Goal: Task Accomplishment & Management: Manage account settings

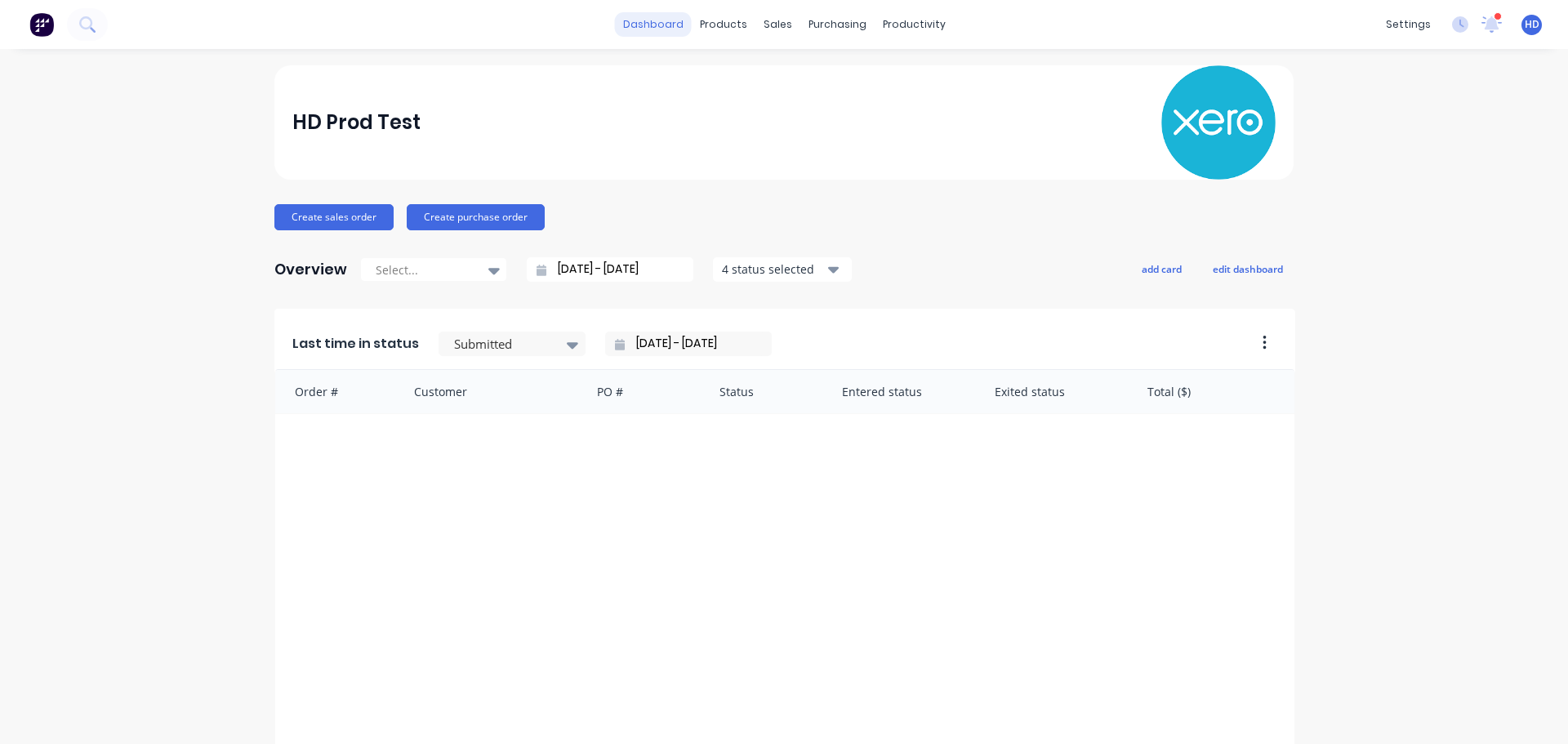
click at [651, 18] on link "dashboard" at bounding box center [652, 24] width 77 height 24
click at [761, 75] on div "Product Catalogue" at bounding box center [789, 77] width 101 height 14
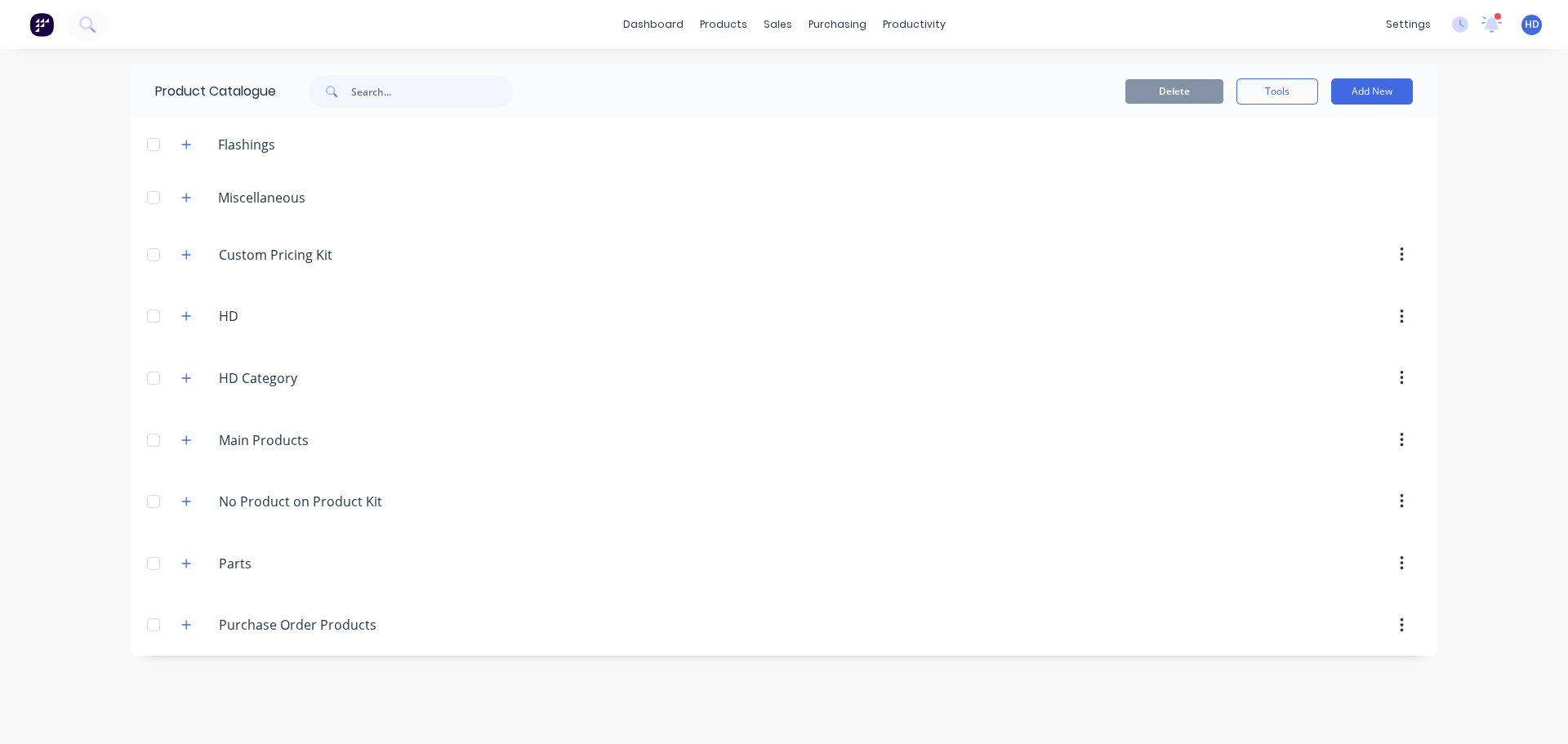
click at [187, 456] on header "Main.Products Main Products" at bounding box center [784, 441] width 1307 height 62
click at [187, 453] on div "Main.Products Main Products" at bounding box center [296, 440] width 256 height 29
click at [187, 450] on span at bounding box center [187, 440] width 20 height 20
click at [187, 443] on icon "button" at bounding box center [187, 440] width 9 height 9
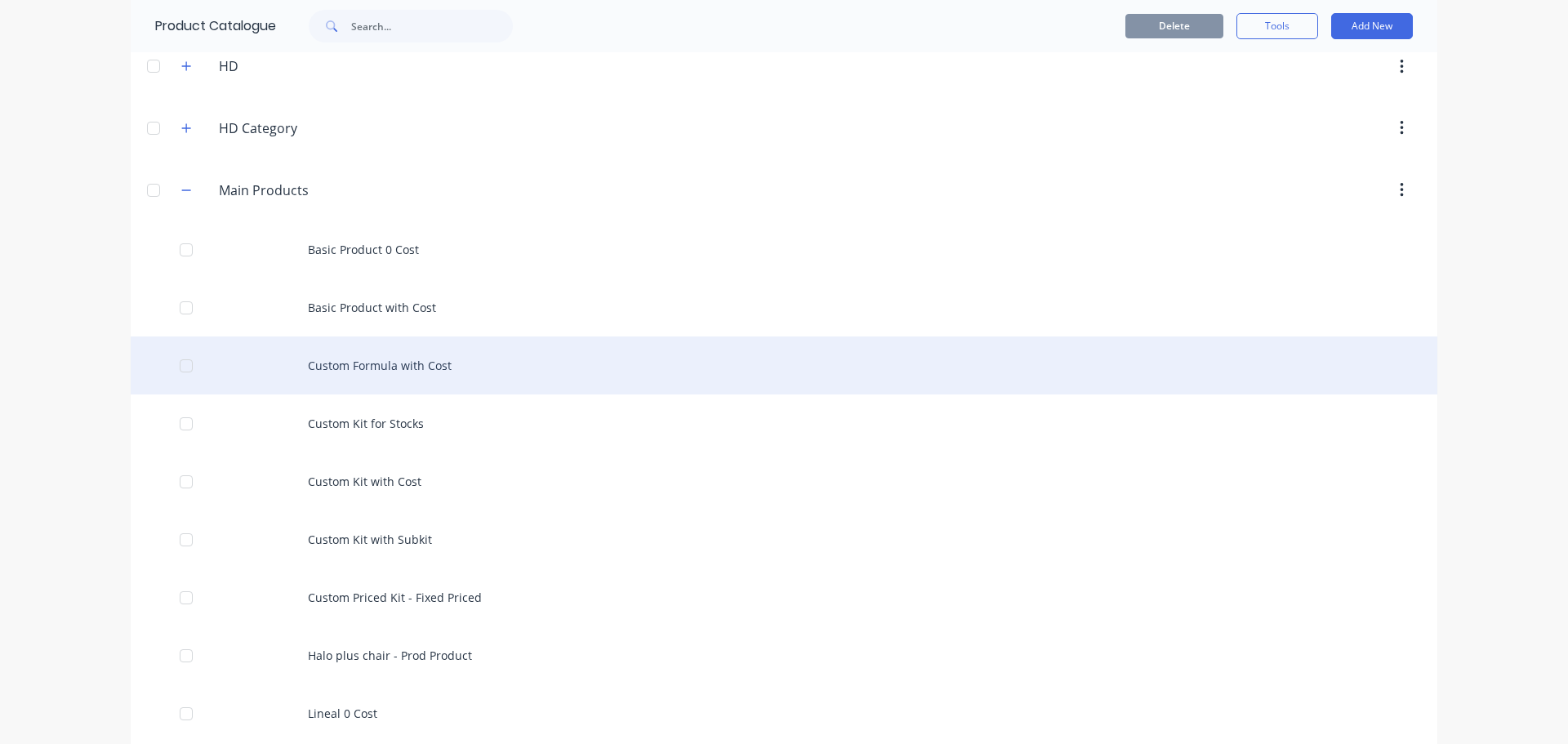
scroll to position [226, 0]
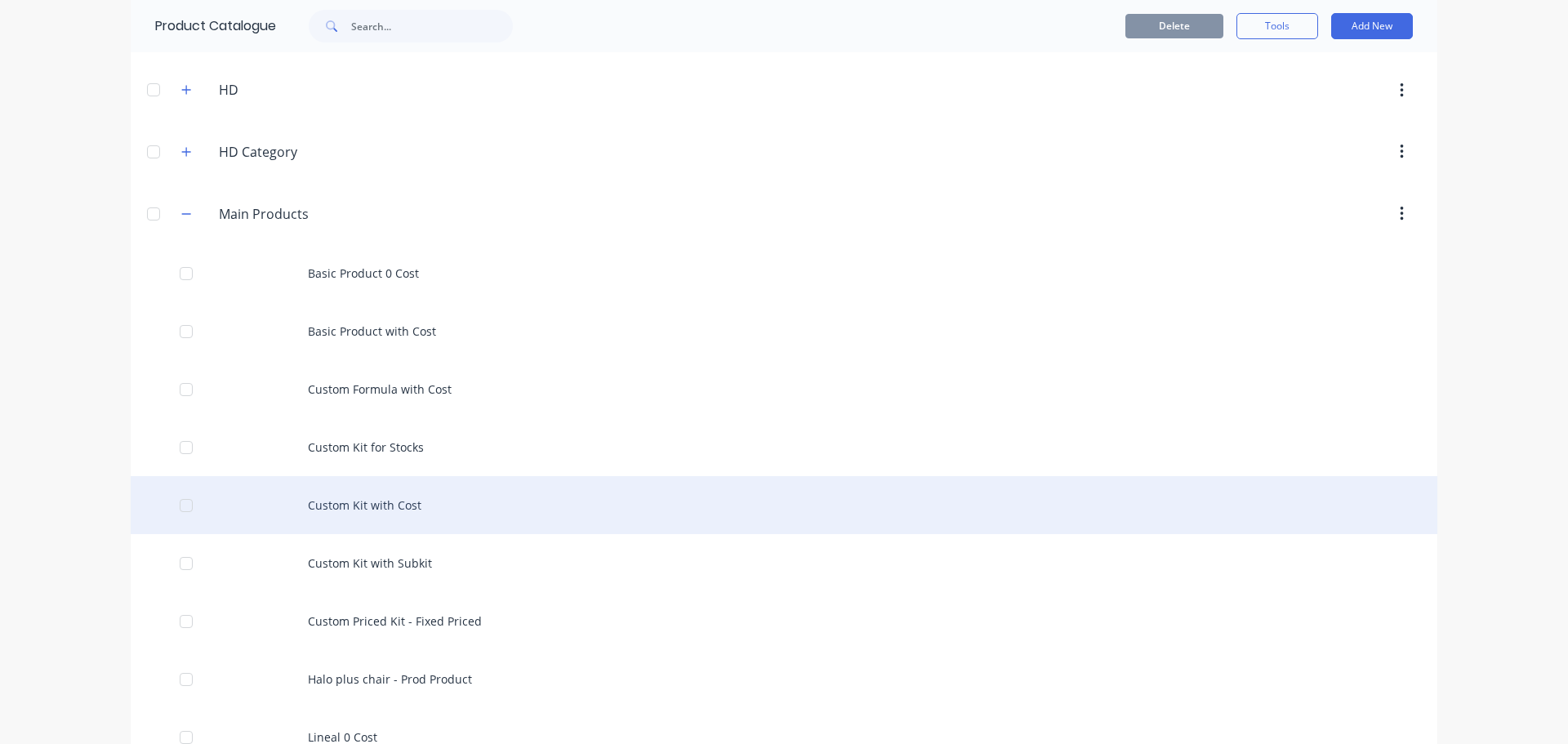
click at [437, 500] on div "Custom Kit with Cost" at bounding box center [784, 504] width 1307 height 58
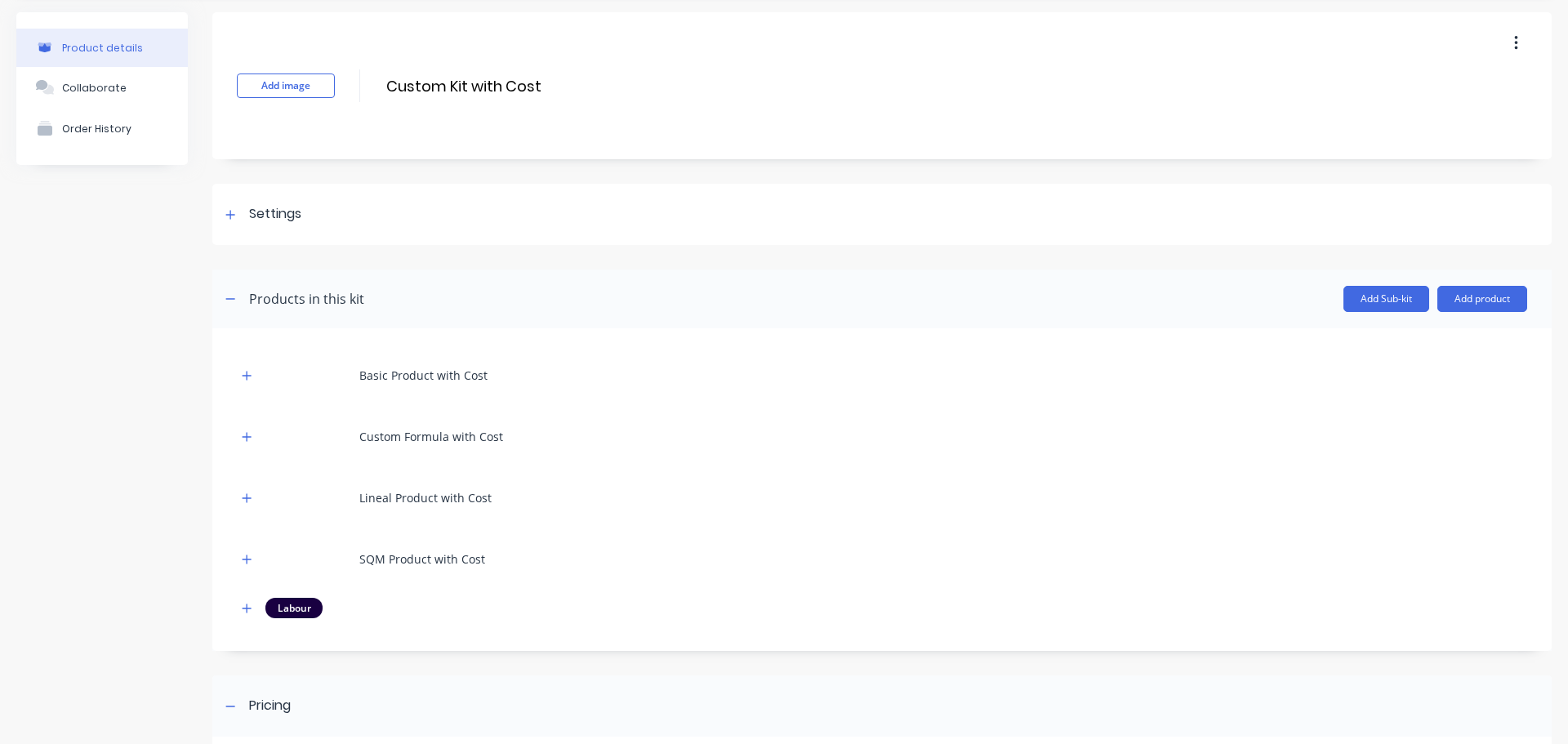
scroll to position [82, 0]
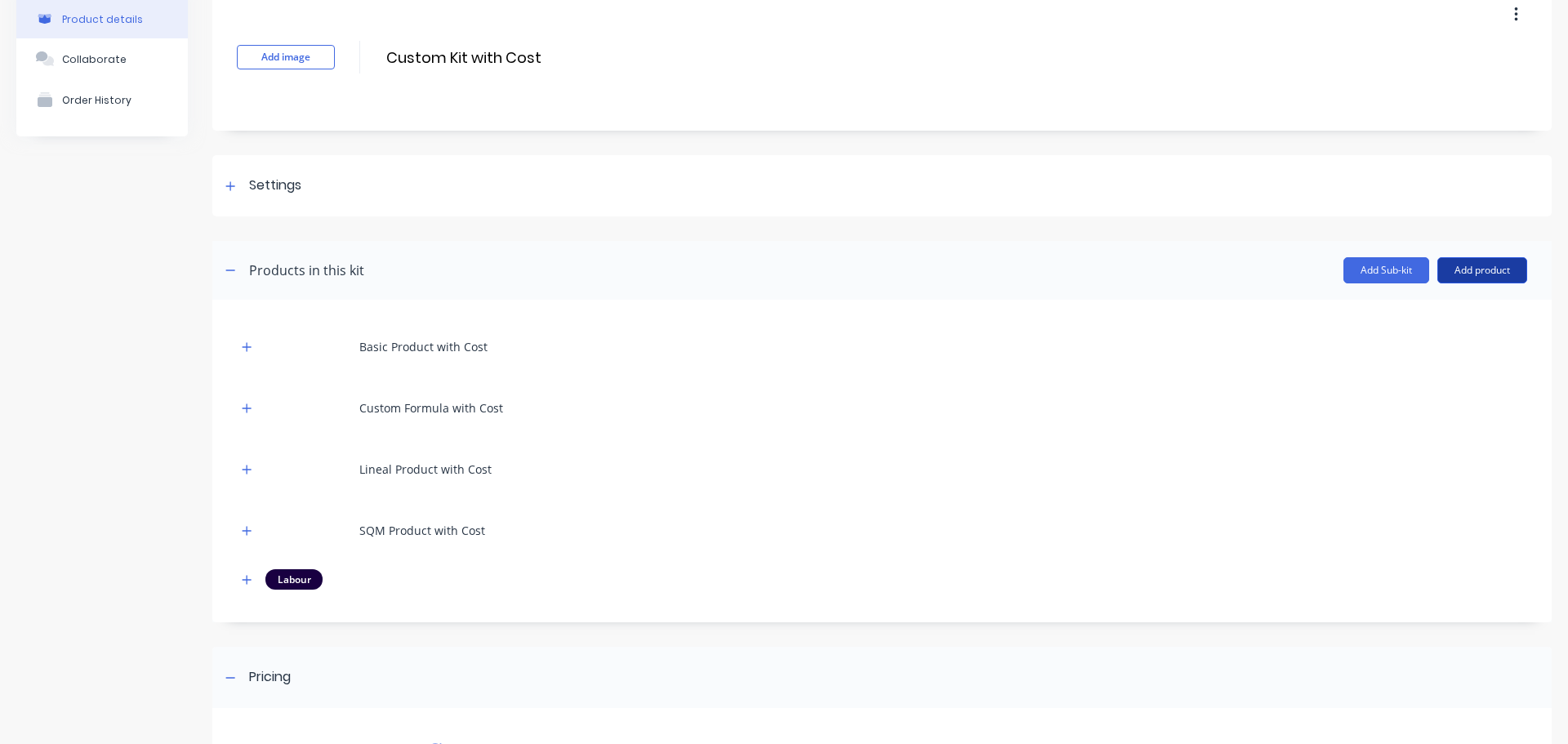
click at [1462, 265] on button "Add product" at bounding box center [1481, 270] width 90 height 26
click at [1424, 308] on div "Product catalogue" at bounding box center [1449, 312] width 126 height 24
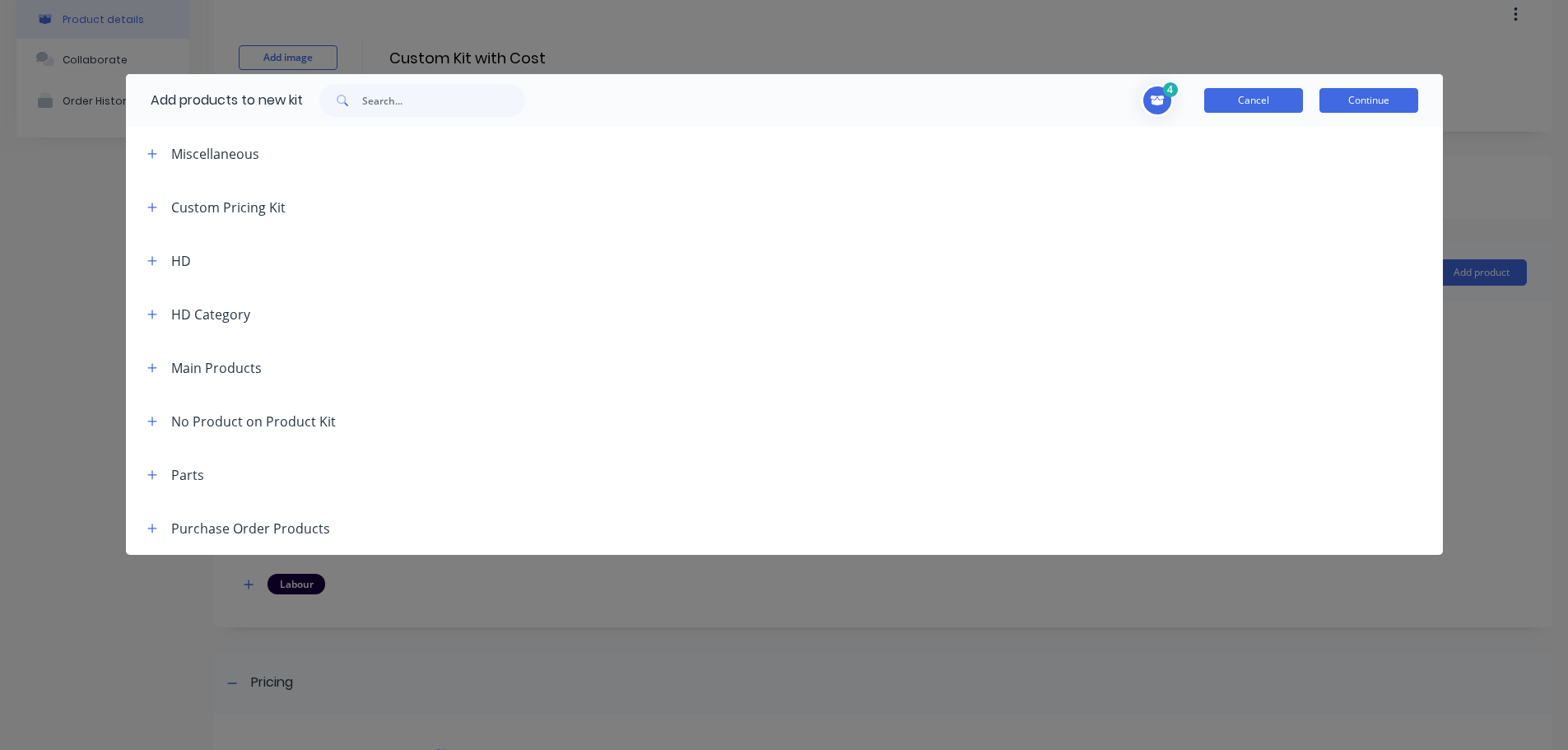
click at [1237, 101] on button "Cancel" at bounding box center [1254, 100] width 99 height 25
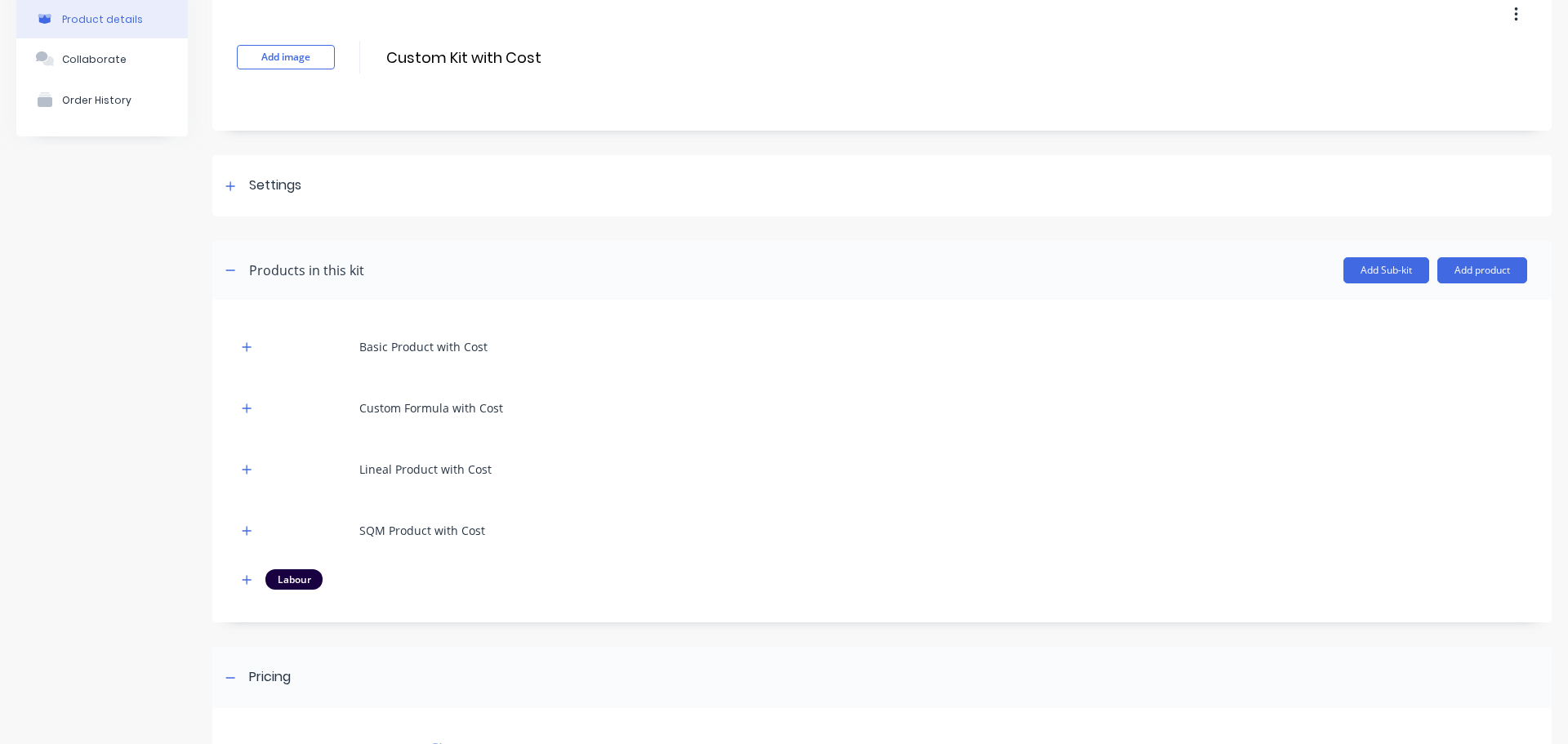
drag, startPoint x: 1465, startPoint y: 277, endPoint x: 1465, endPoint y: 289, distance: 12.0
click at [1465, 277] on button "Add product" at bounding box center [1481, 270] width 90 height 26
click at [1442, 401] on div "Notes (External)" at bounding box center [1449, 410] width 126 height 24
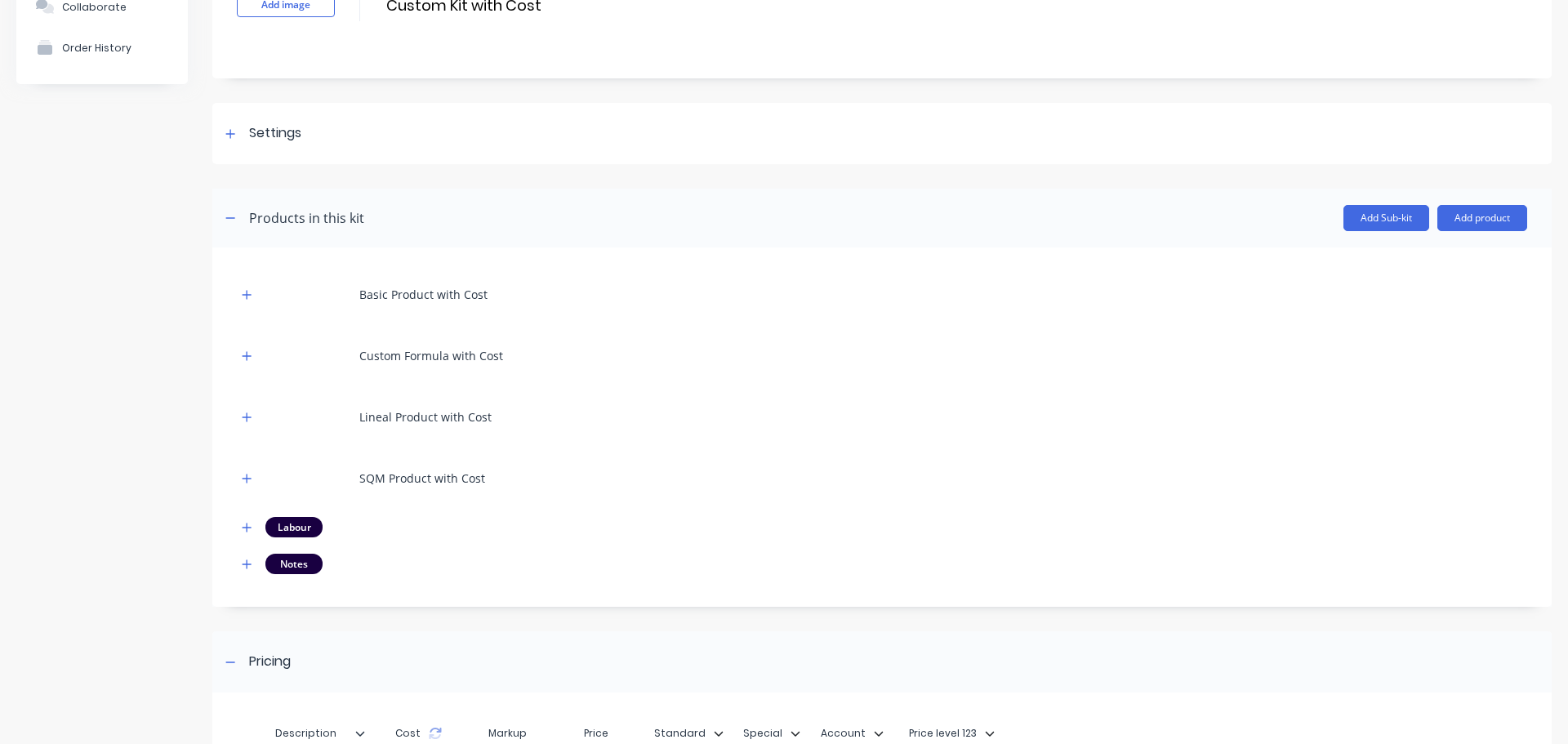
scroll to position [163, 0]
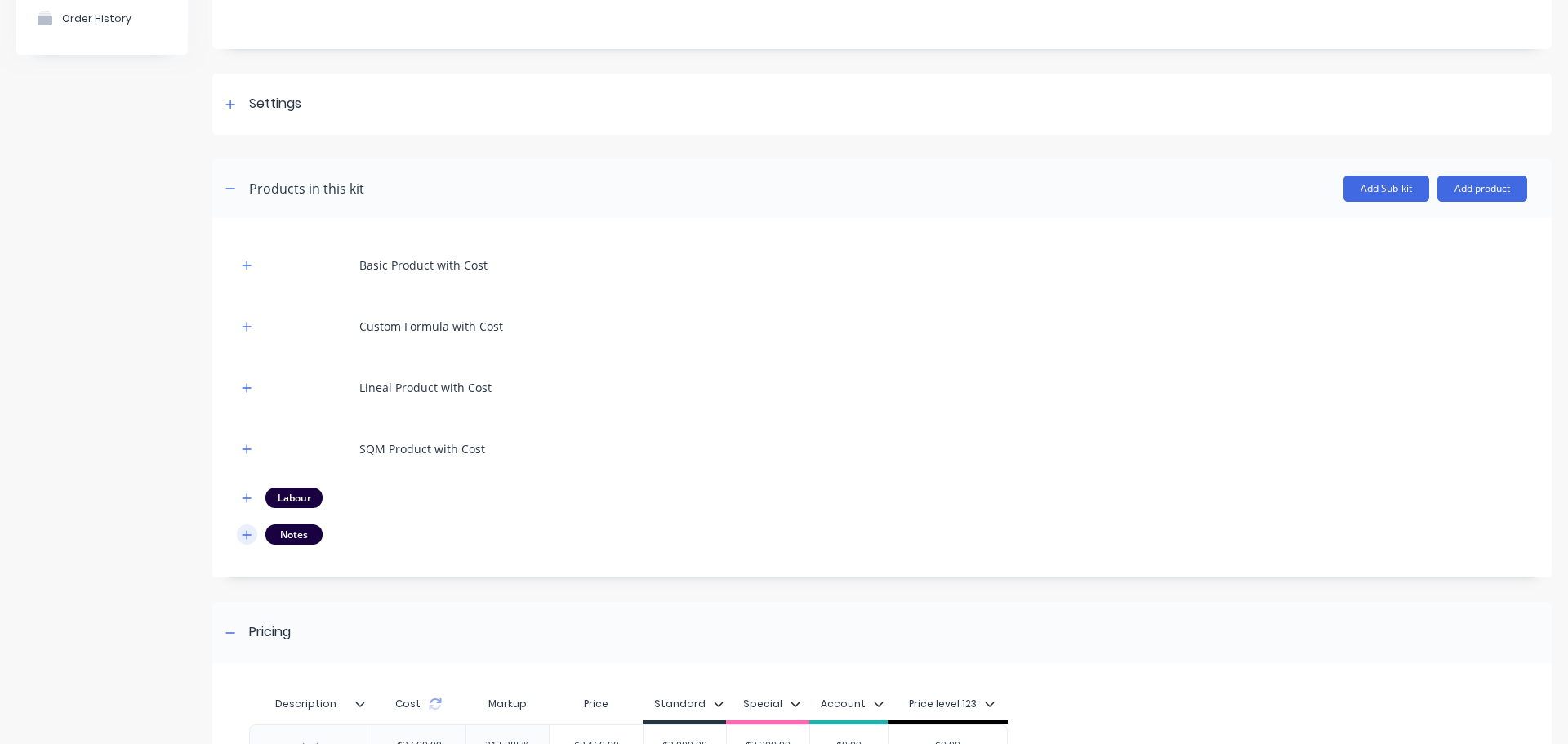
click at [247, 530] on icon "button" at bounding box center [246, 534] width 9 height 9
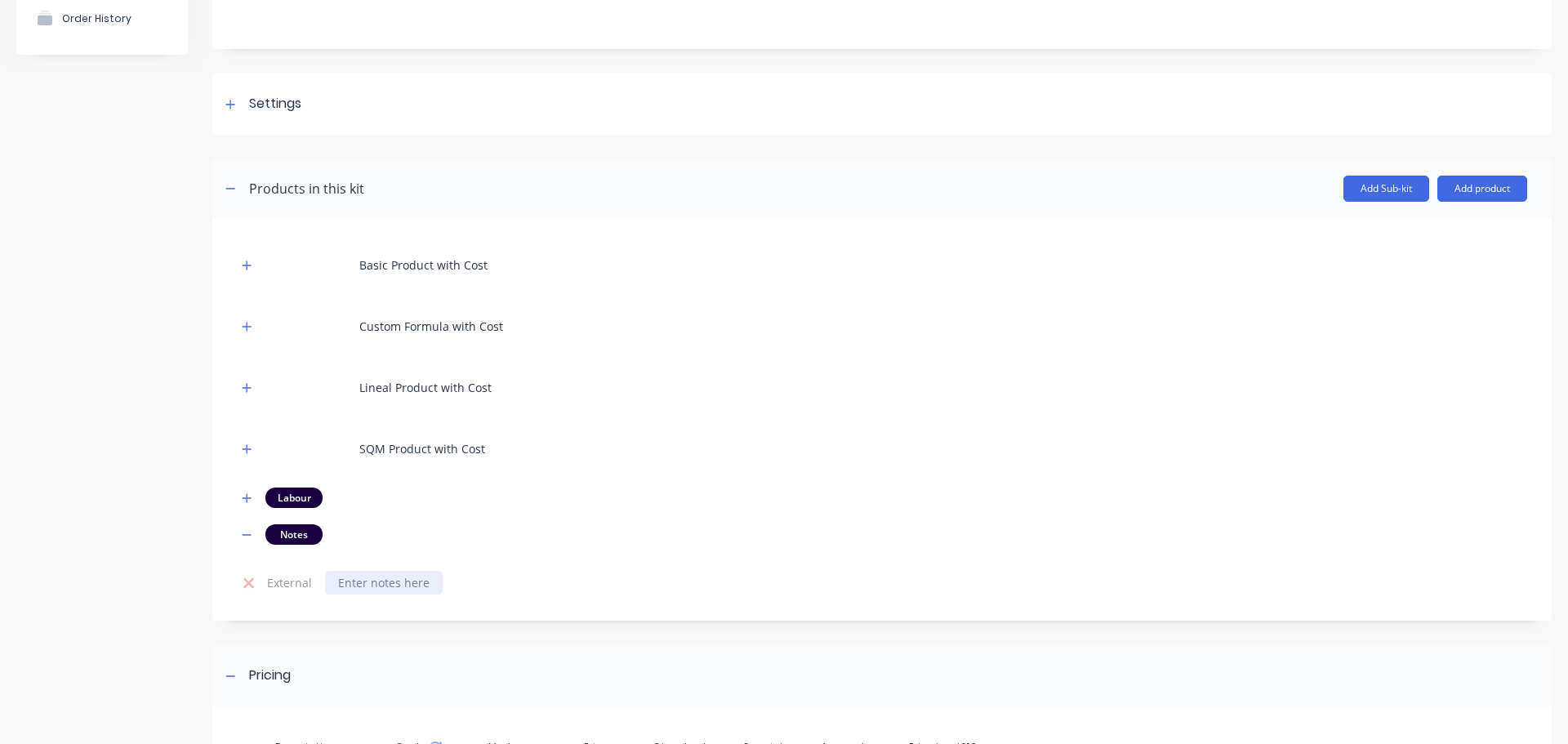
click at [407, 592] on div at bounding box center [384, 583] width 118 height 24
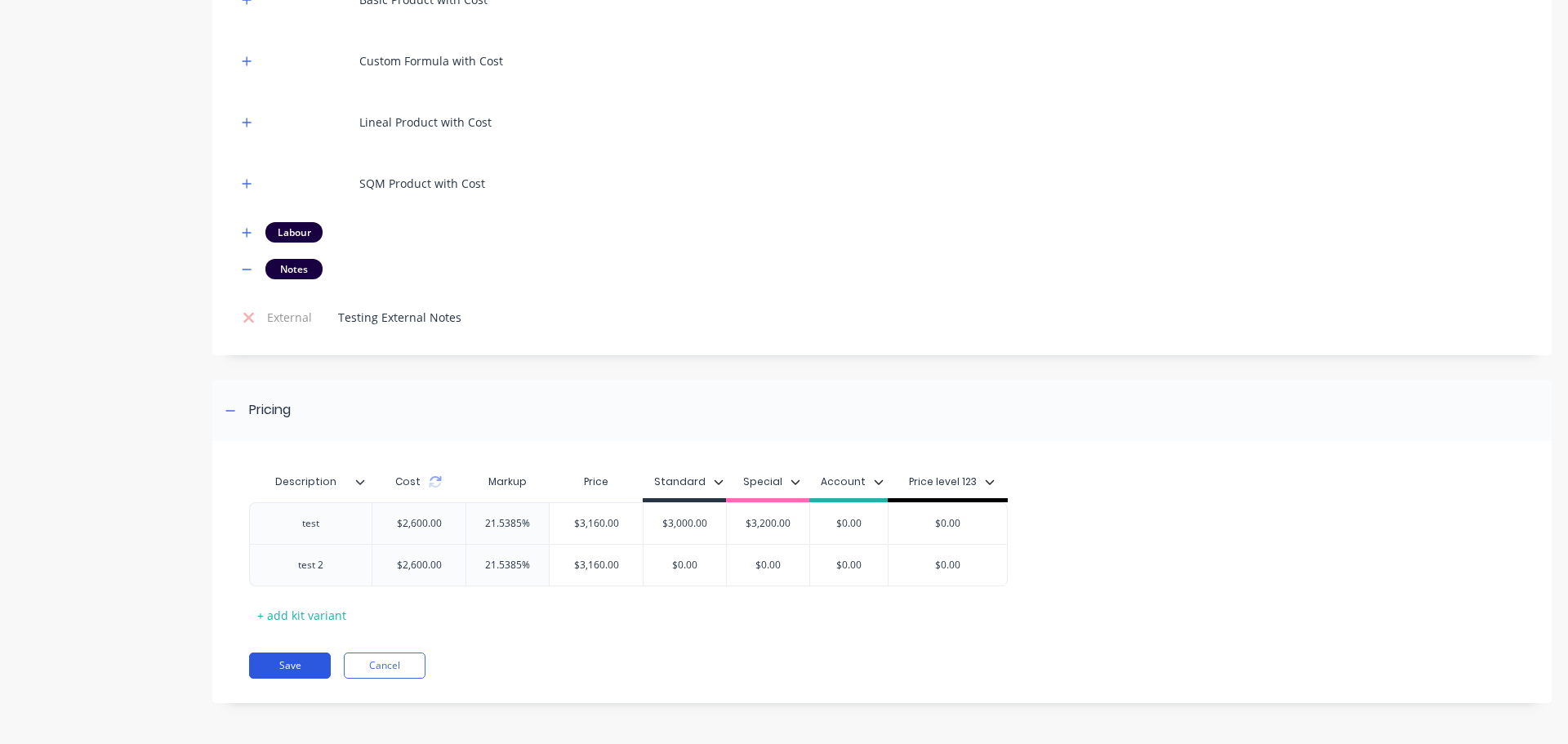
click at [292, 665] on button "Save" at bounding box center [289, 665] width 82 height 26
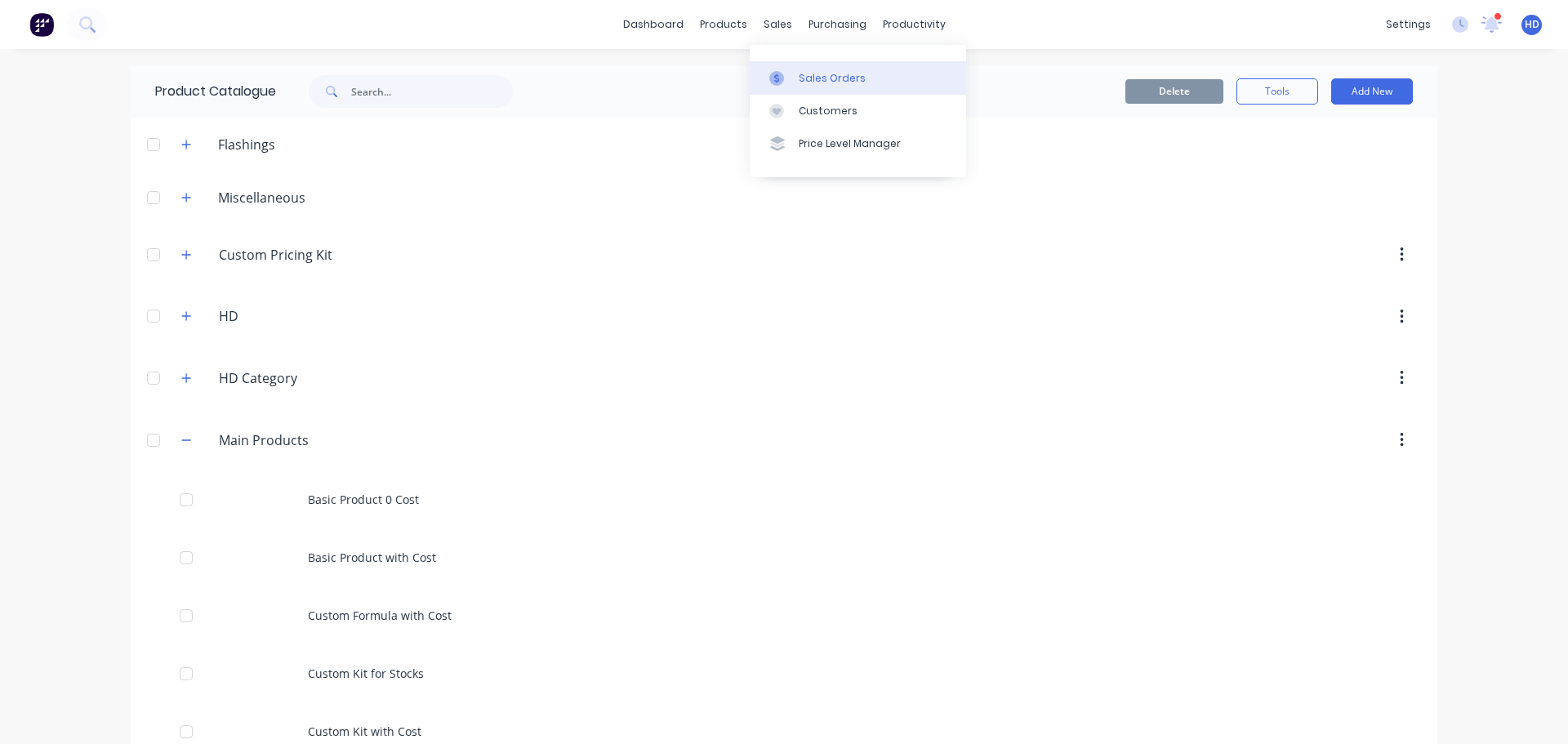
click at [798, 69] on link "Sales Orders" at bounding box center [858, 77] width 216 height 33
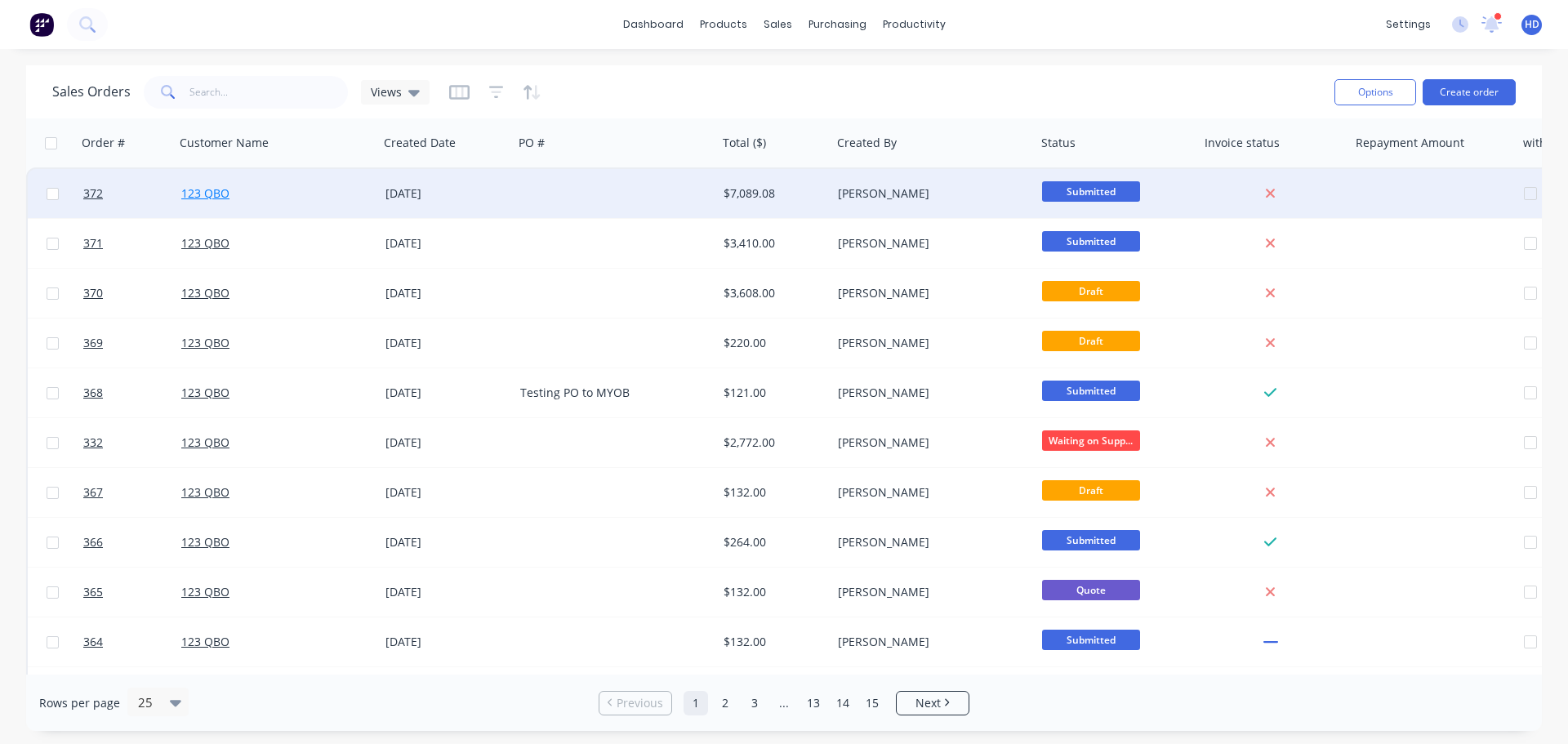
click at [212, 189] on link "123 QBO" at bounding box center [205, 193] width 48 height 15
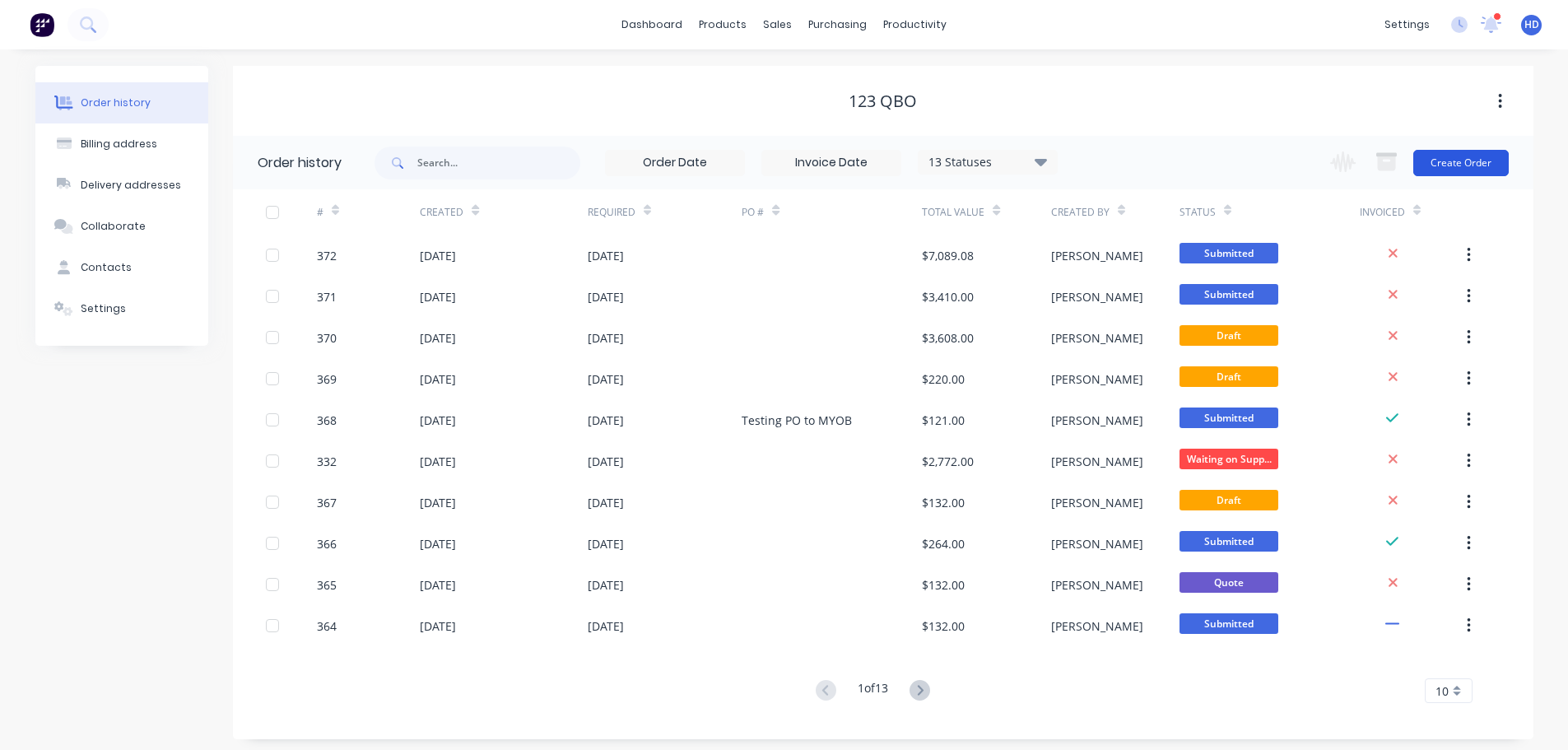
click at [1474, 163] on button "Create Order" at bounding box center [1461, 163] width 96 height 26
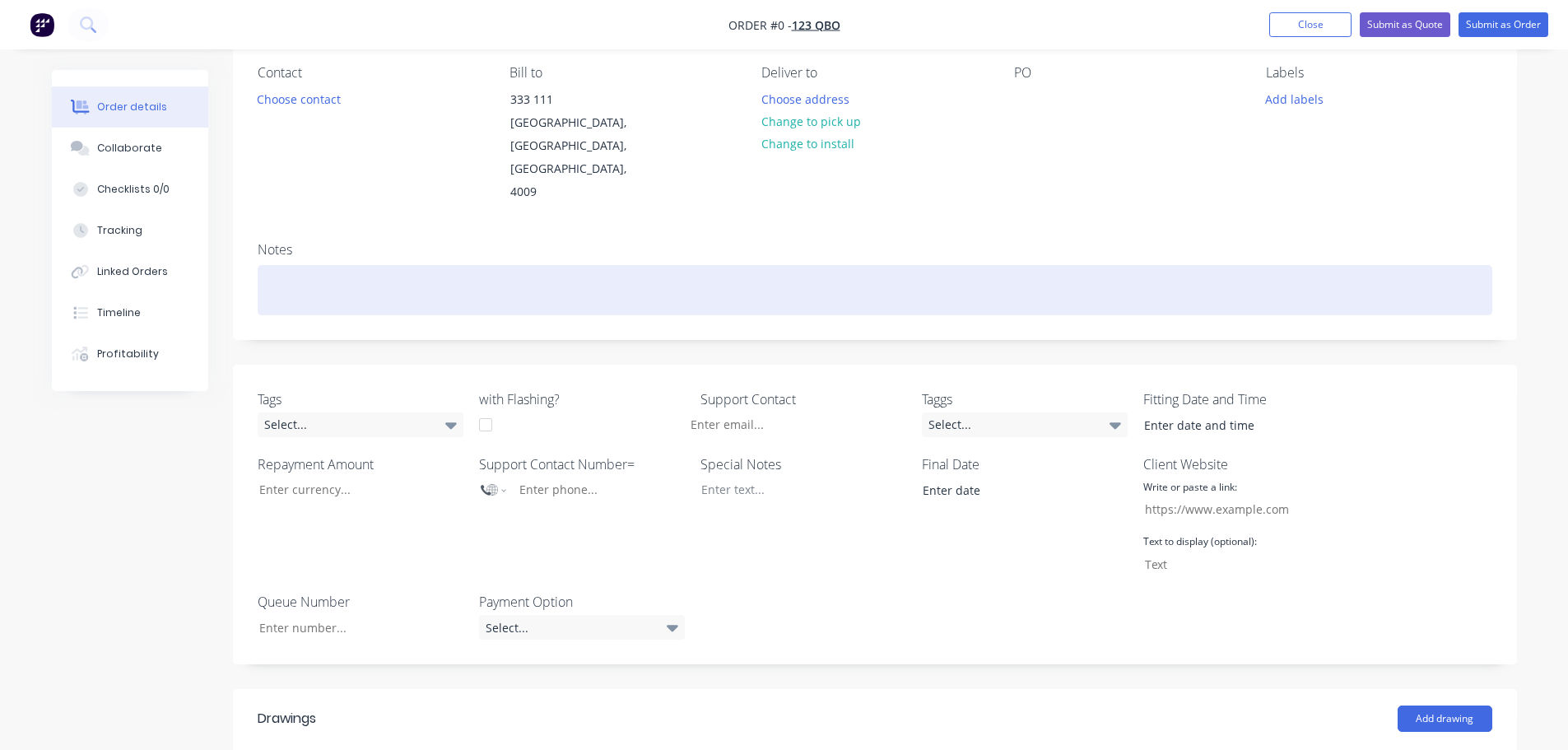
scroll to position [329, 0]
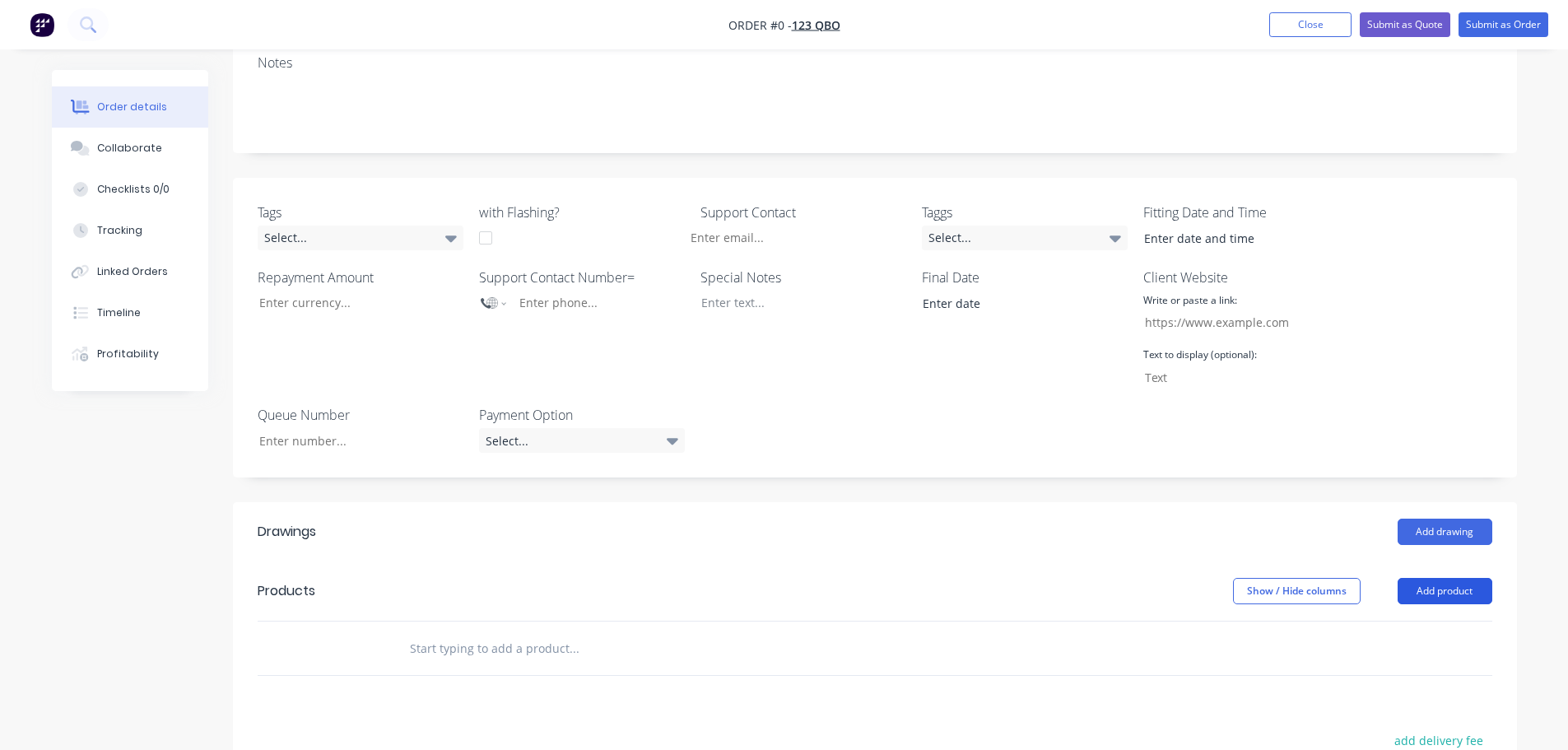
click at [1461, 578] on button "Add product" at bounding box center [1445, 591] width 95 height 26
click at [719, 631] on div at bounding box center [642, 647] width 494 height 33
click at [542, 631] on input "text" at bounding box center [574, 647] width 329 height 33
type input "Main"
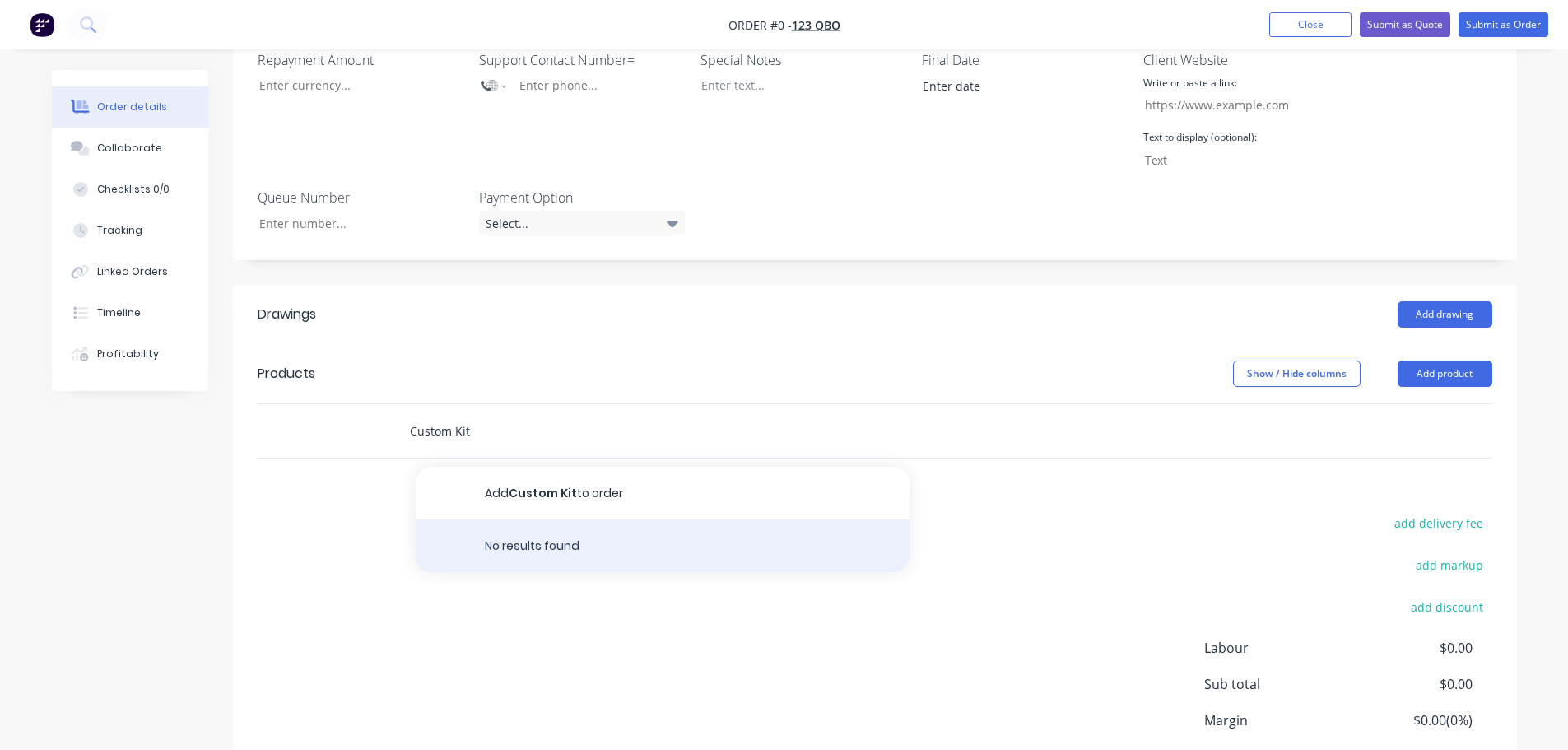
scroll to position [576, 0]
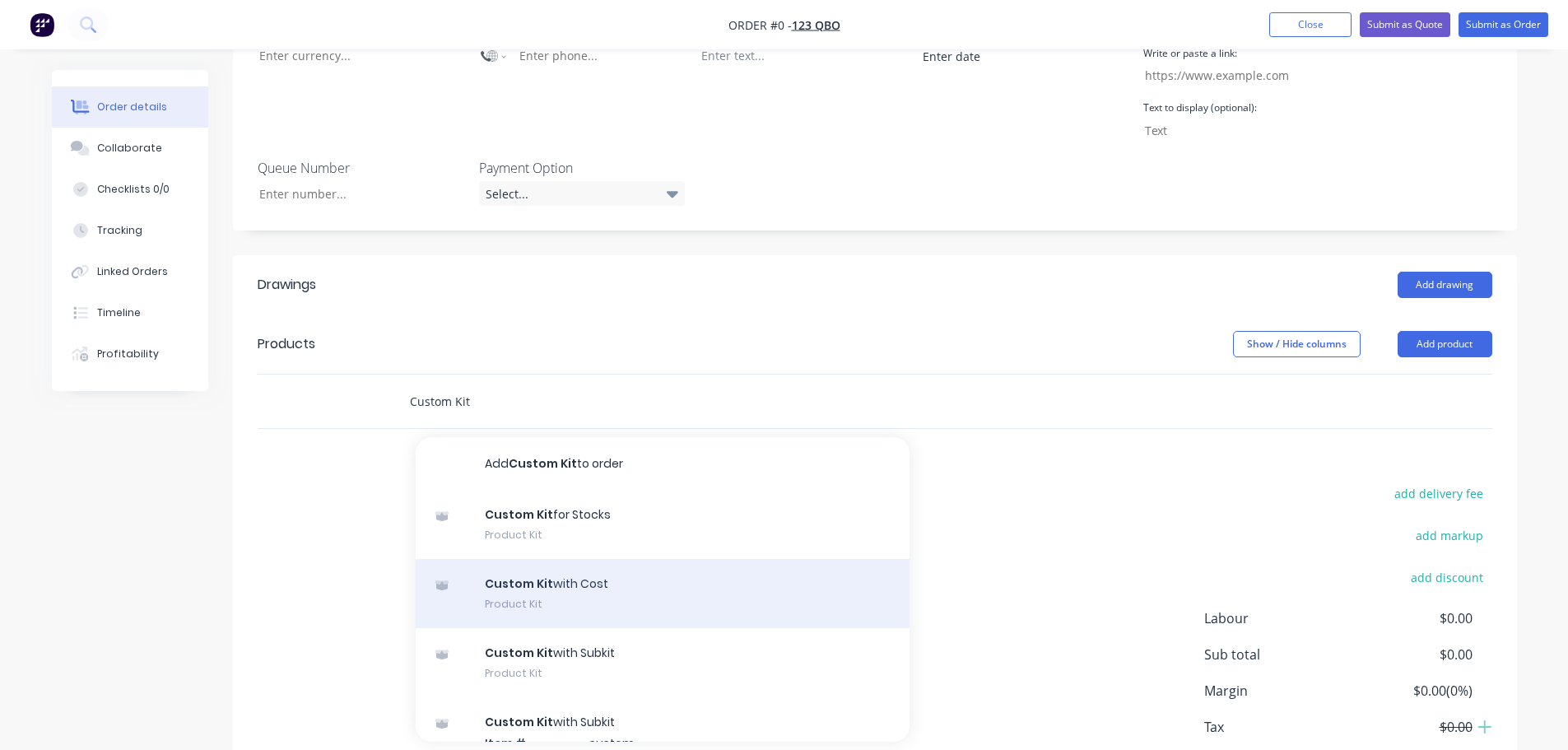
type input "Custom Kit"
click at [586, 558] on div "Custom Kit with Cost Product Kit" at bounding box center [662, 593] width 494 height 69
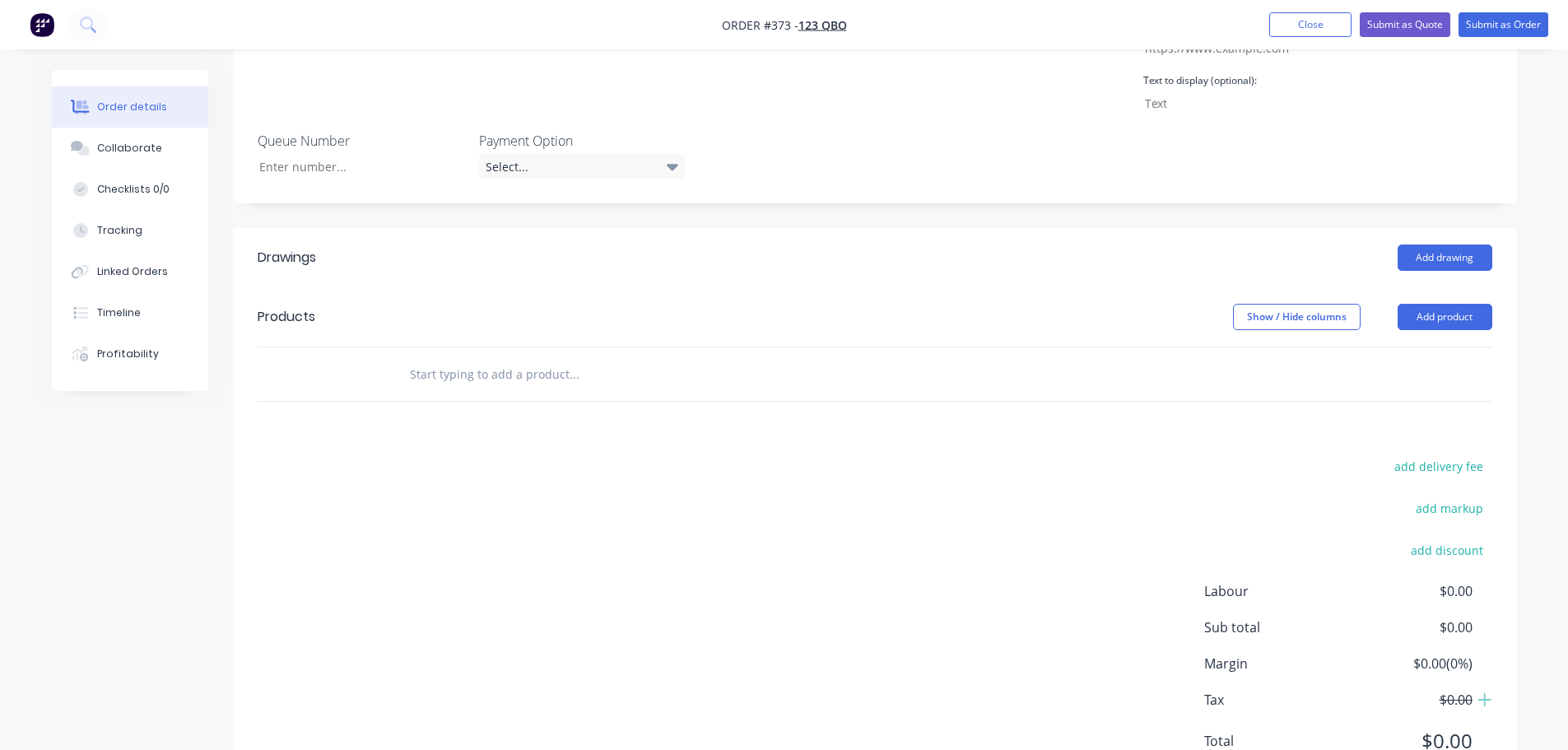
scroll to position [629, 0]
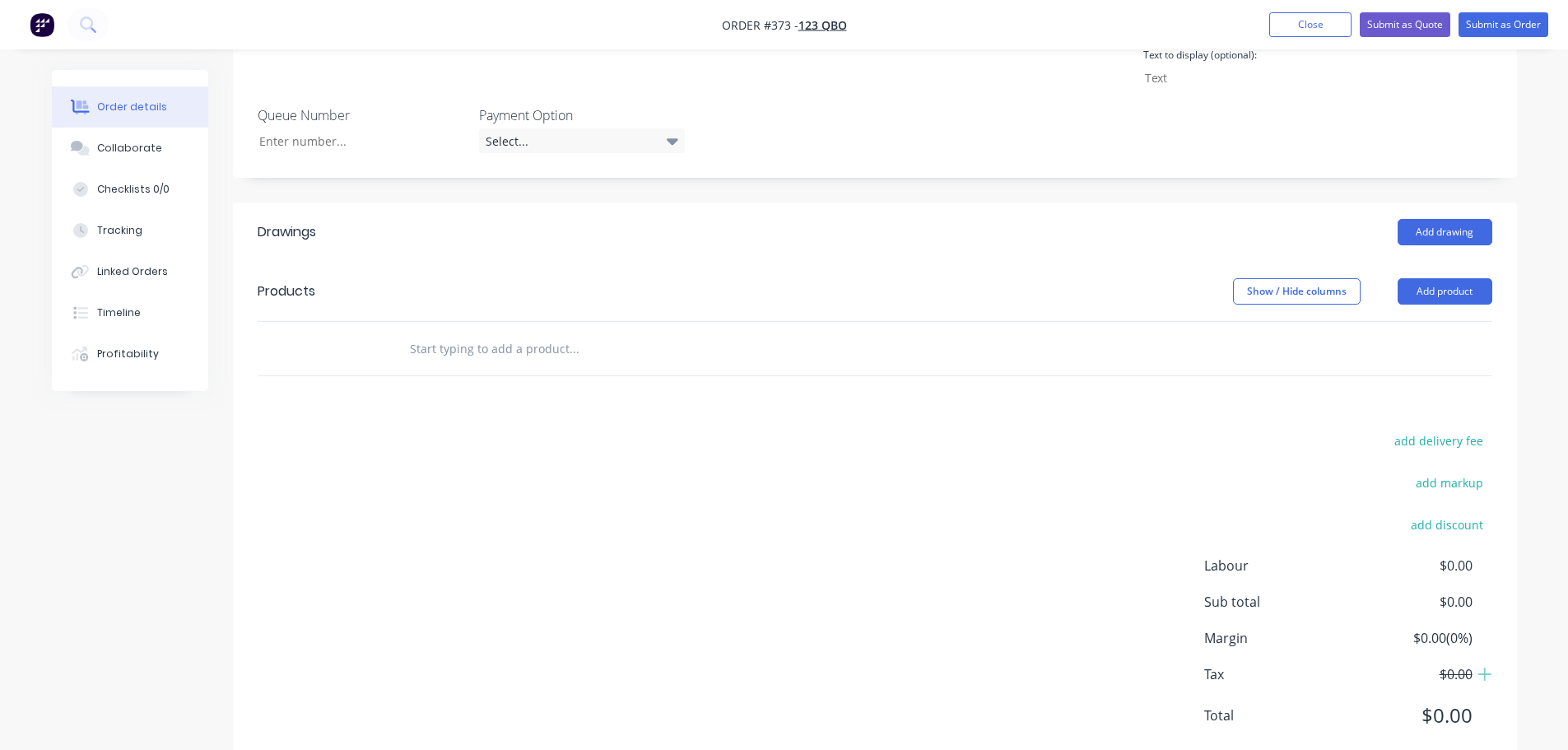
click at [561, 331] on input "text" at bounding box center [574, 347] width 329 height 33
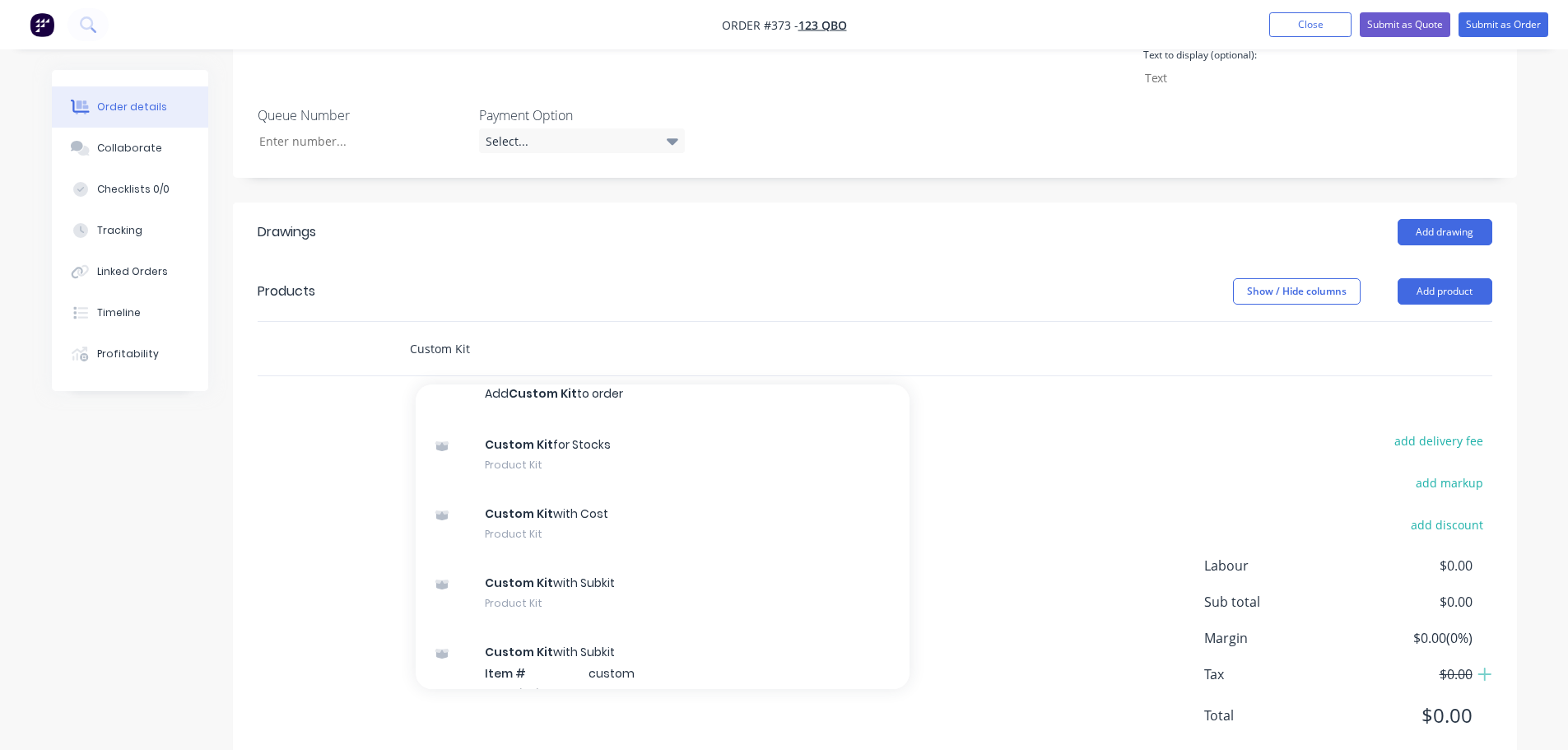
scroll to position [0, 0]
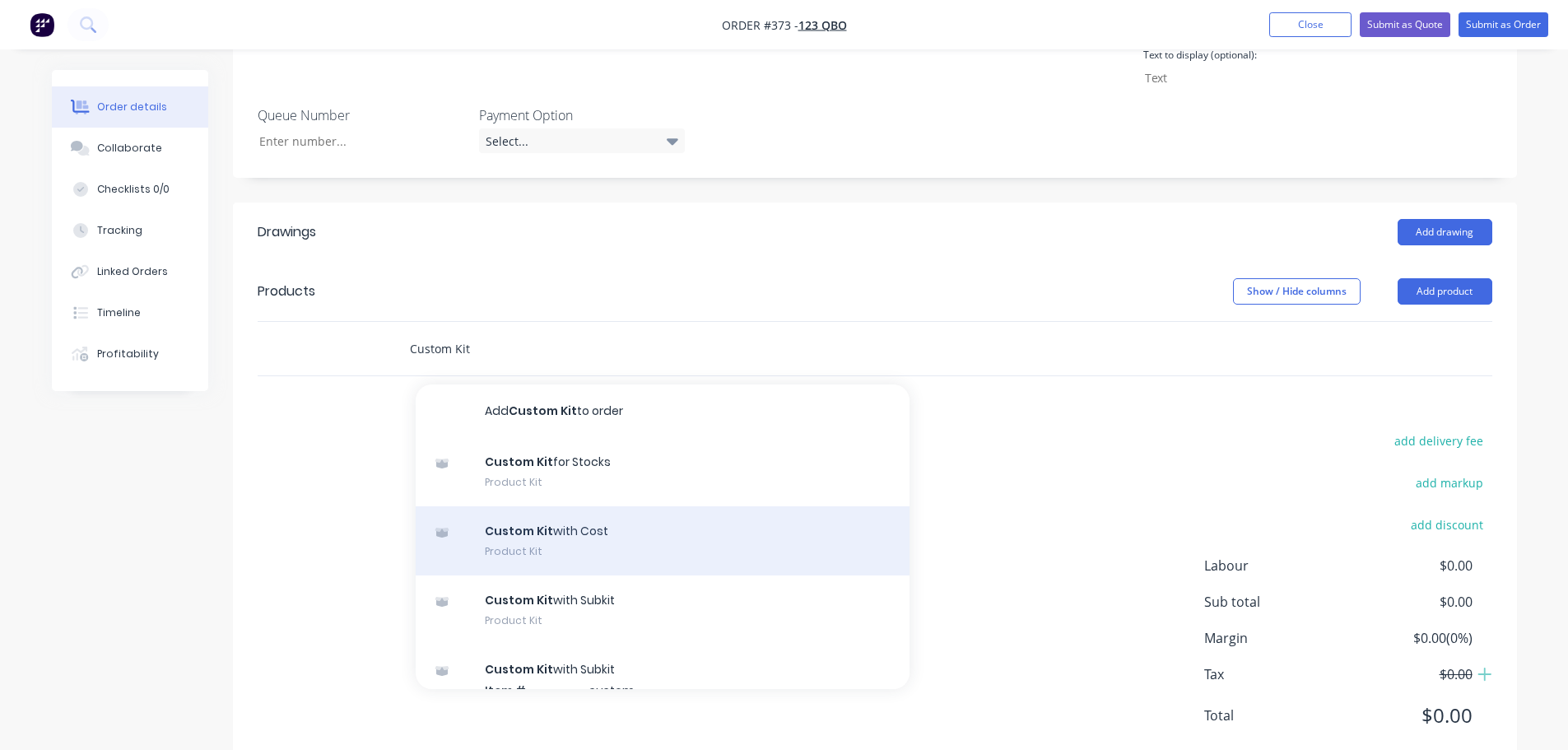
type input "Custom Kit"
click at [598, 511] on div "Custom Kit with Cost Product Kit" at bounding box center [662, 541] width 494 height 69
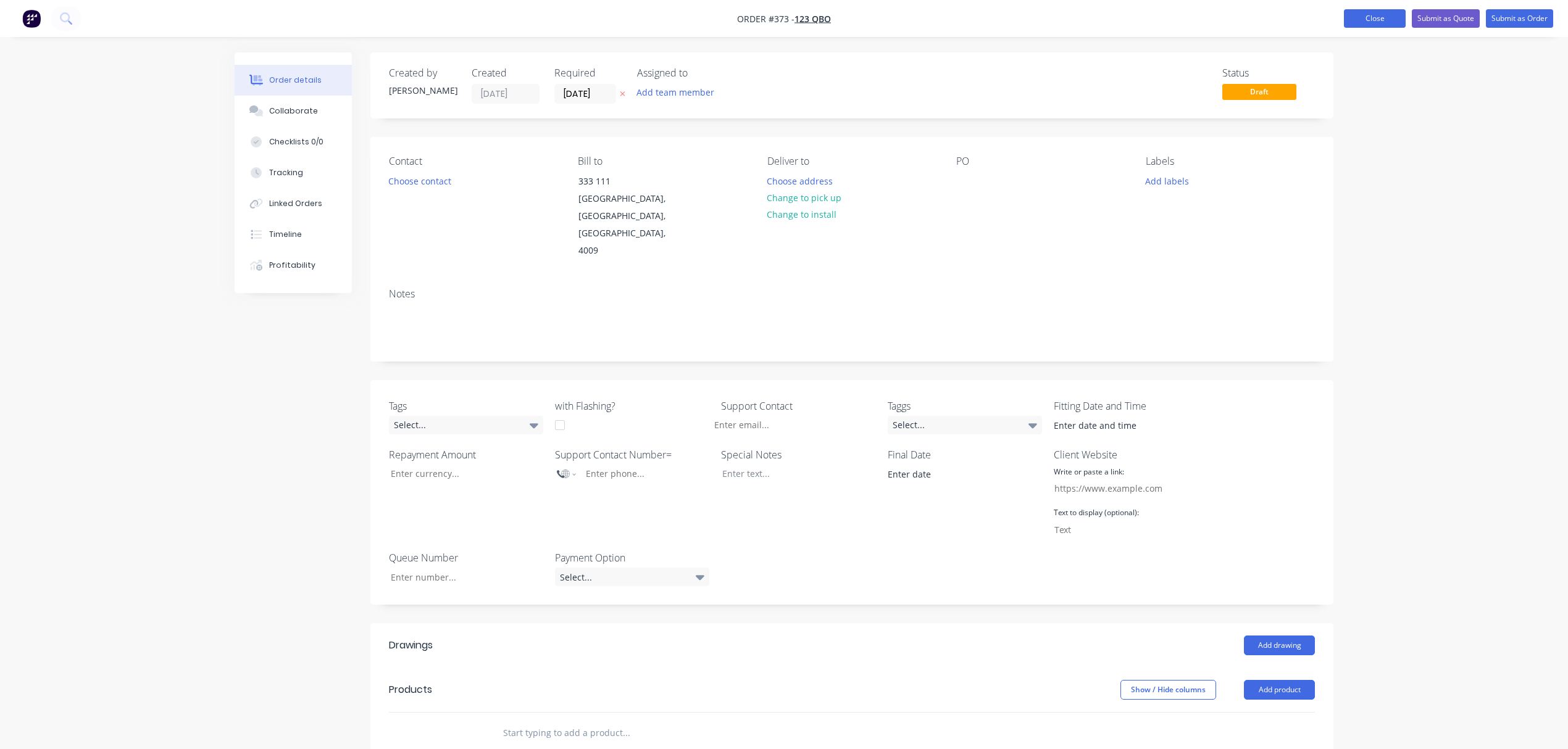
click at [1185, 13] on button "Close" at bounding box center [1374, 18] width 62 height 18
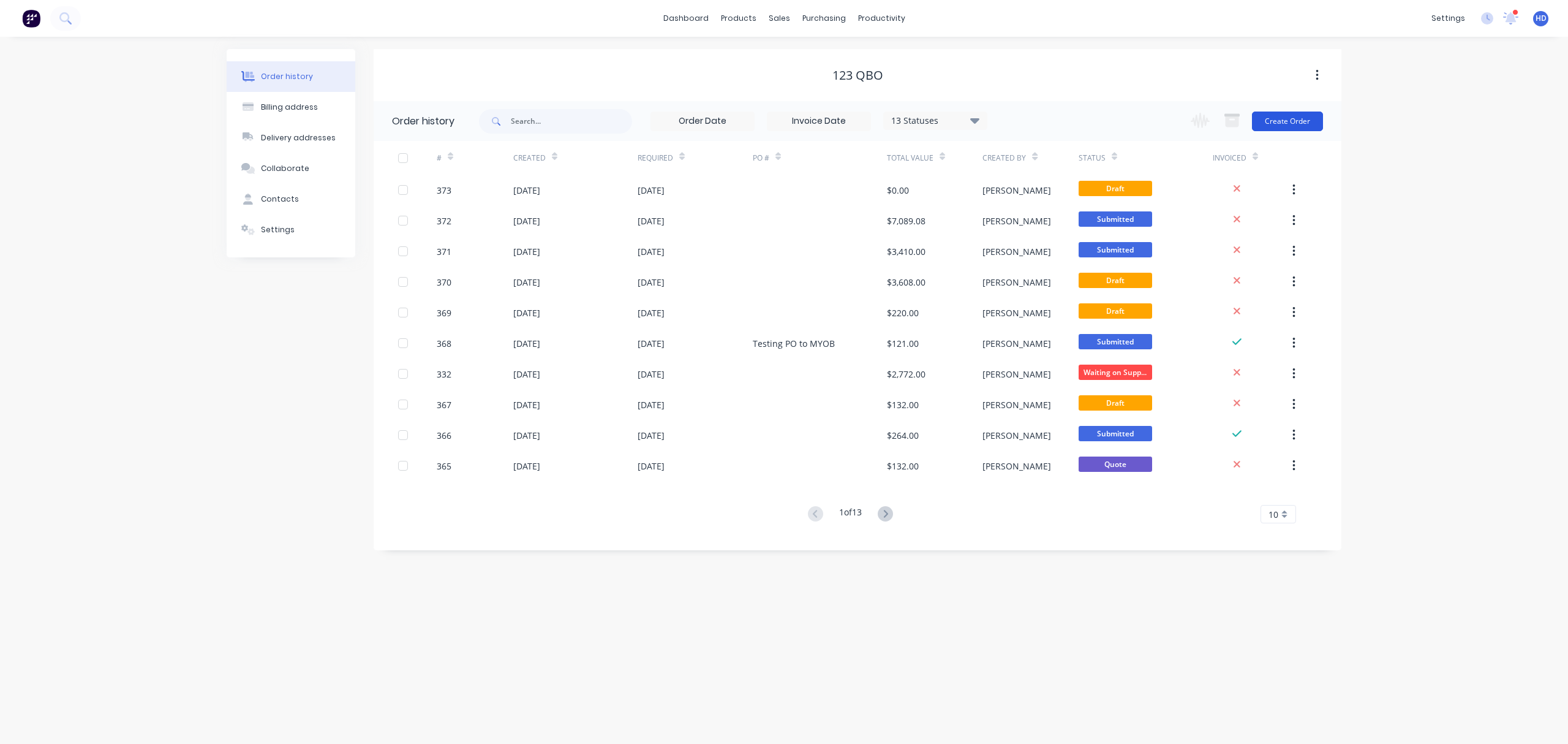
click at [1176, 119] on button "Create Order" at bounding box center [1287, 121] width 71 height 20
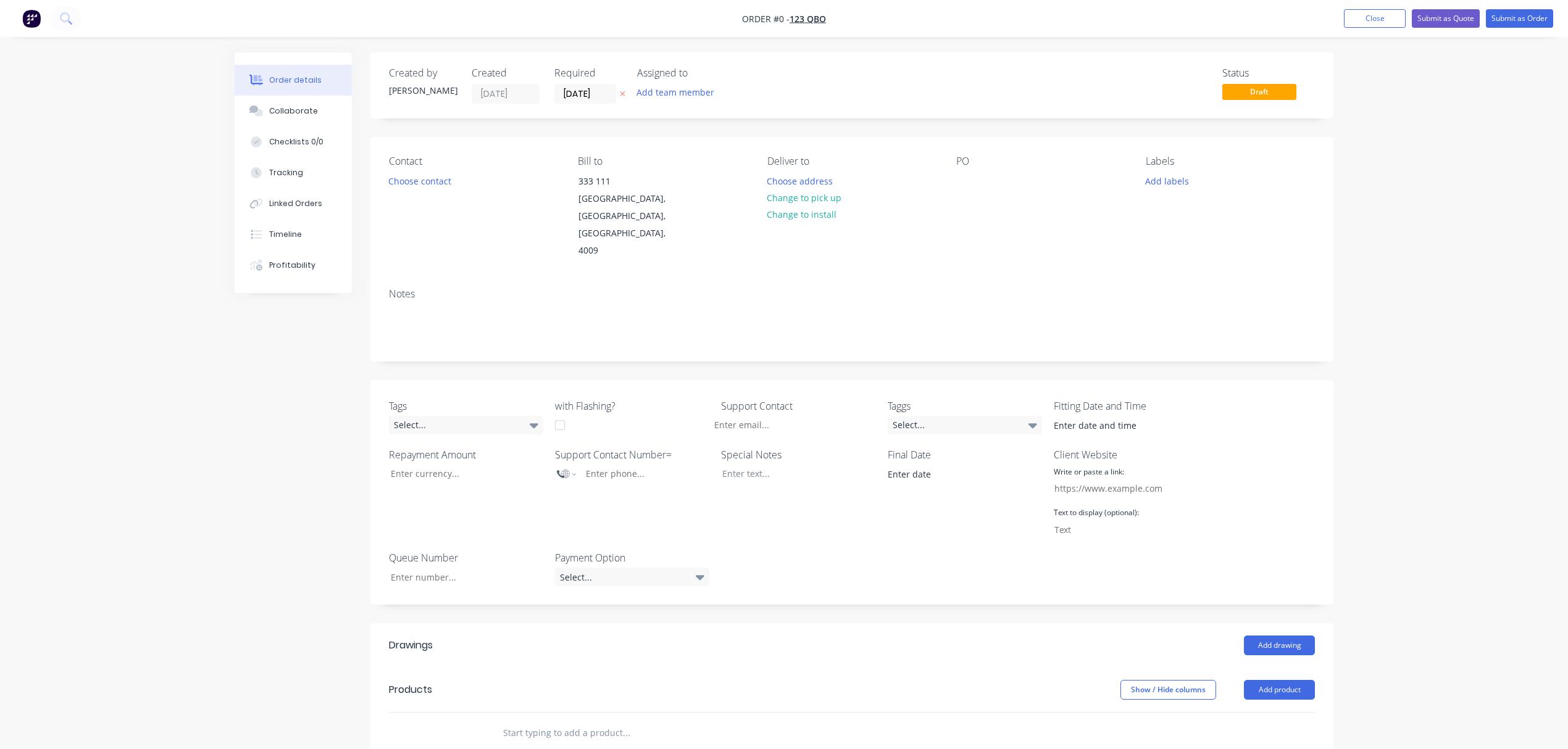
click at [1185, 339] on div "Order details Collaborate Checklists 0/0 Tracking Linked Orders Timeline Profit…" at bounding box center [784, 534] width 1568 height 1068
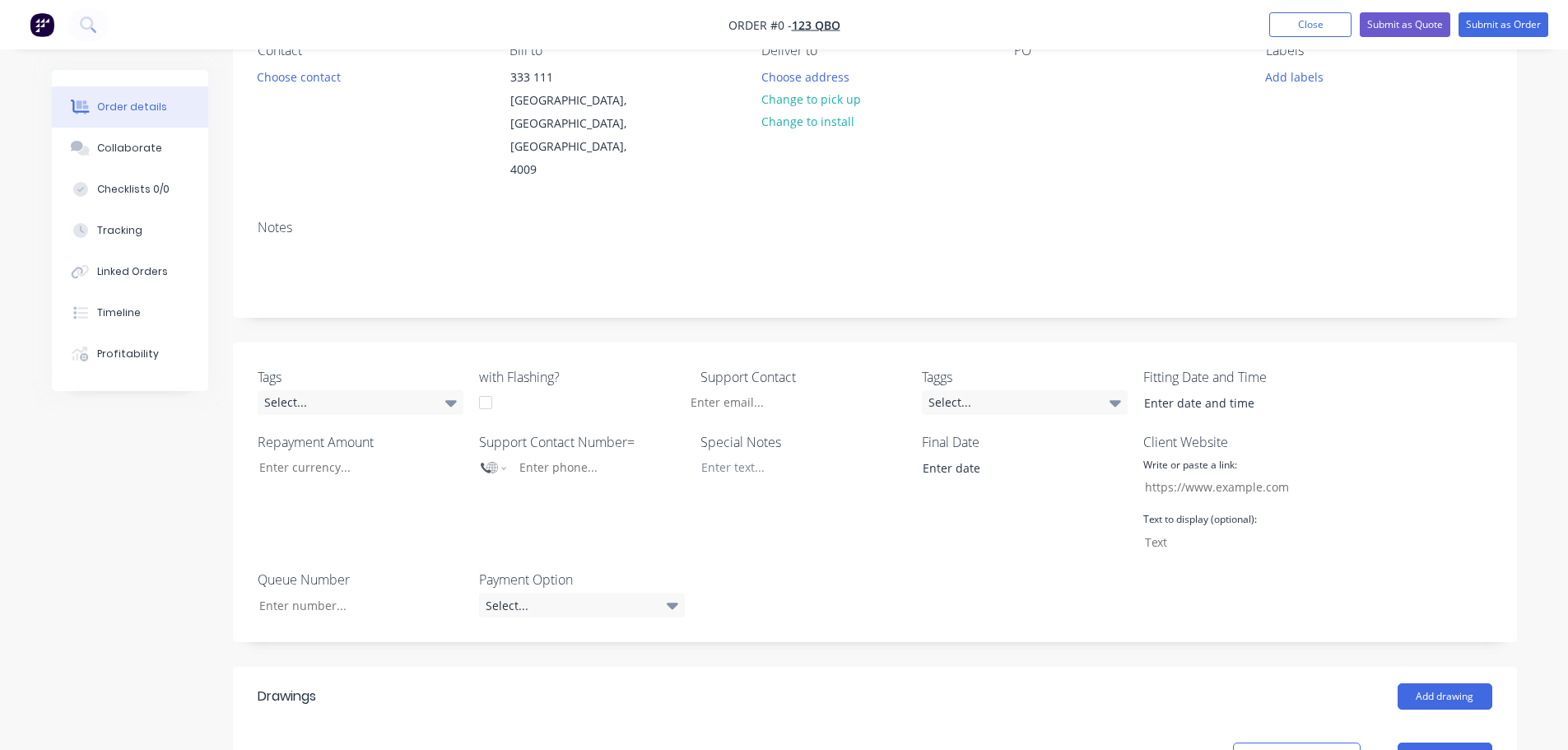
scroll to position [412, 0]
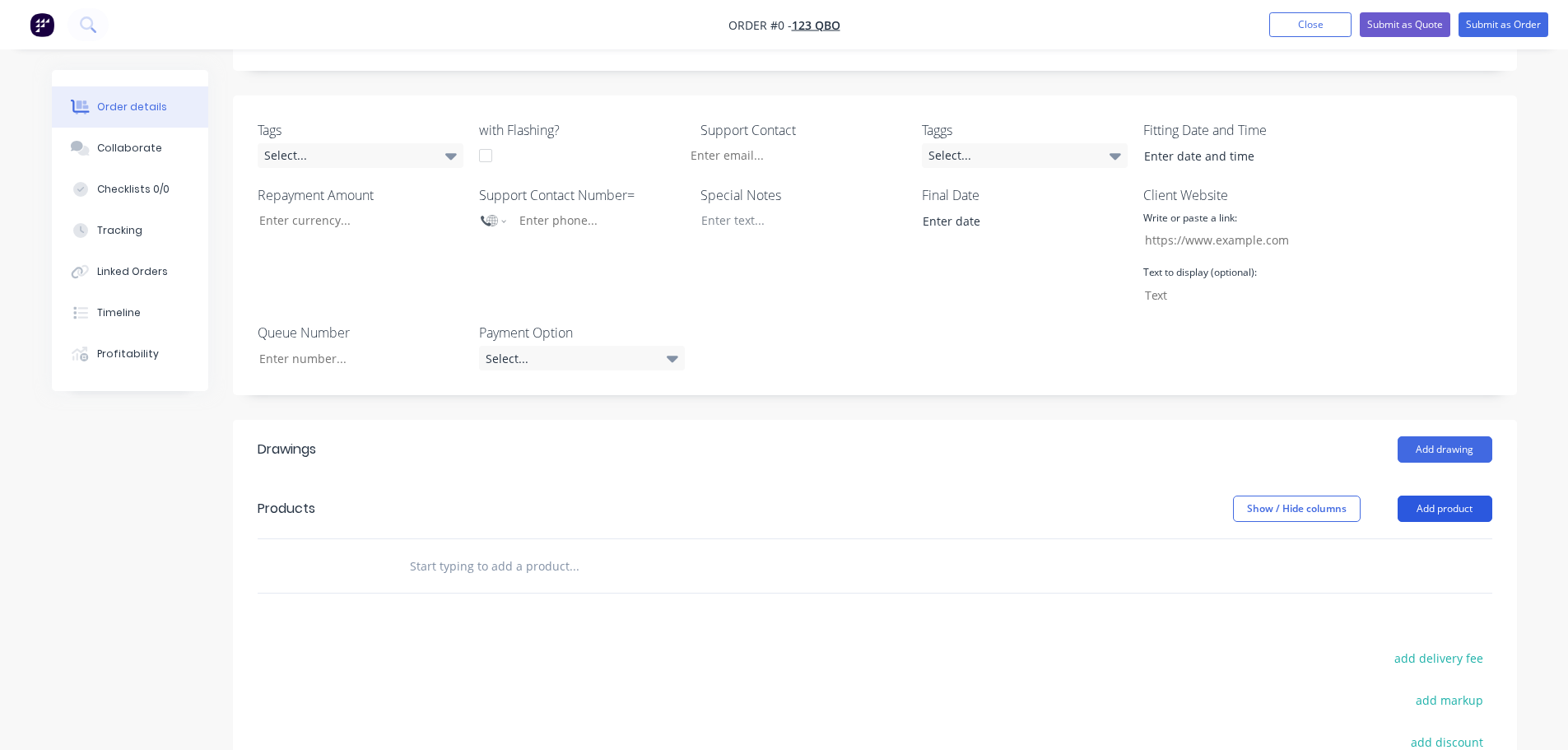
click at [1458, 496] on button "Add product" at bounding box center [1445, 508] width 95 height 26
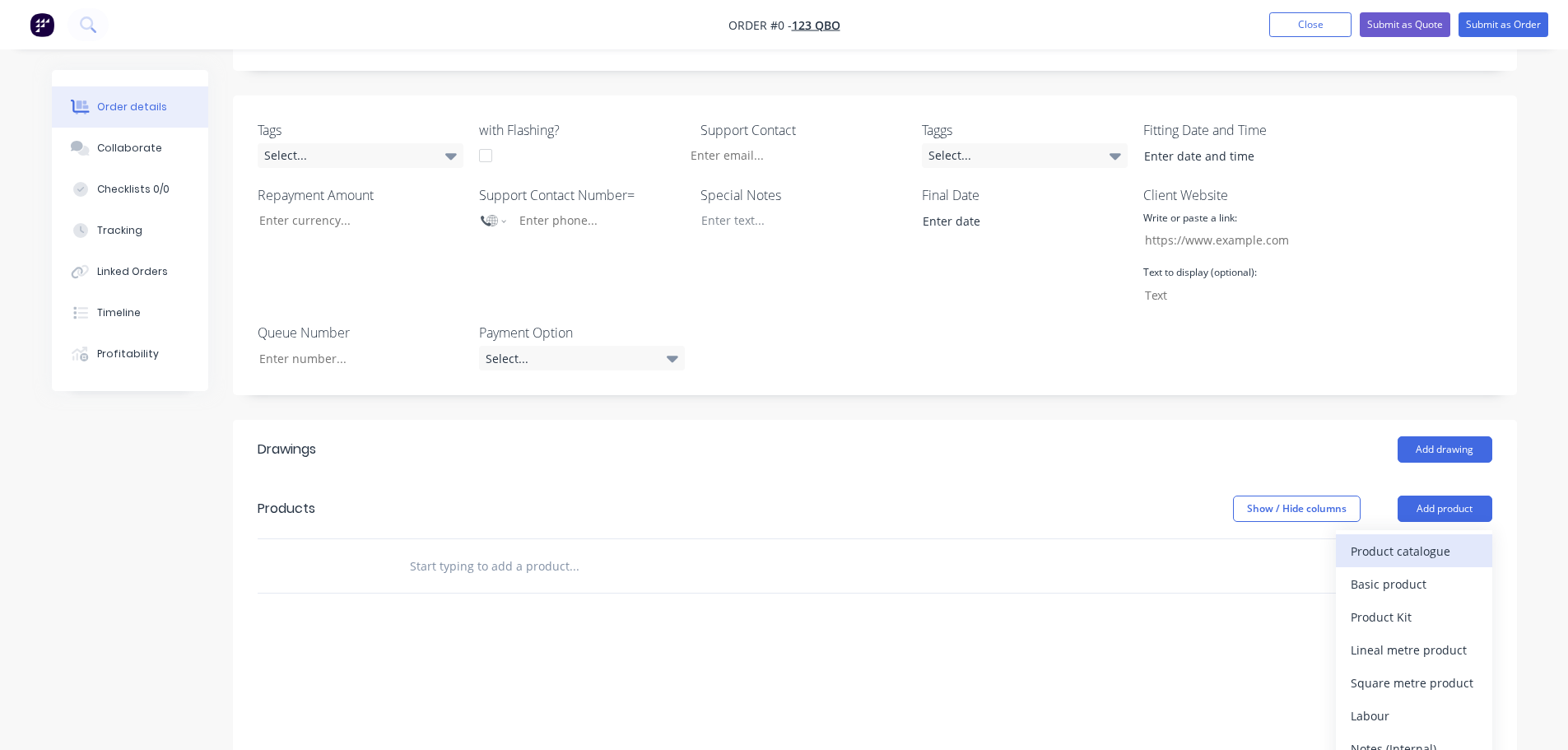
click at [1364, 539] on div "Product catalogue" at bounding box center [1415, 551] width 127 height 24
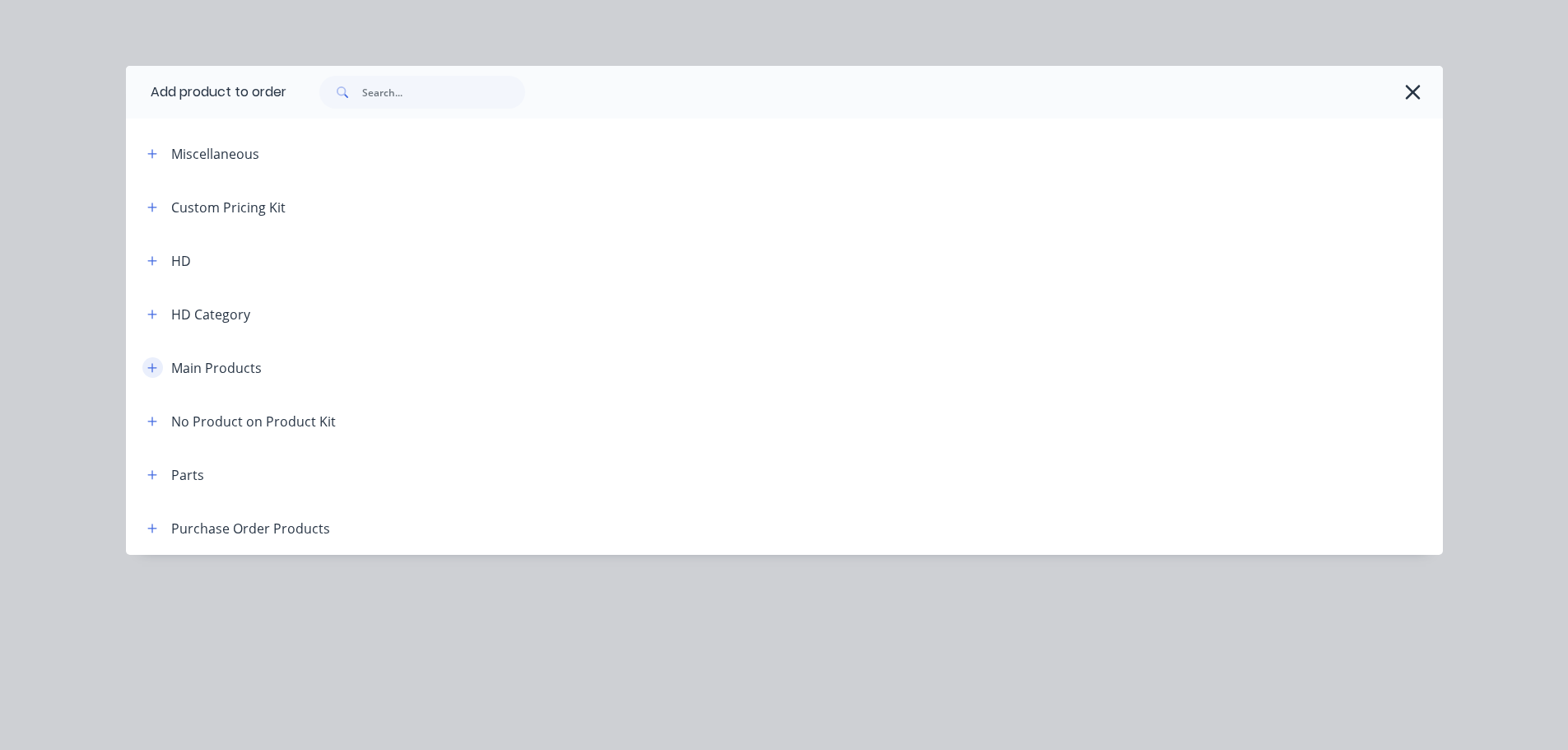
click at [151, 364] on icon "button" at bounding box center [153, 368] width 10 height 12
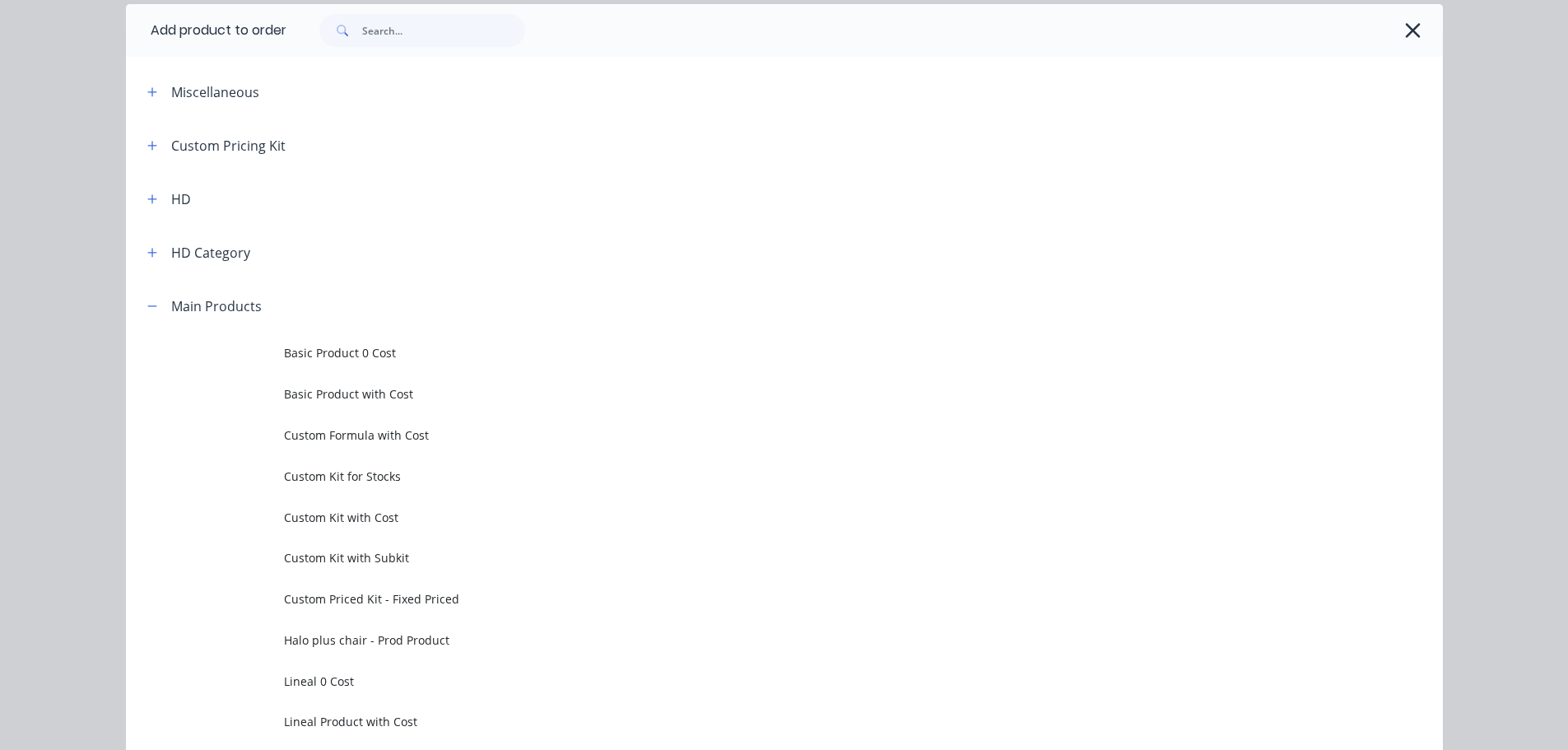
scroll to position [164, 0]
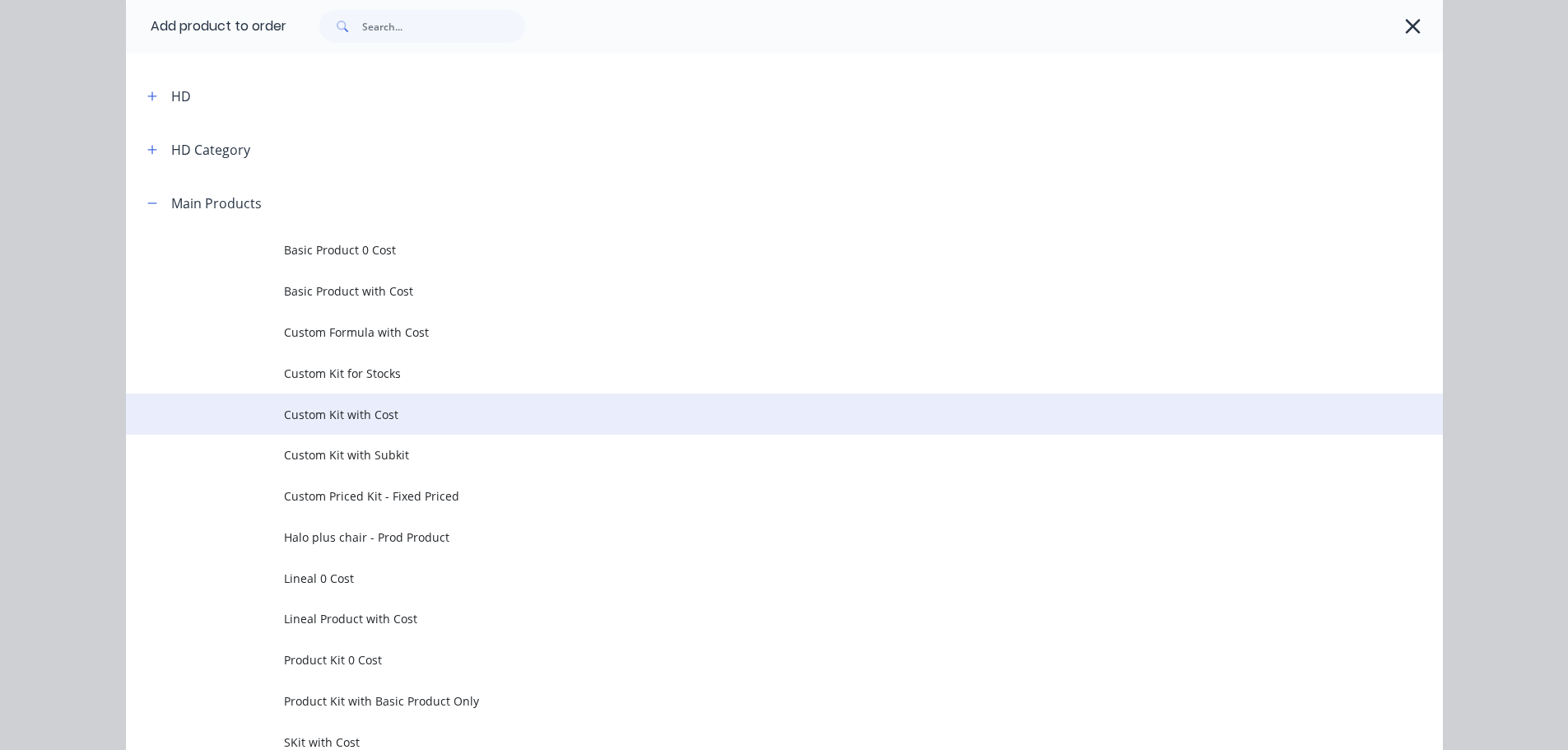
click at [314, 415] on span "Custom Kit with Cost" at bounding box center [748, 414] width 927 height 17
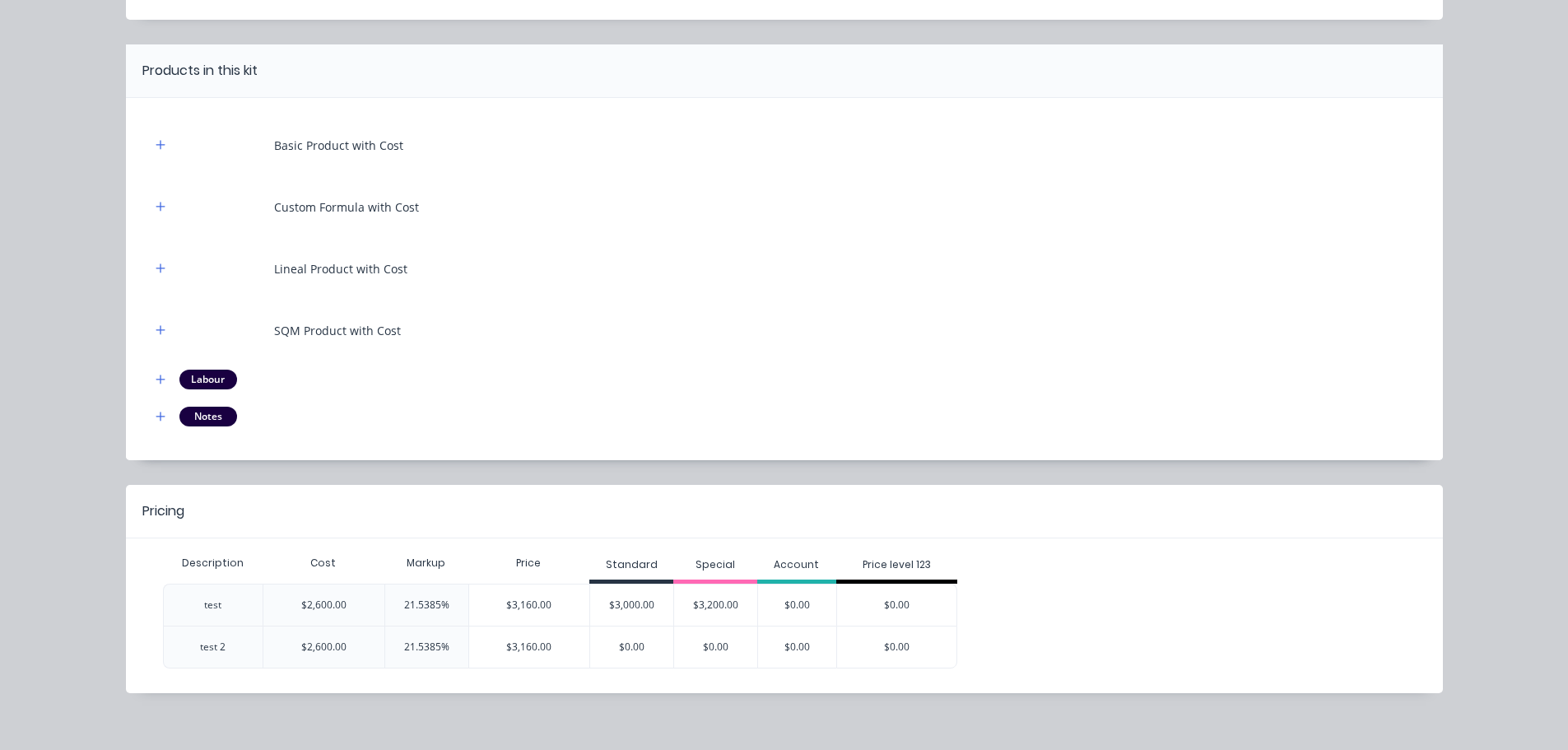
scroll to position [126, 0]
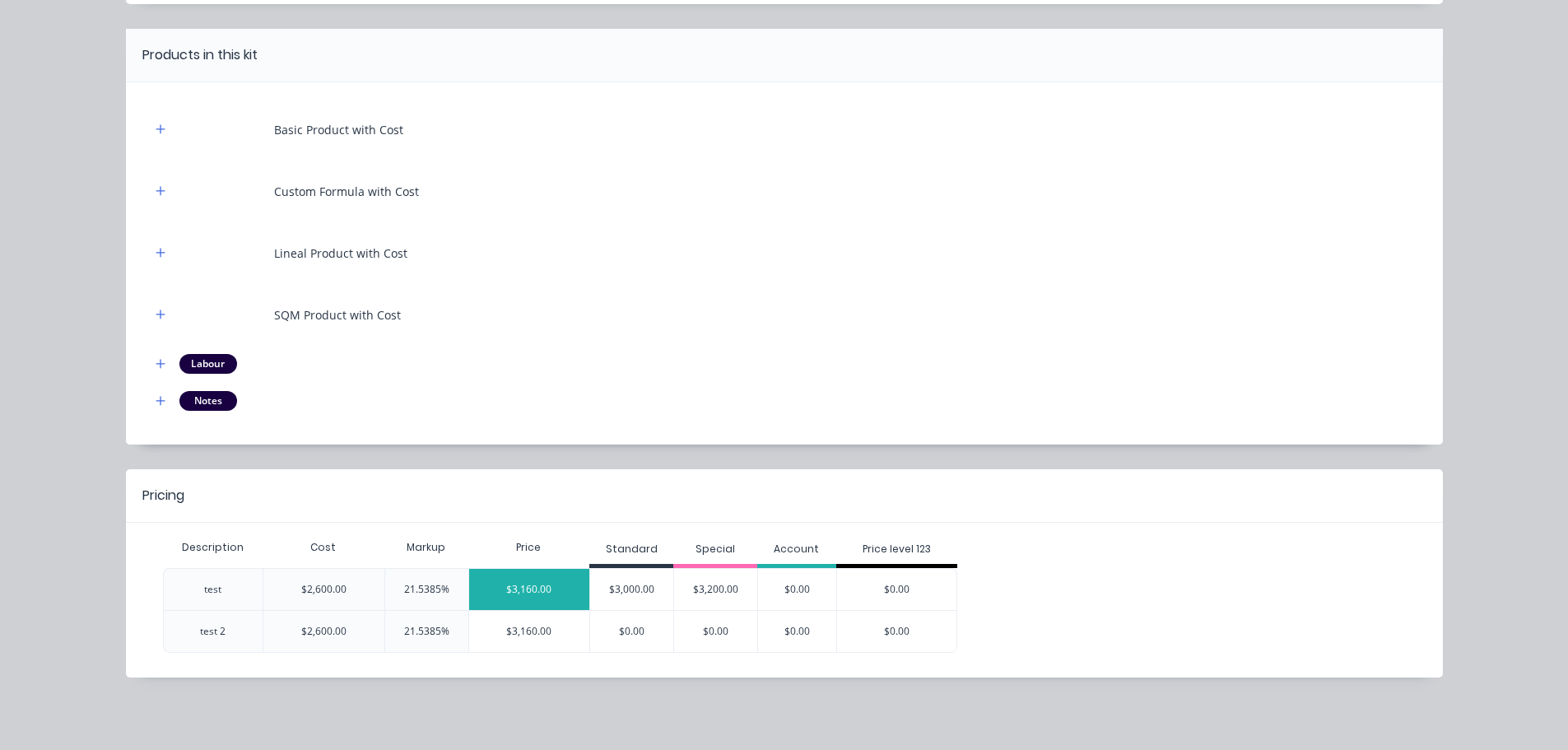
click at [512, 589] on div "$3,160.00" at bounding box center [530, 589] width 121 height 42
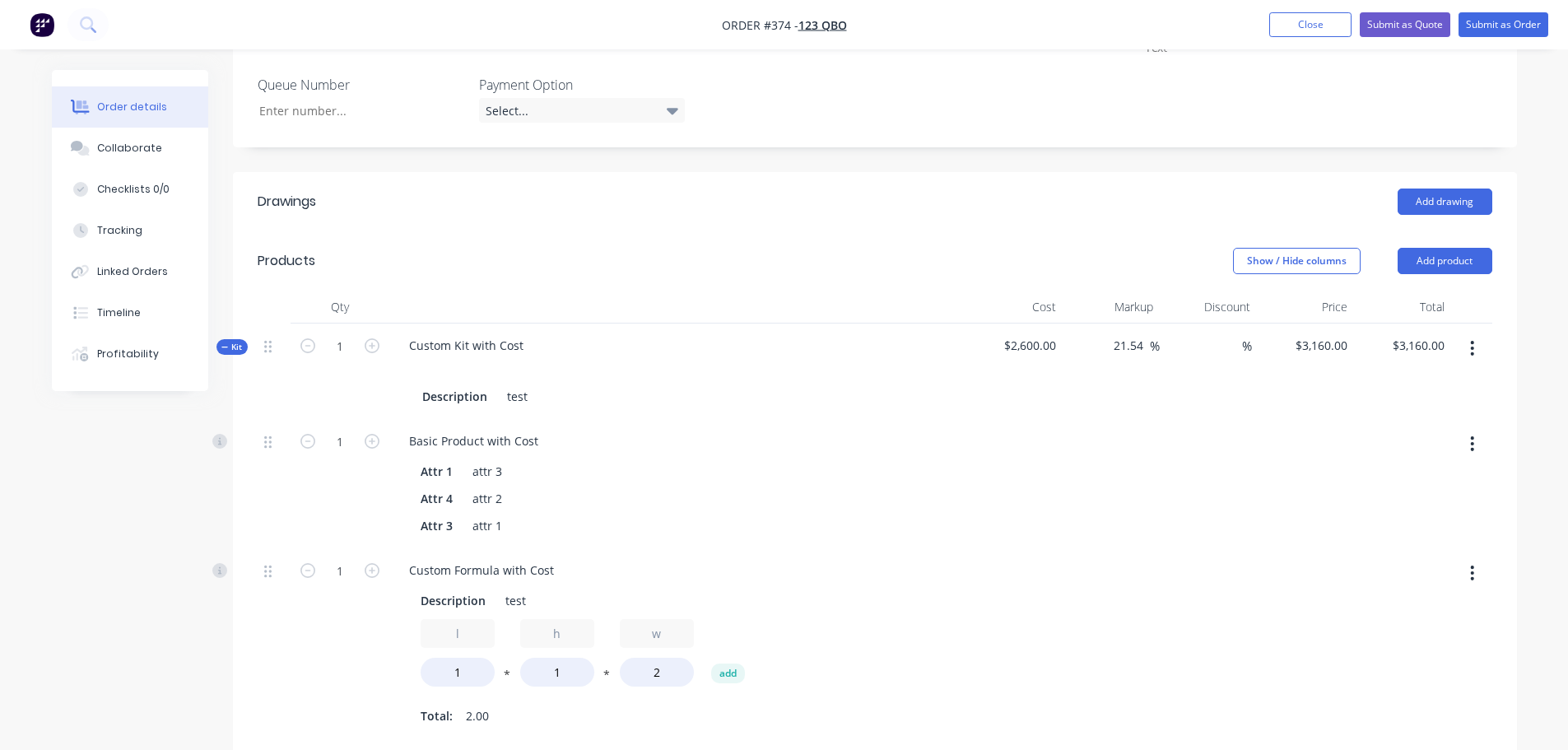
scroll to position [658, 0]
click at [1471, 340] on icon "button" at bounding box center [1472, 348] width 4 height 18
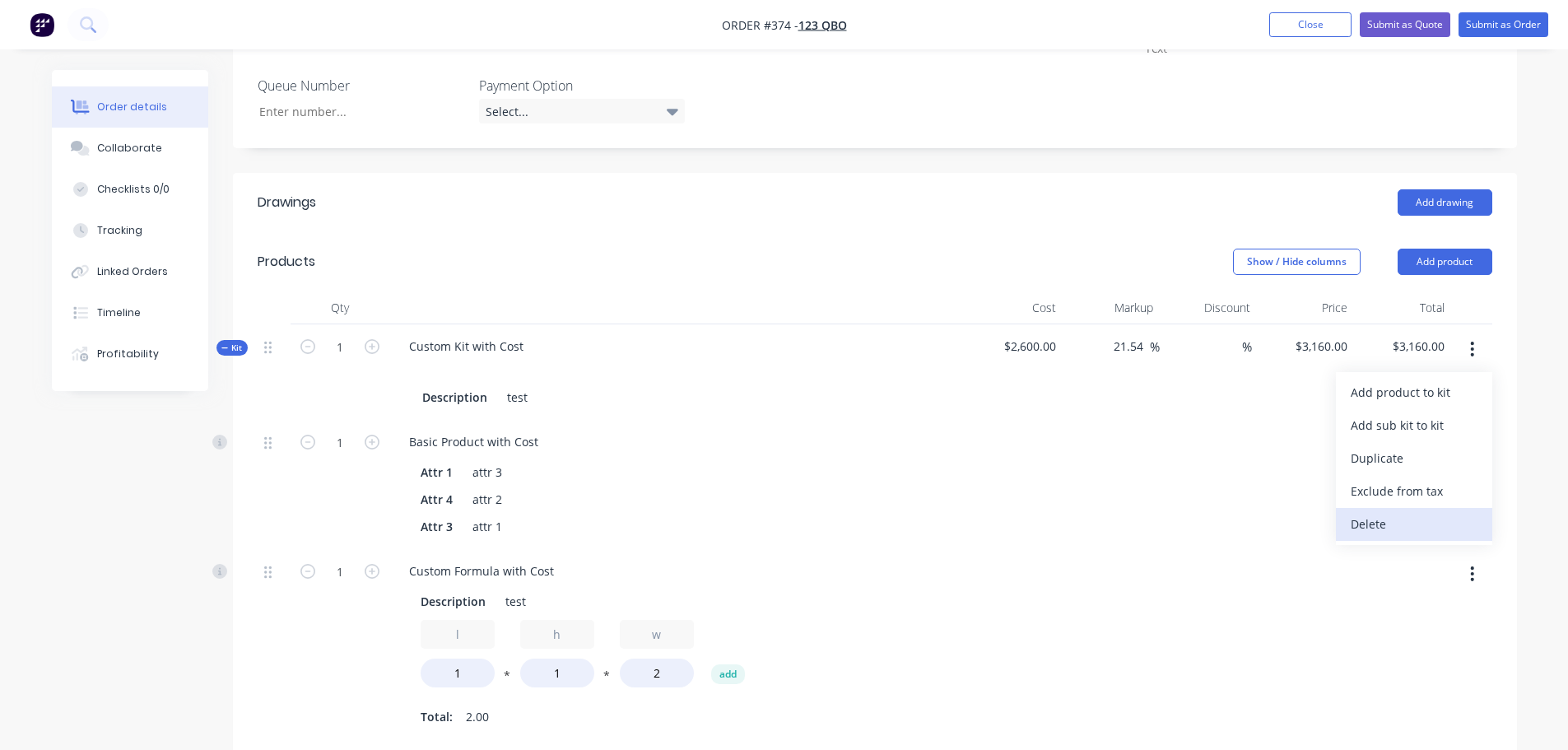
click at [1382, 512] on div "Delete" at bounding box center [1415, 524] width 127 height 24
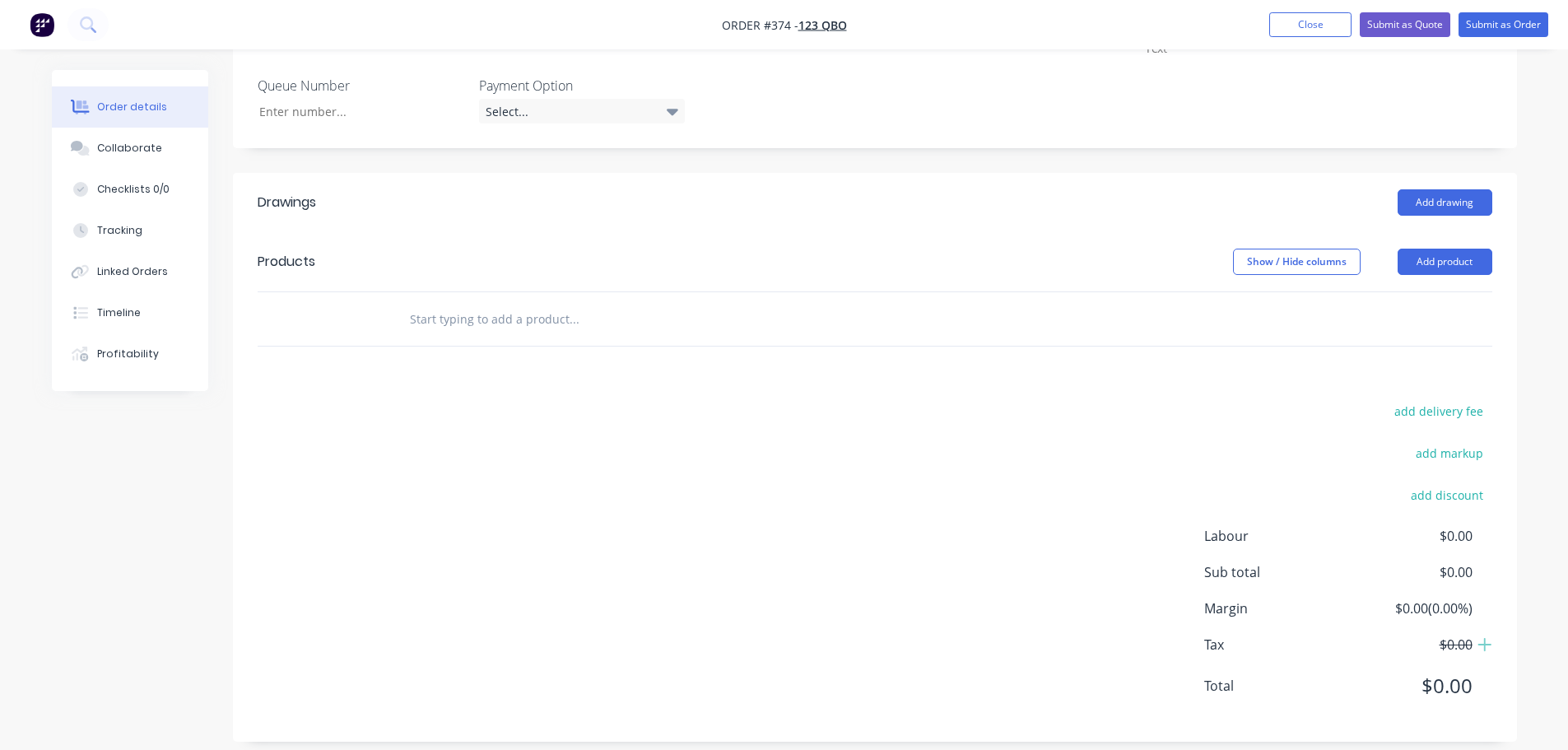
scroll to position [629, 0]
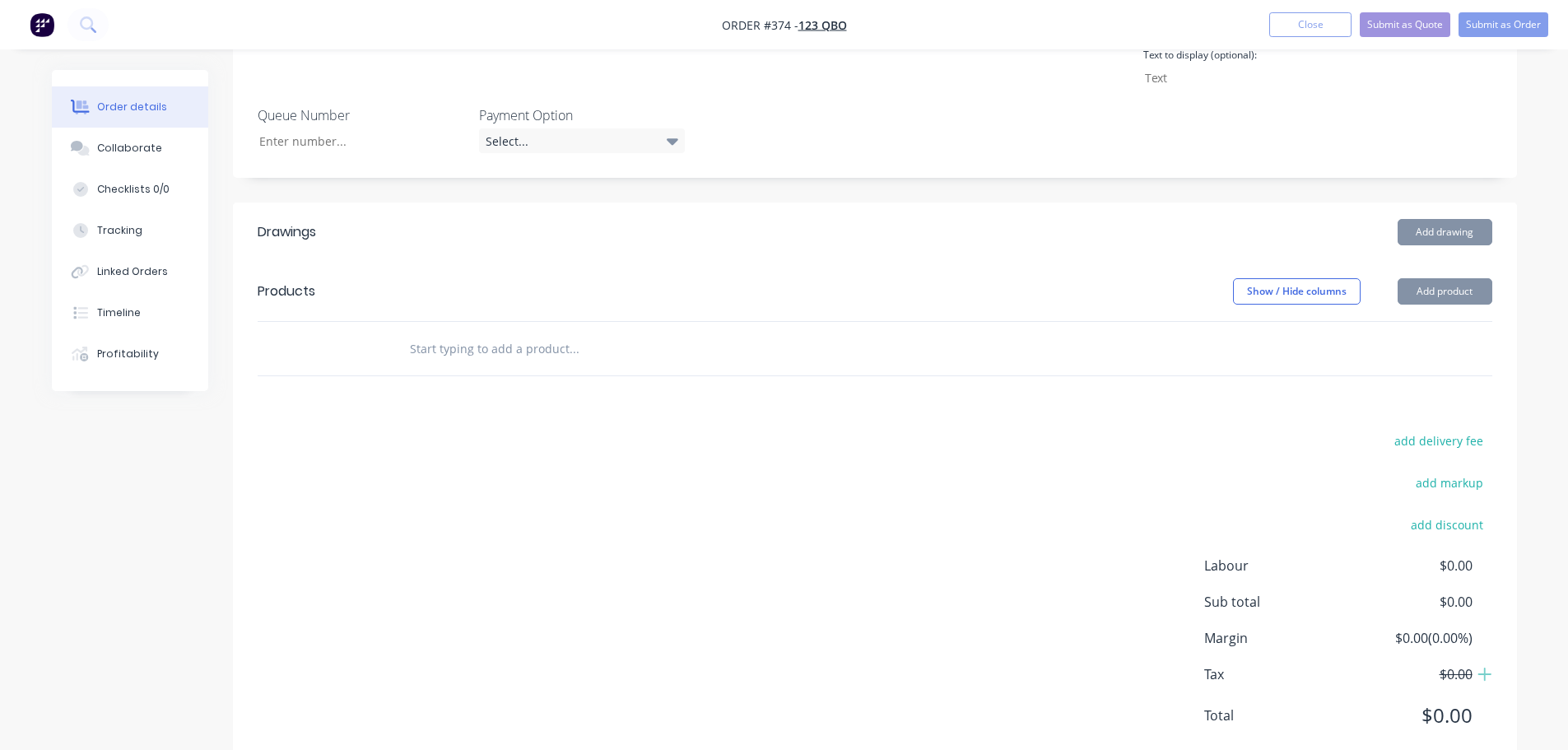
click at [526, 331] on input "text" at bounding box center [574, 347] width 329 height 33
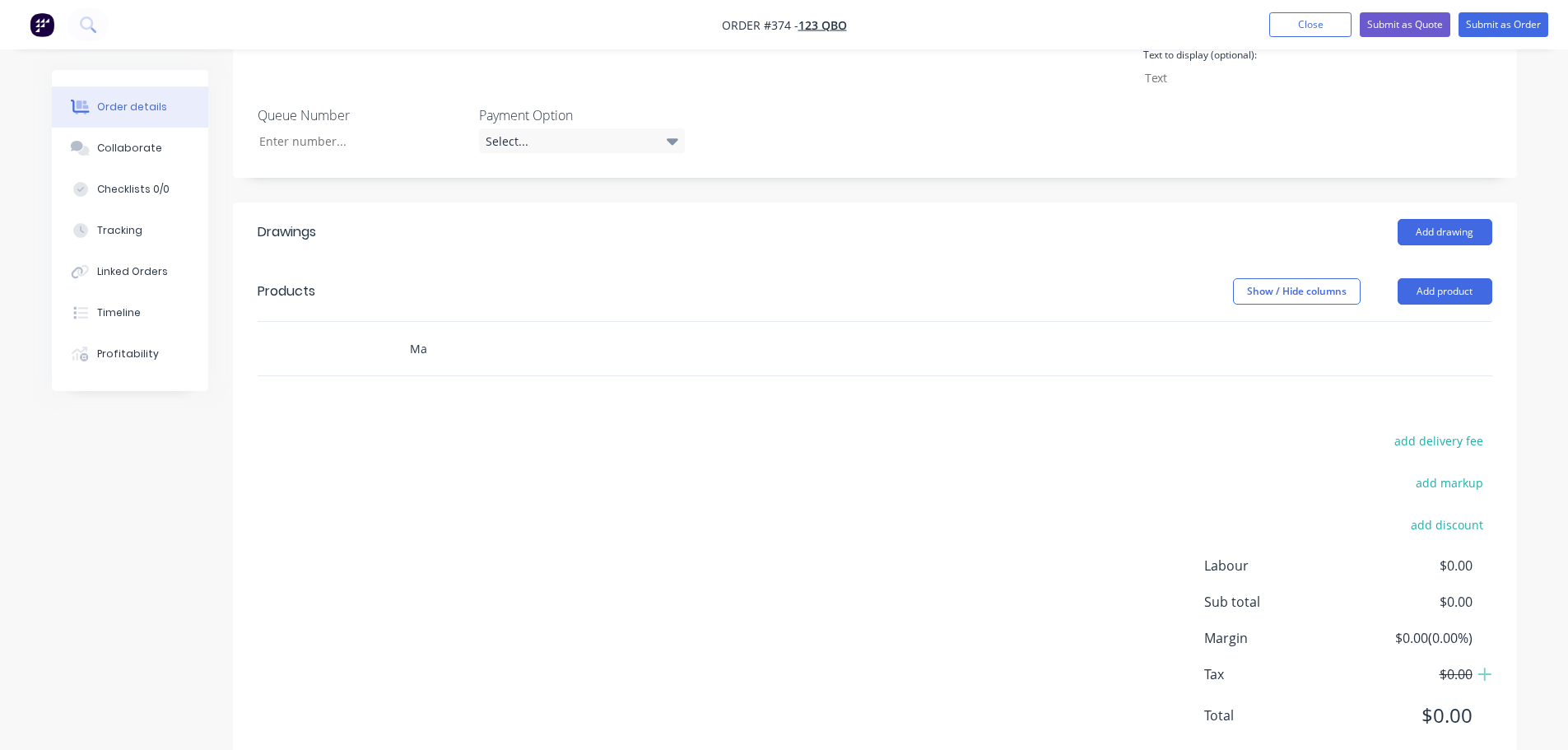
type input "M"
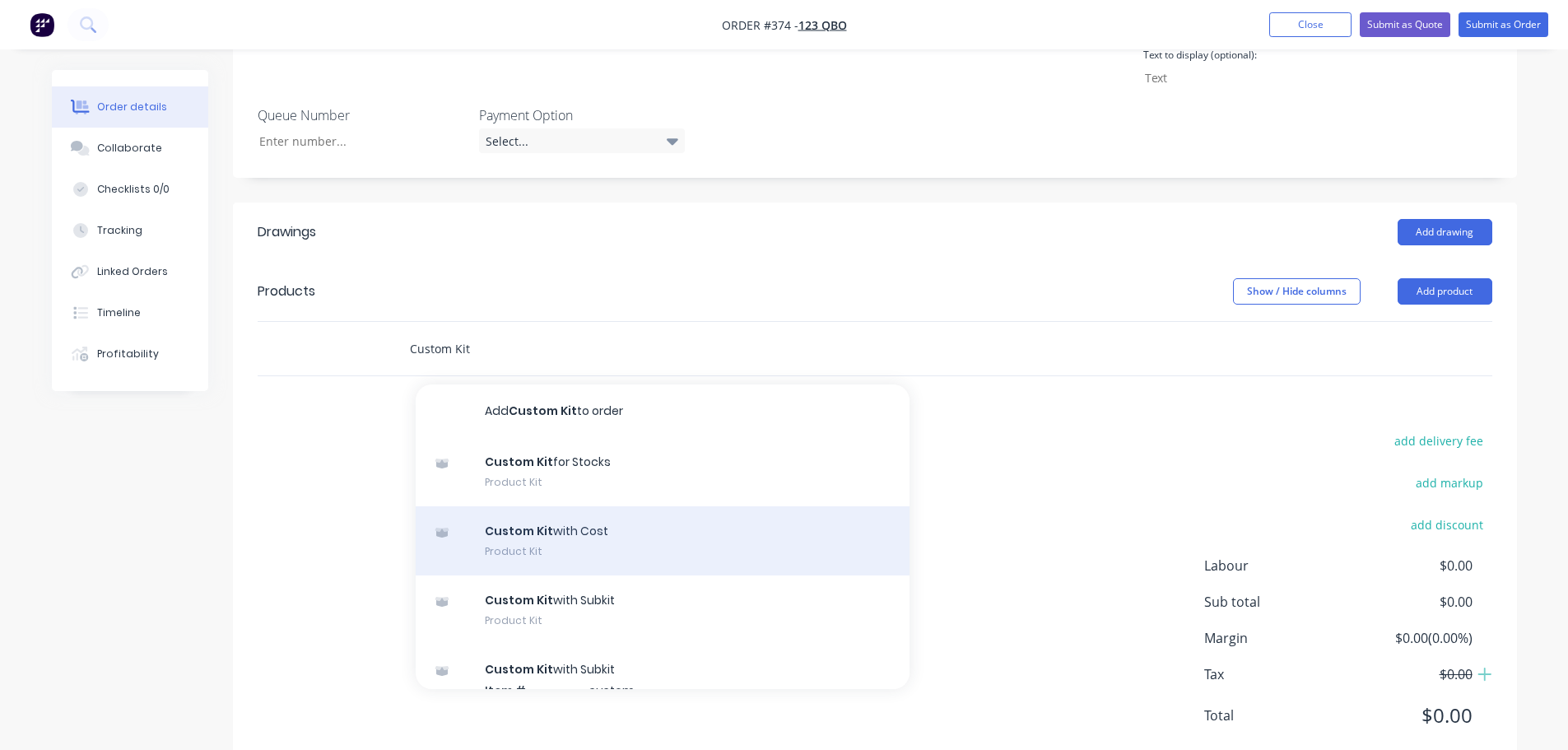
type input "Custom Kit"
click at [568, 506] on div "Custom Kit with Cost Product Kit" at bounding box center [662, 541] width 494 height 69
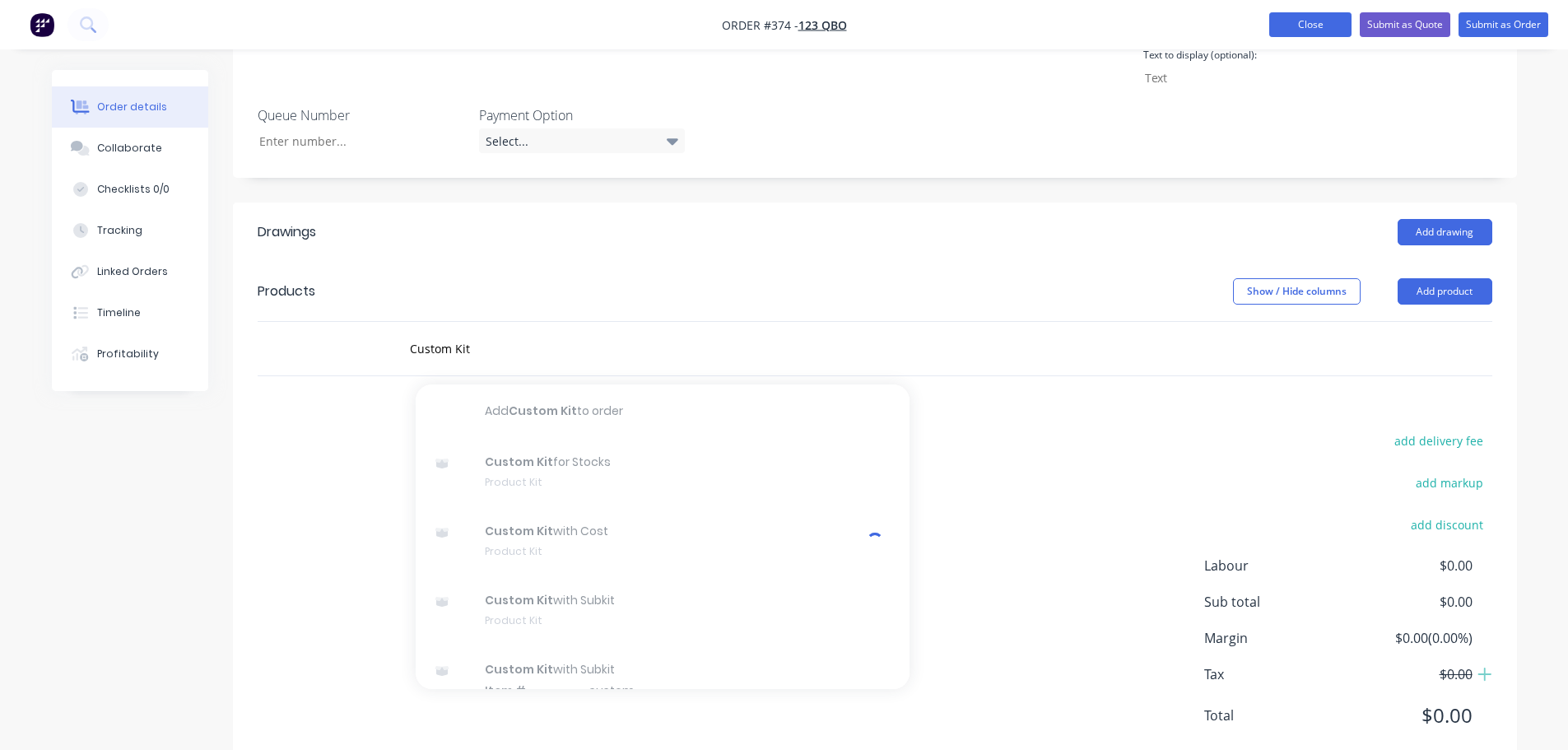
click at [1307, 29] on button "Close" at bounding box center [1310, 25] width 82 height 25
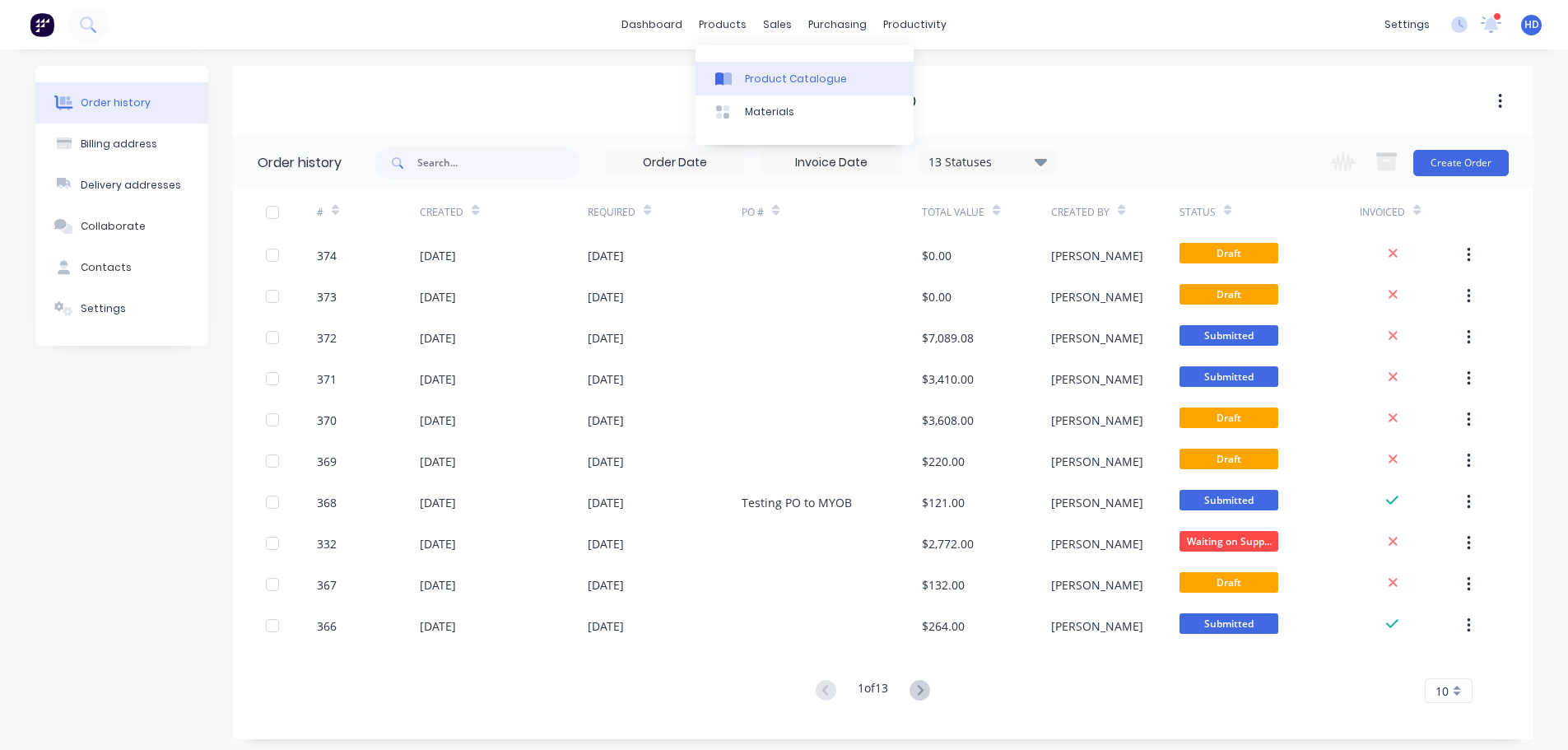
click at [760, 75] on div "Product Catalogue" at bounding box center [796, 78] width 102 height 14
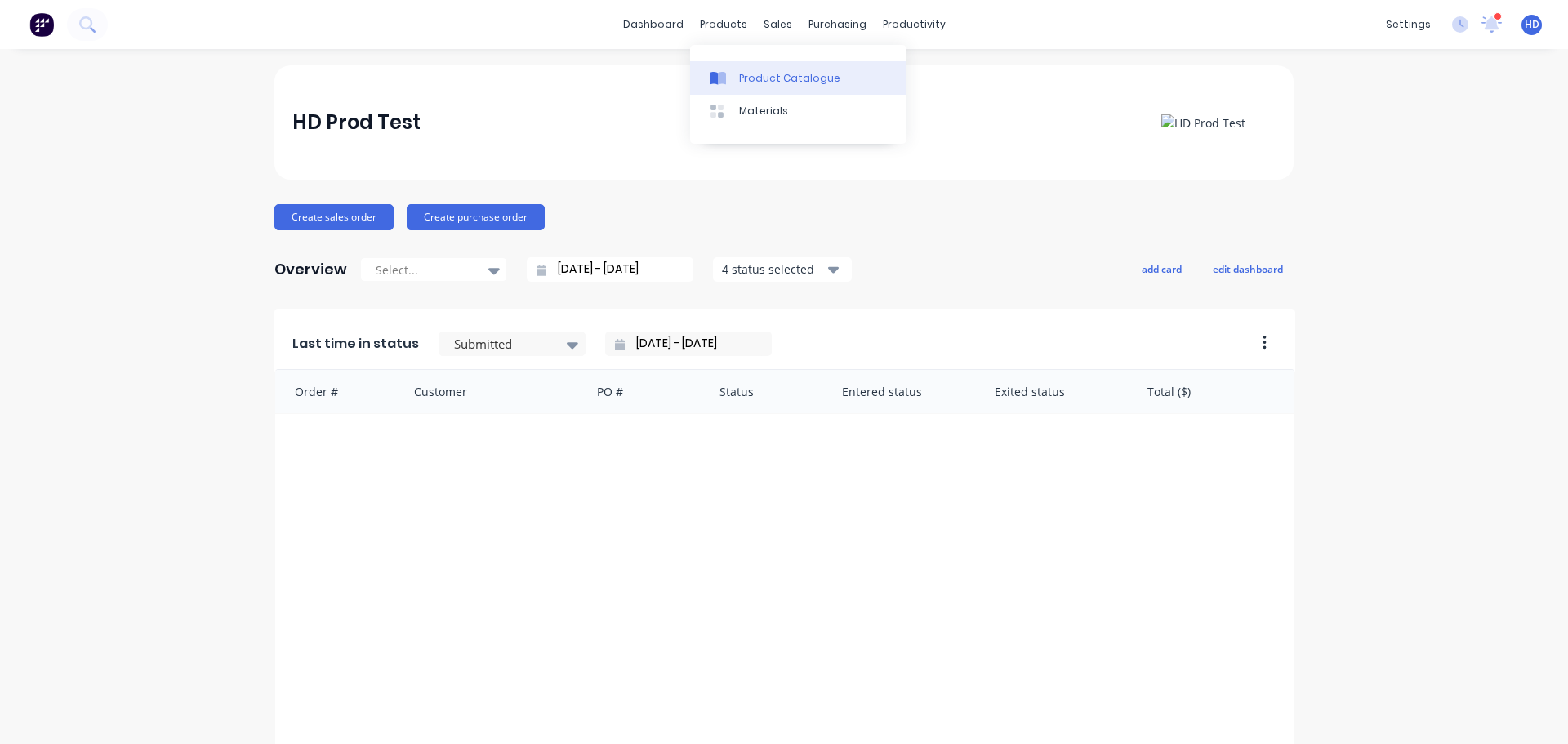
click at [763, 82] on div "Product Catalogue" at bounding box center [789, 77] width 101 height 14
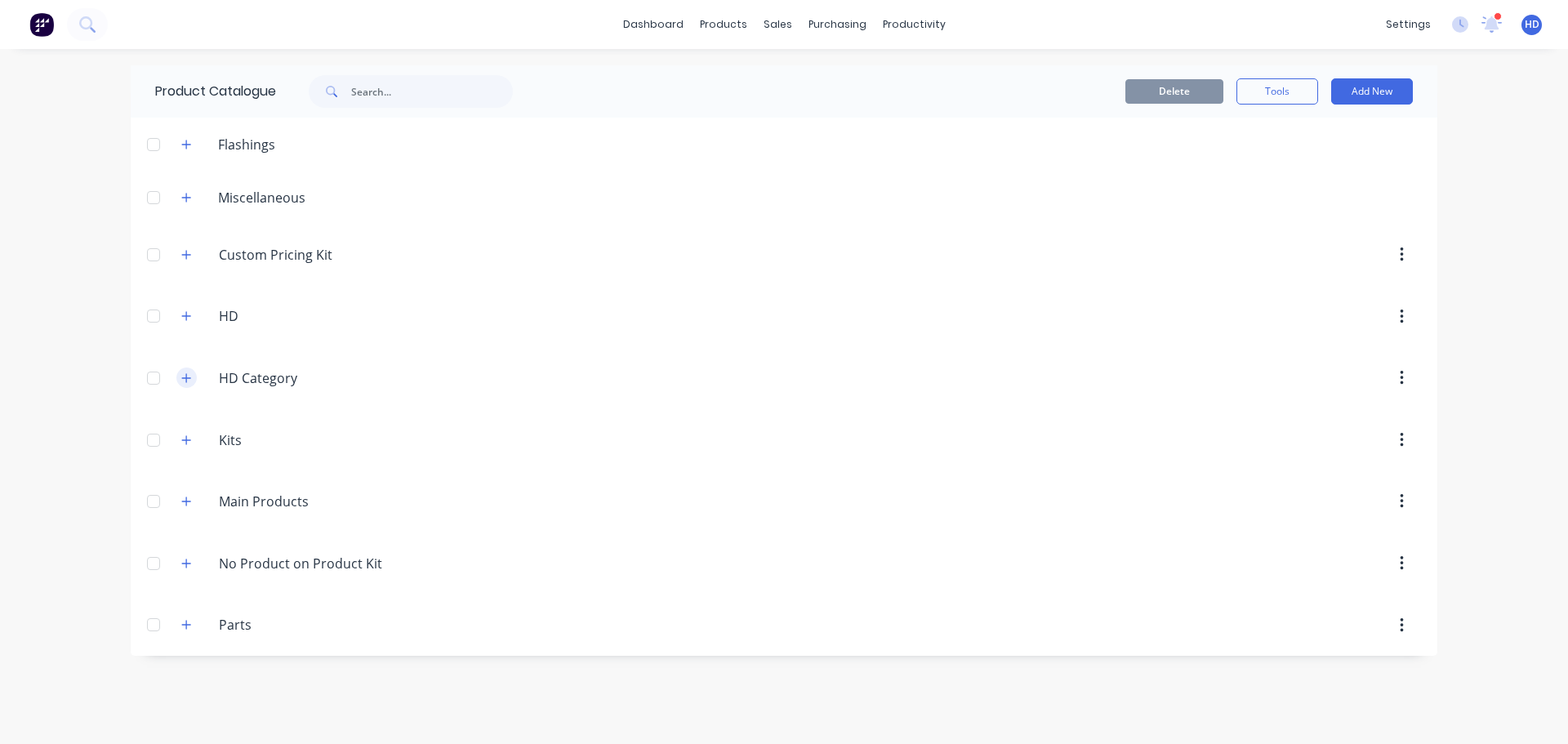
click at [180, 384] on button "button" at bounding box center [187, 377] width 20 height 20
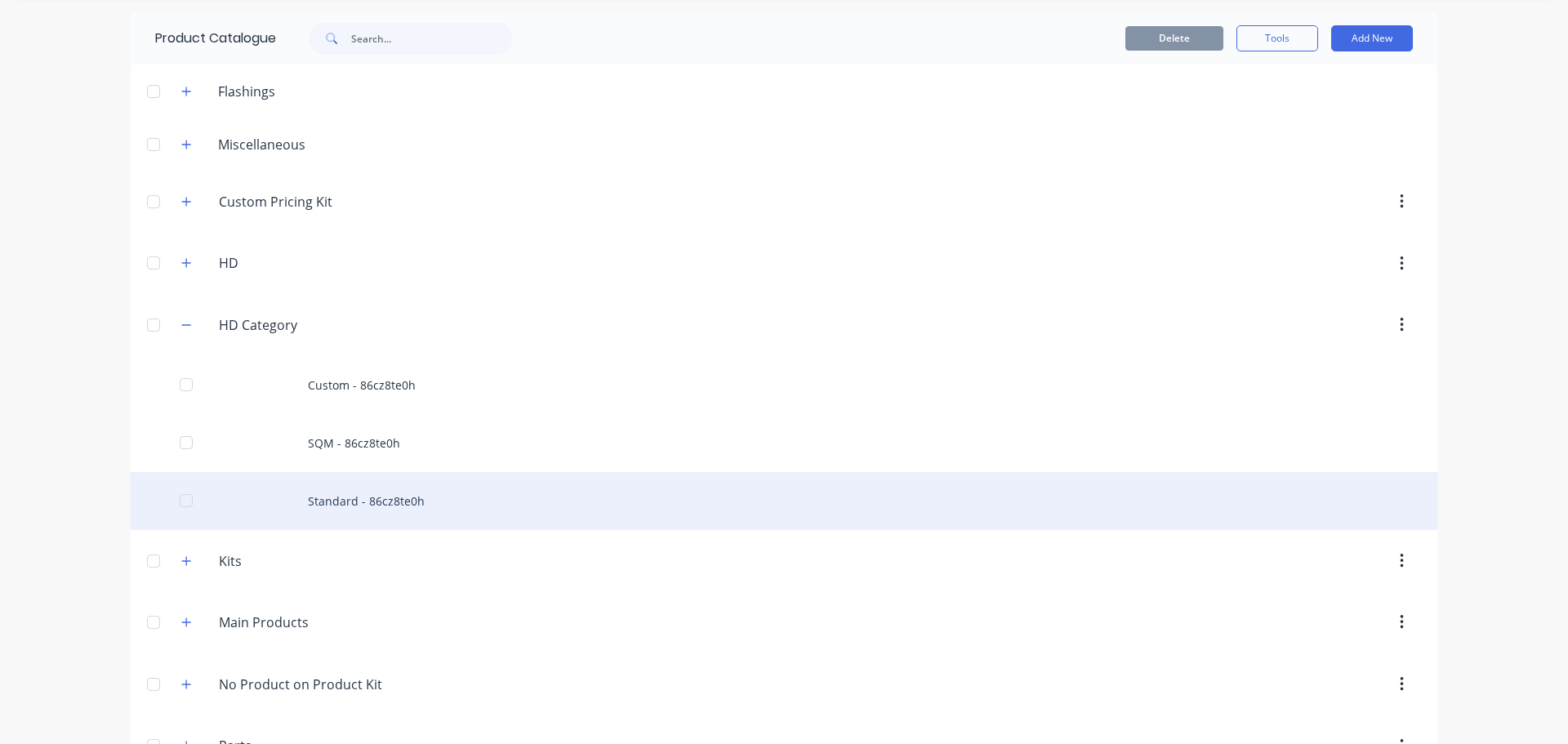
scroll to position [82, 0]
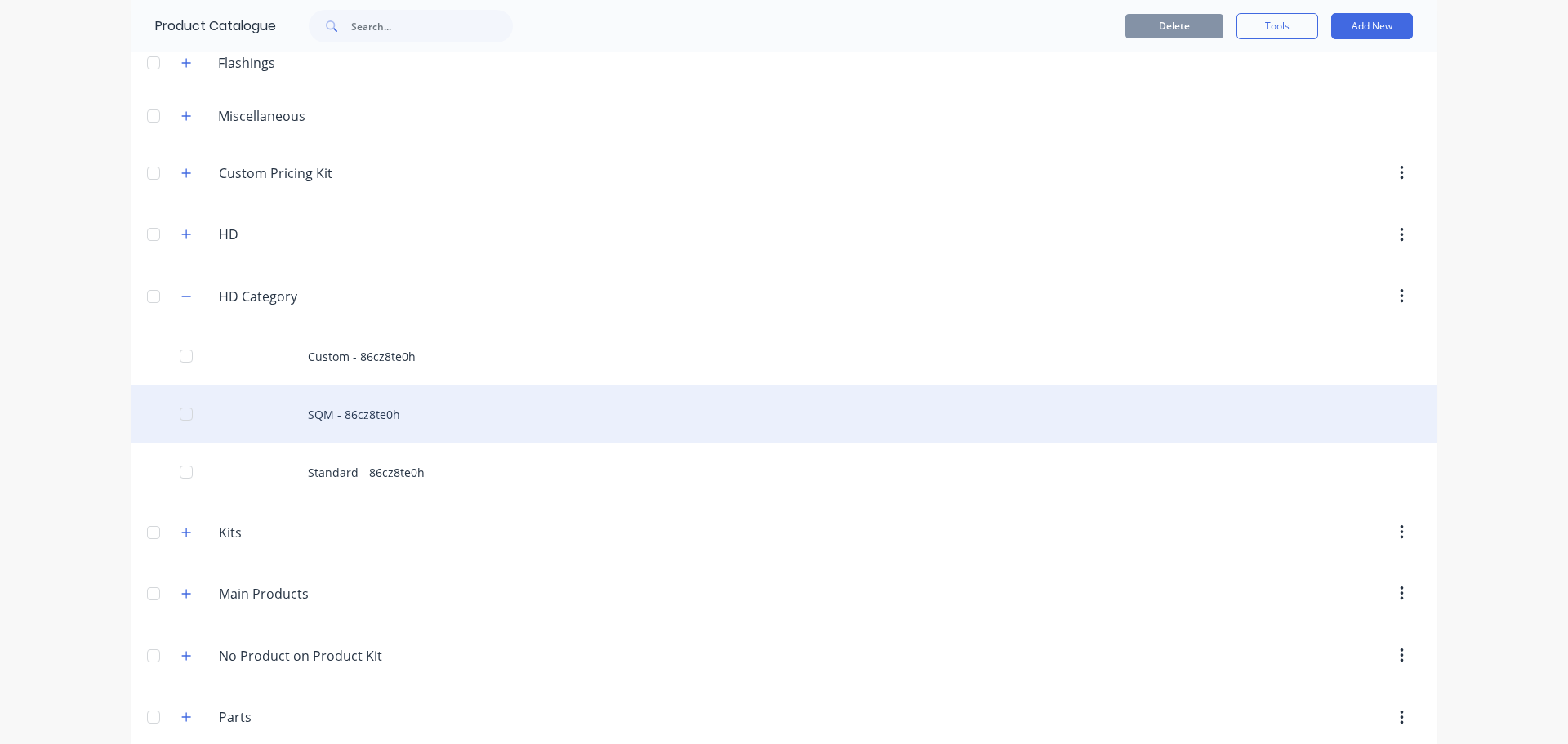
click at [375, 388] on div "SQM - 86cz8te0h" at bounding box center [784, 414] width 1307 height 58
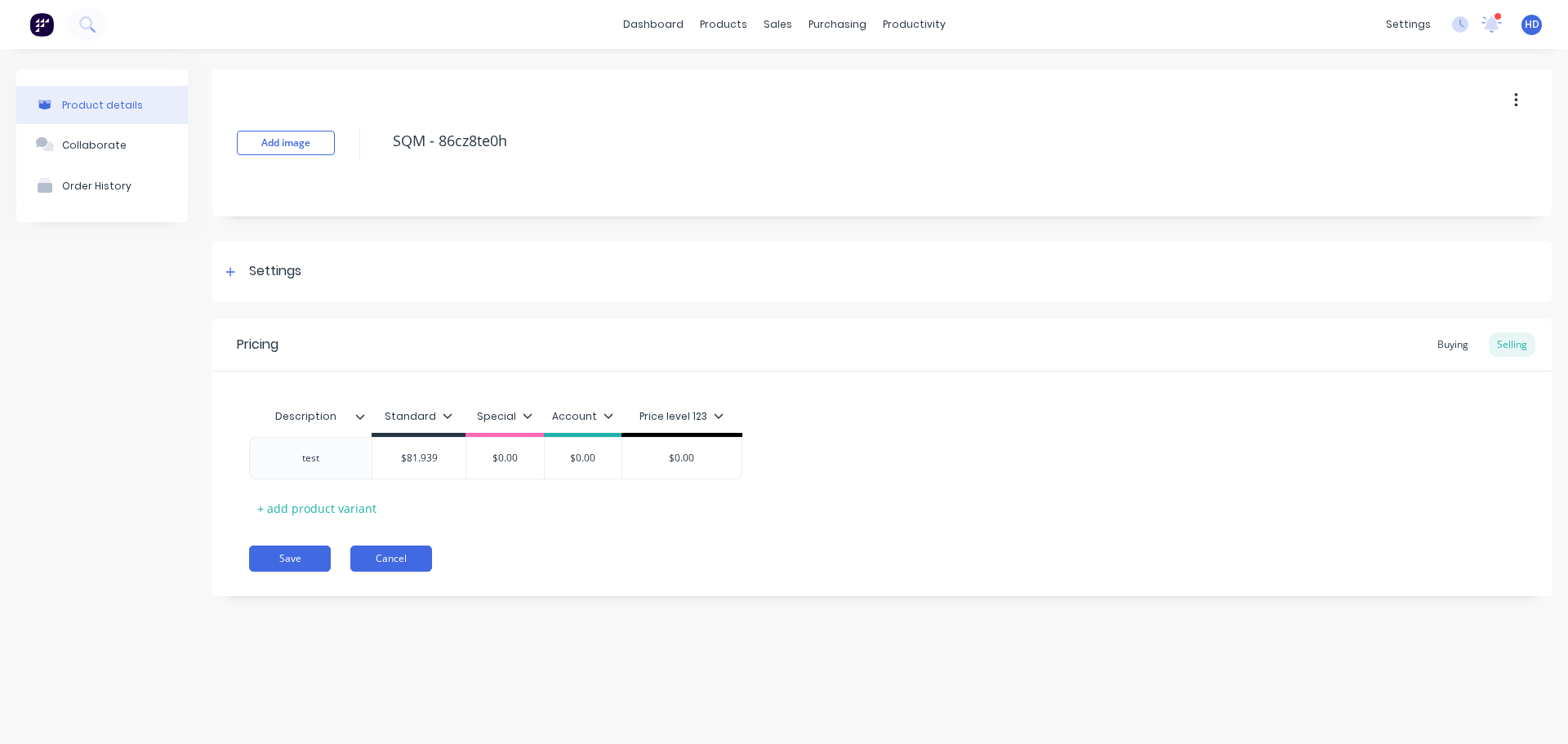
click at [376, 561] on button "Cancel" at bounding box center [391, 558] width 82 height 26
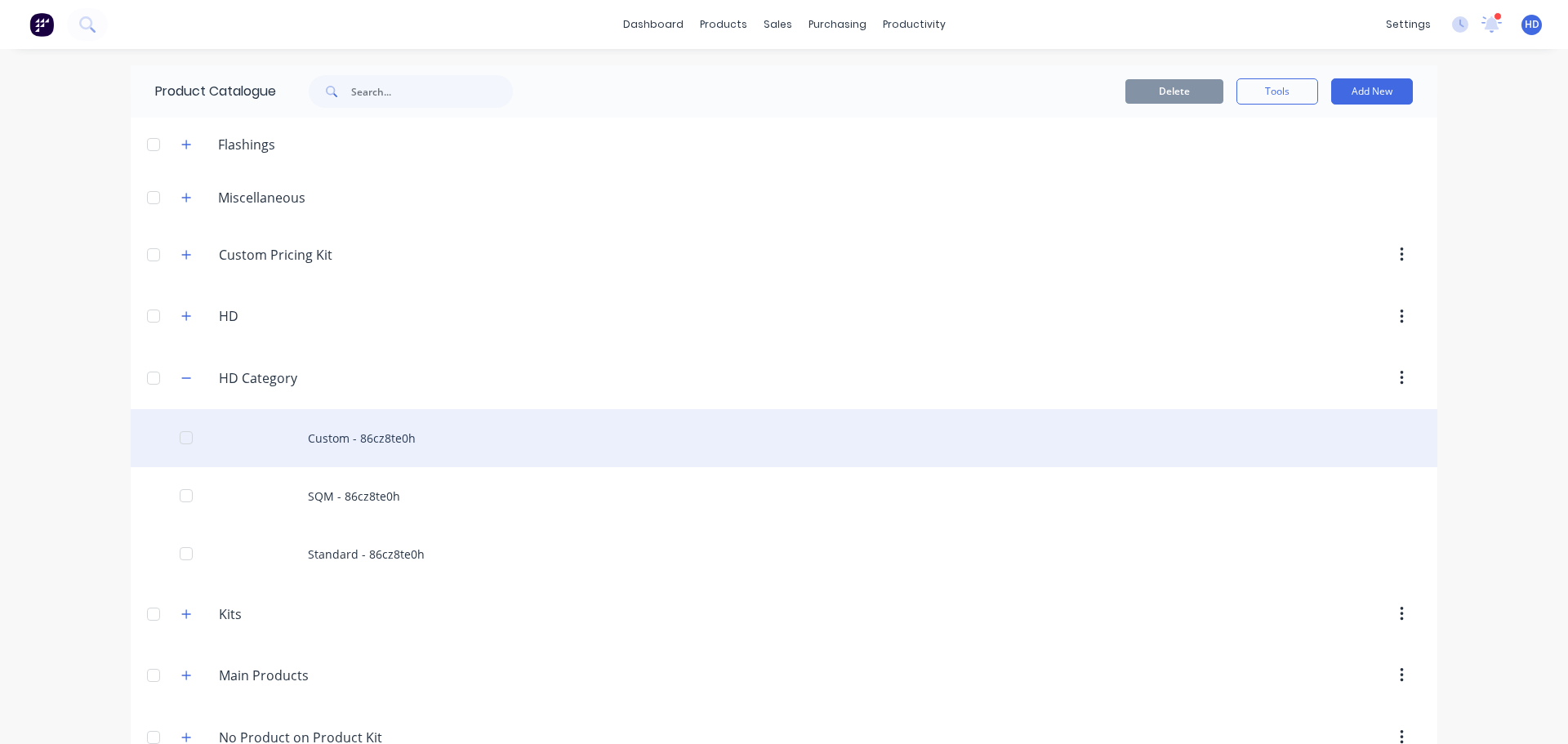
click at [395, 426] on div "Custom - 86cz8te0h" at bounding box center [784, 438] width 1307 height 58
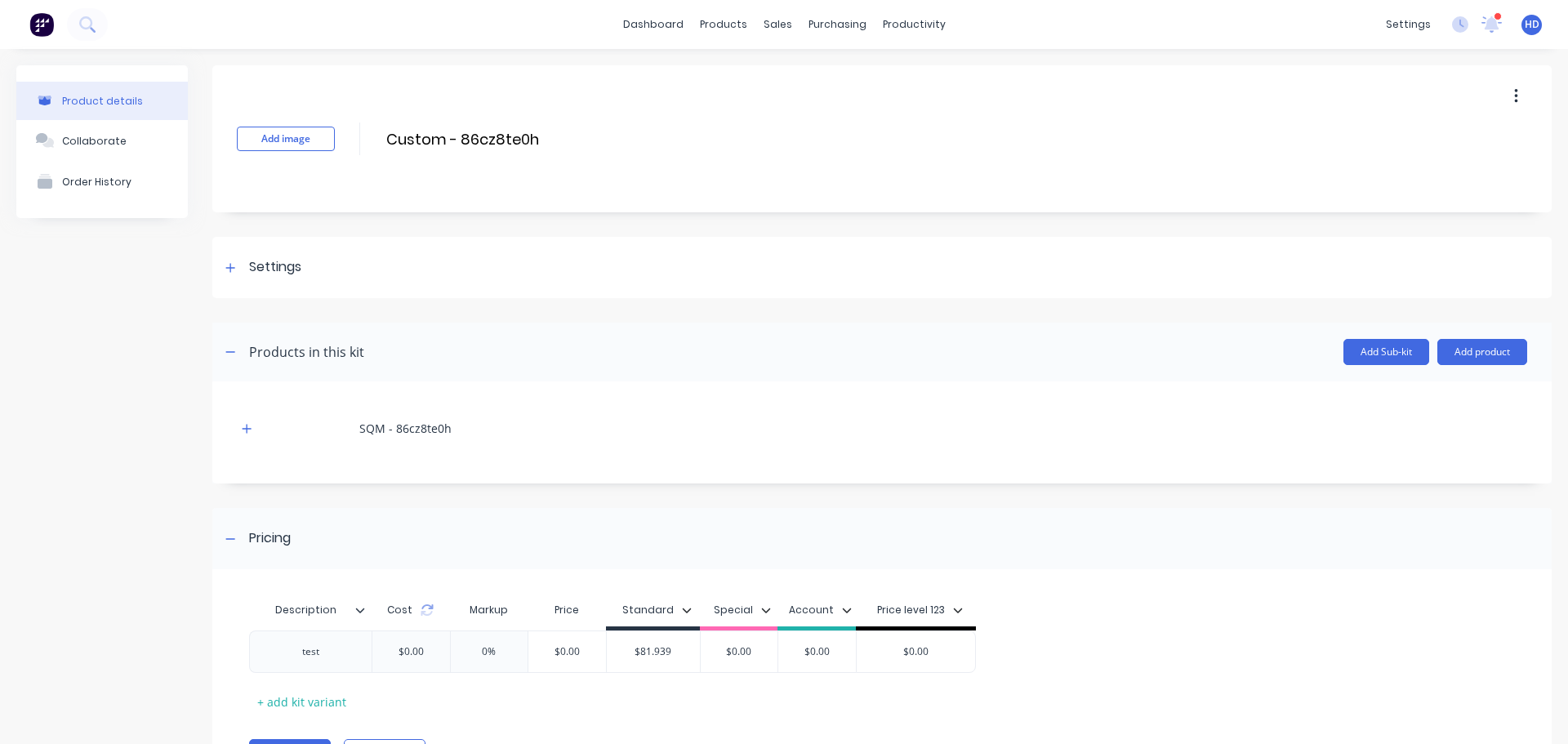
scroll to position [87, 0]
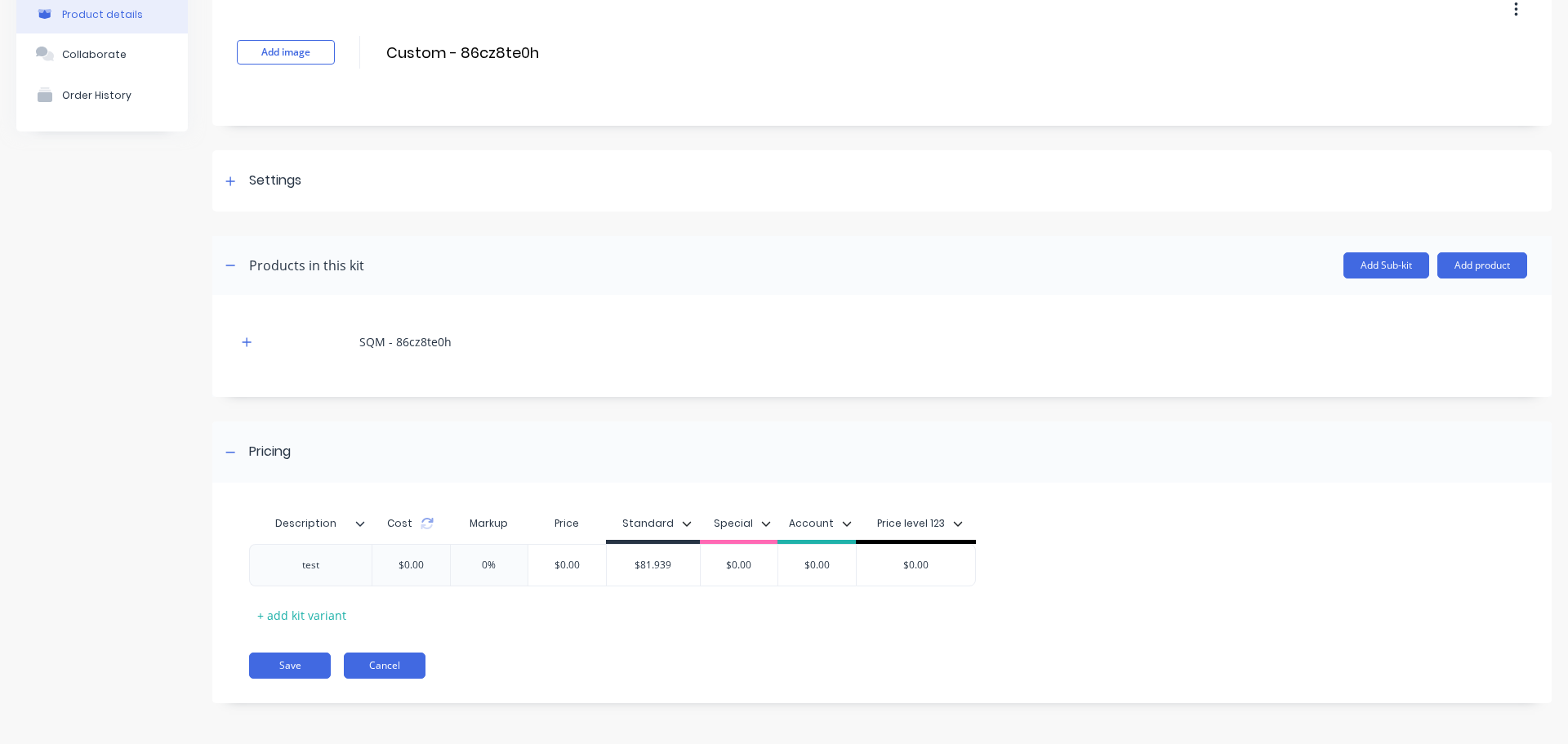
click at [392, 658] on button "Cancel" at bounding box center [384, 665] width 82 height 26
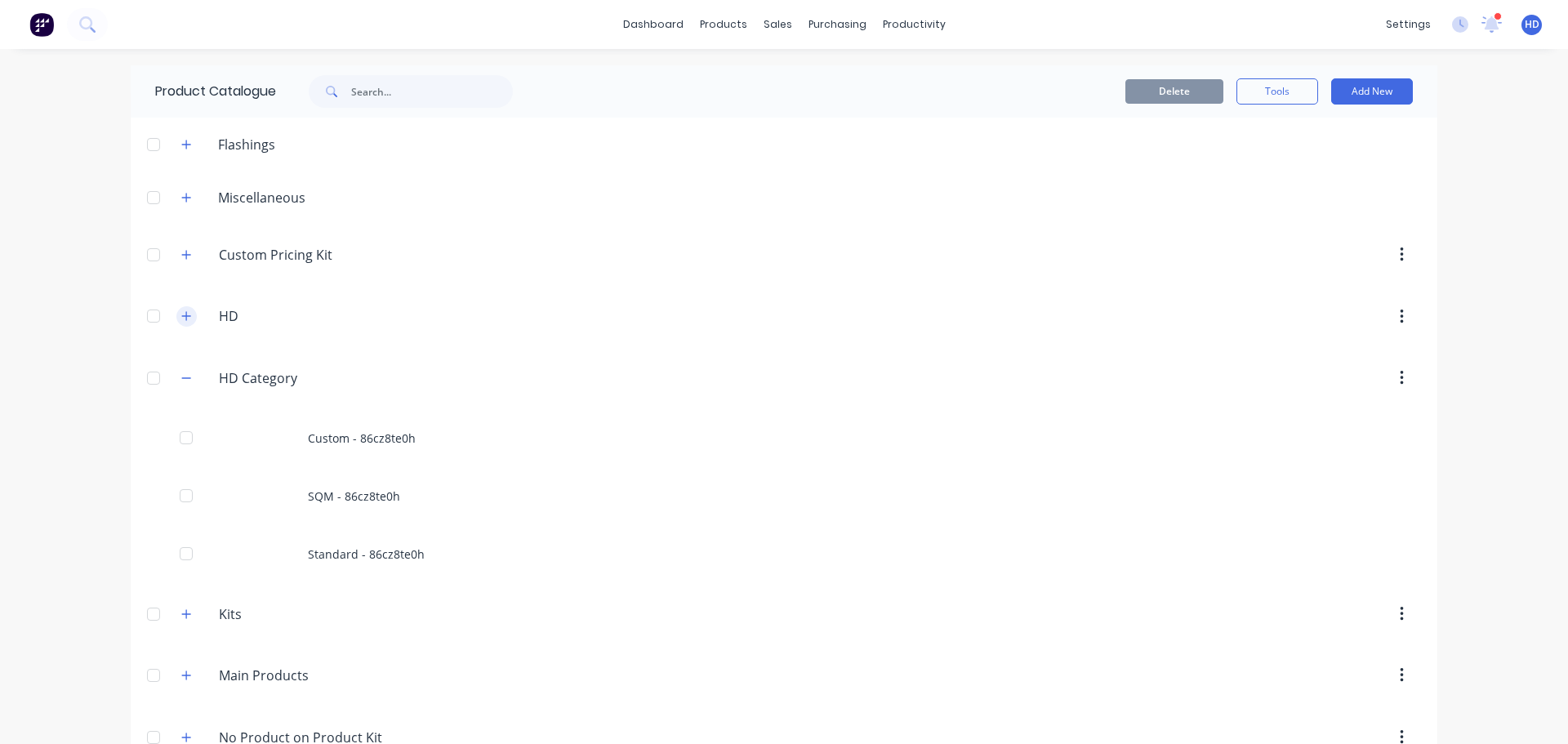
click at [177, 310] on button "button" at bounding box center [187, 316] width 20 height 20
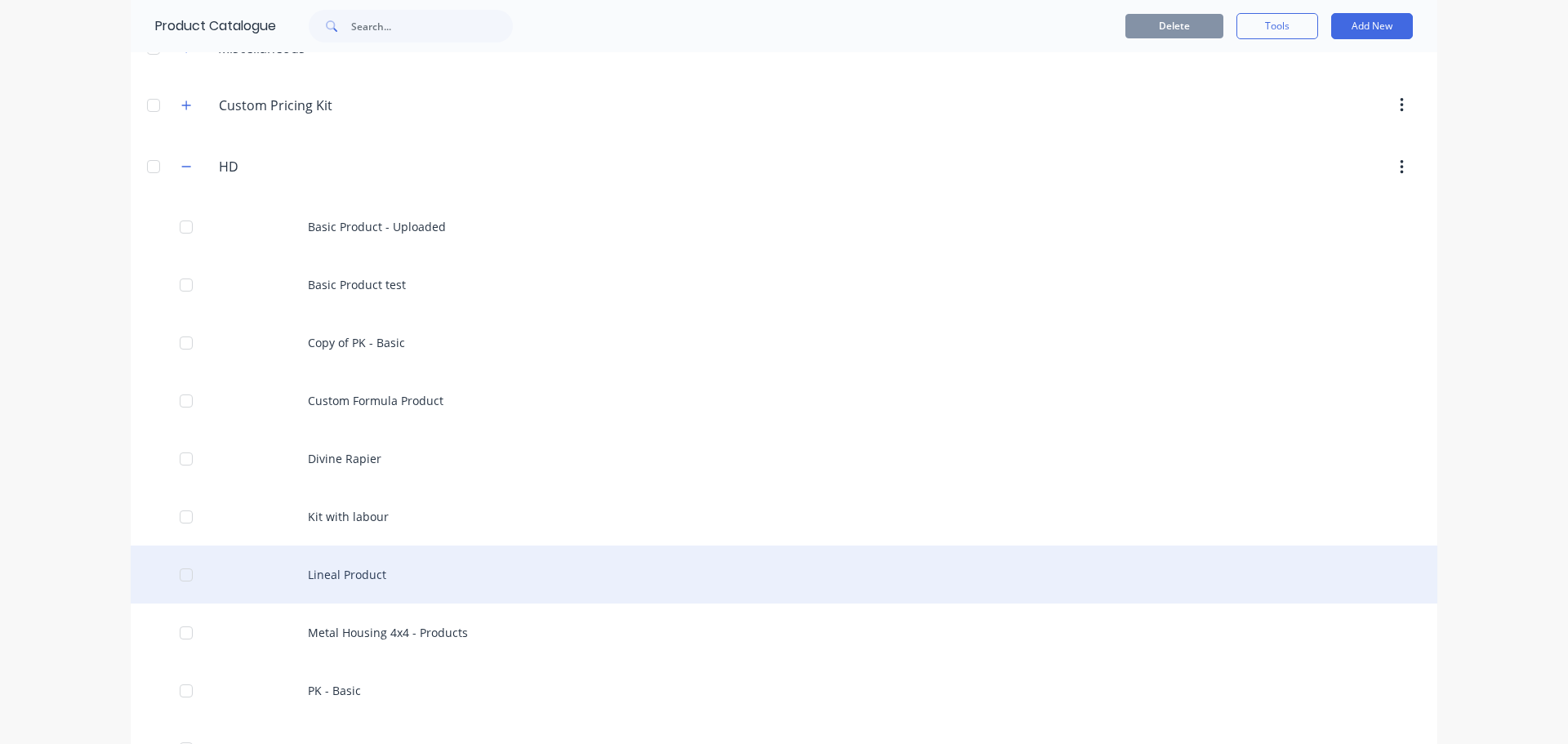
scroll to position [163, 0]
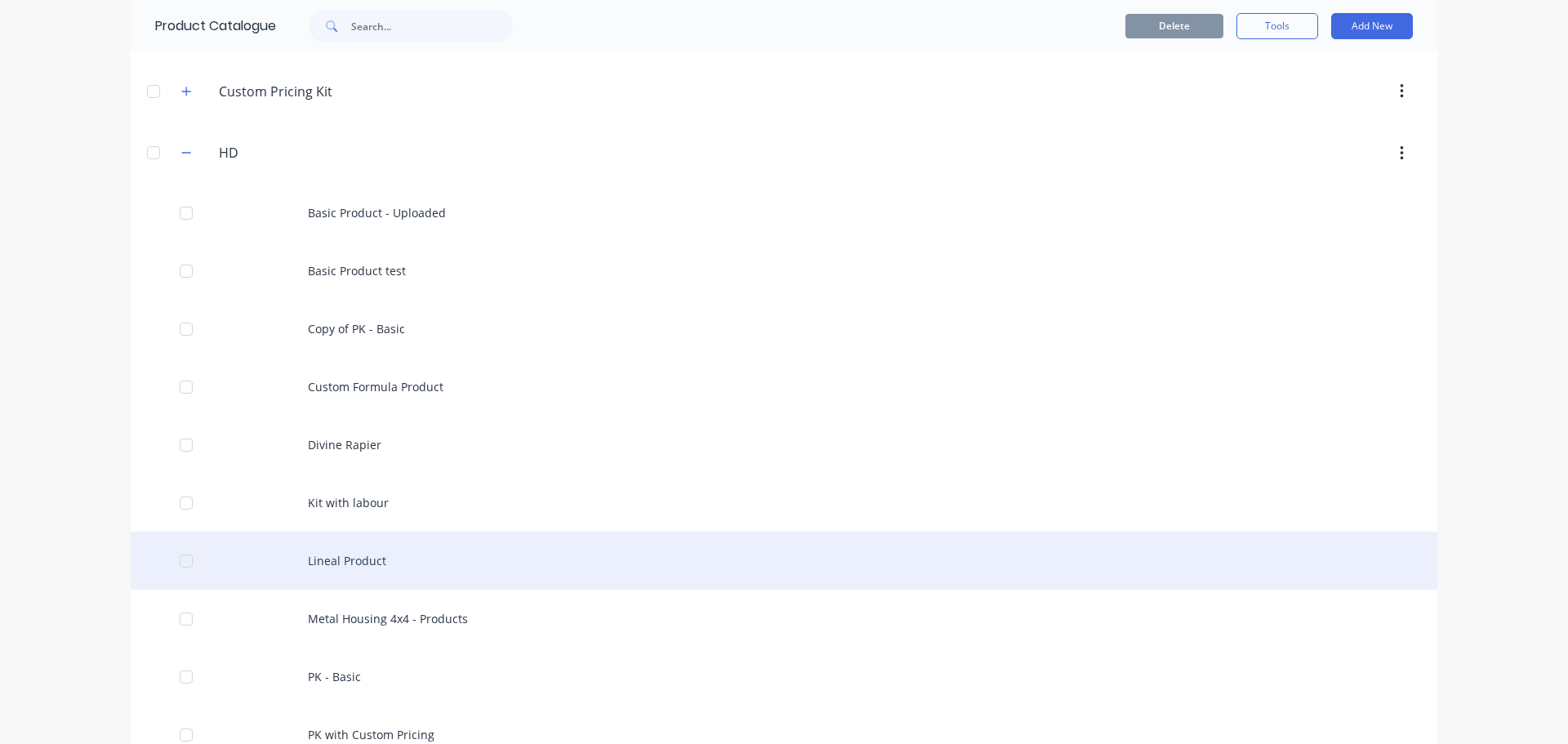
click at [360, 573] on div "Lineal Product" at bounding box center [784, 560] width 1307 height 58
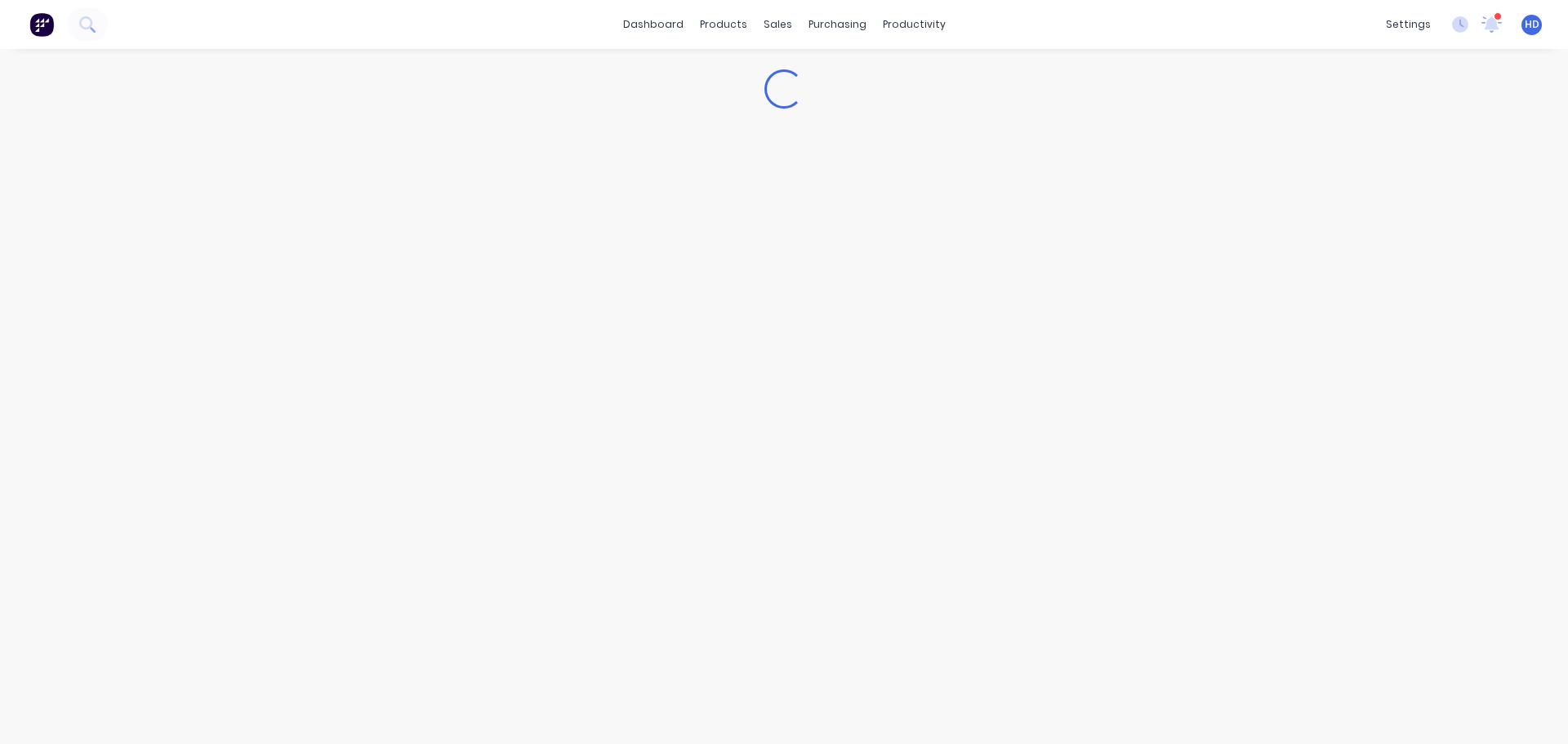
type textarea "x"
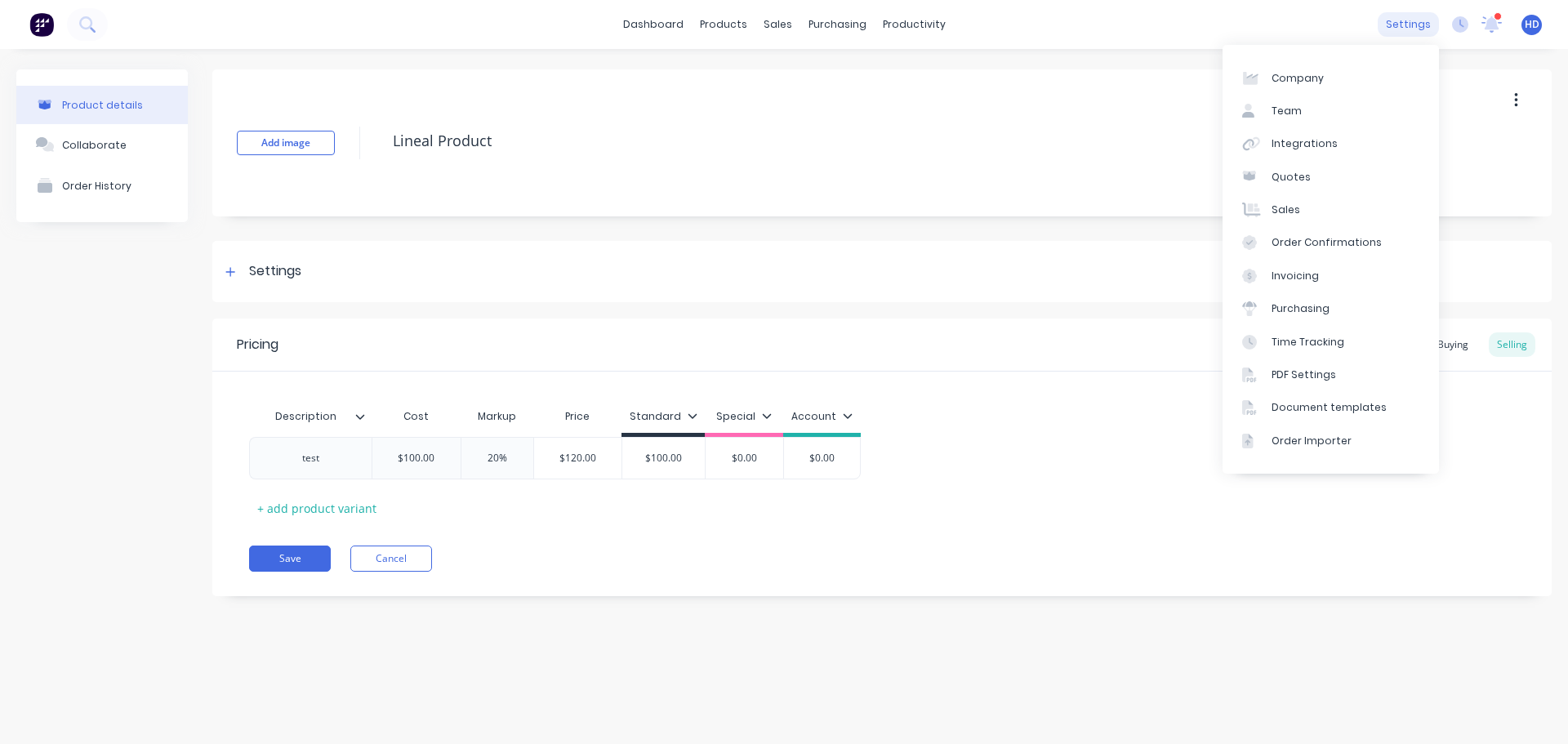
drag, startPoint x: 1402, startPoint y: 15, endPoint x: 1396, endPoint y: 27, distance: 13.4
click at [1402, 14] on div "settings" at bounding box center [1407, 24] width 61 height 24
click at [1285, 135] on link "Integrations" at bounding box center [1330, 144] width 216 height 33
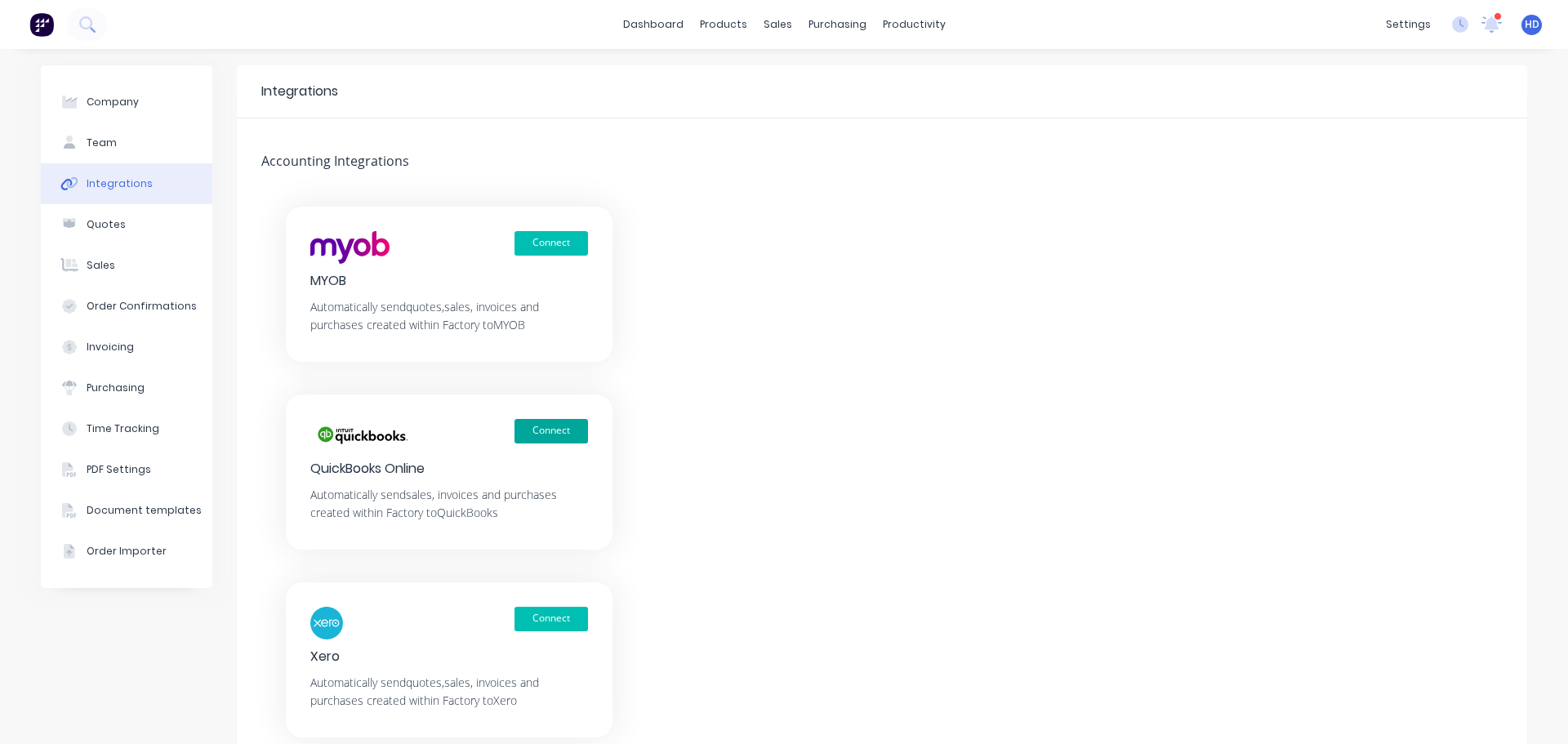
click at [571, 434] on button "Connect" at bounding box center [551, 430] width 73 height 24
click at [562, 242] on button "Connect" at bounding box center [551, 243] width 73 height 24
click at [548, 241] on button "Connect" at bounding box center [551, 243] width 73 height 24
click at [536, 425] on button "Connect" at bounding box center [551, 430] width 73 height 24
click at [554, 624] on button "Connect" at bounding box center [551, 619] width 73 height 24
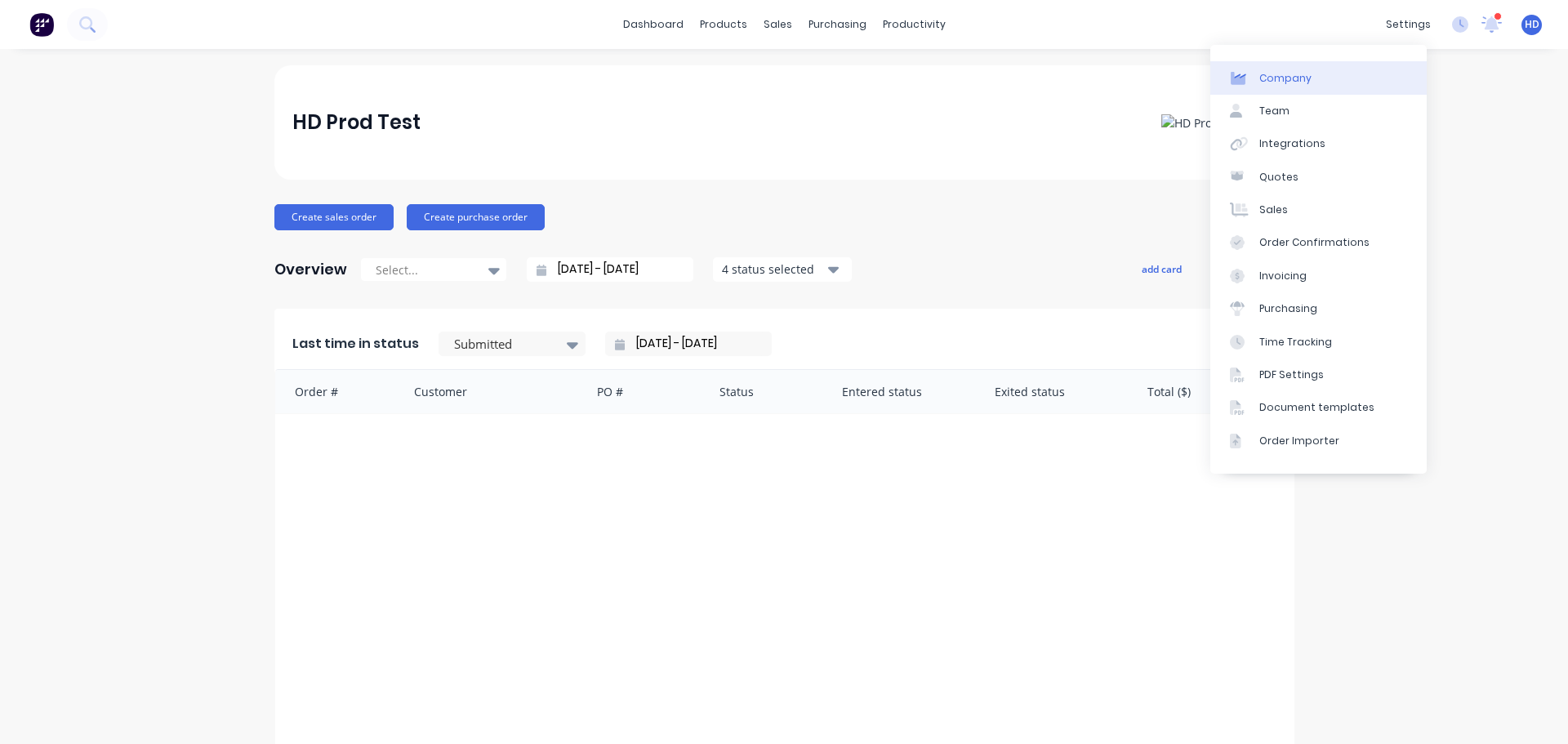
click at [1320, 77] on link "Company" at bounding box center [1317, 77] width 216 height 33
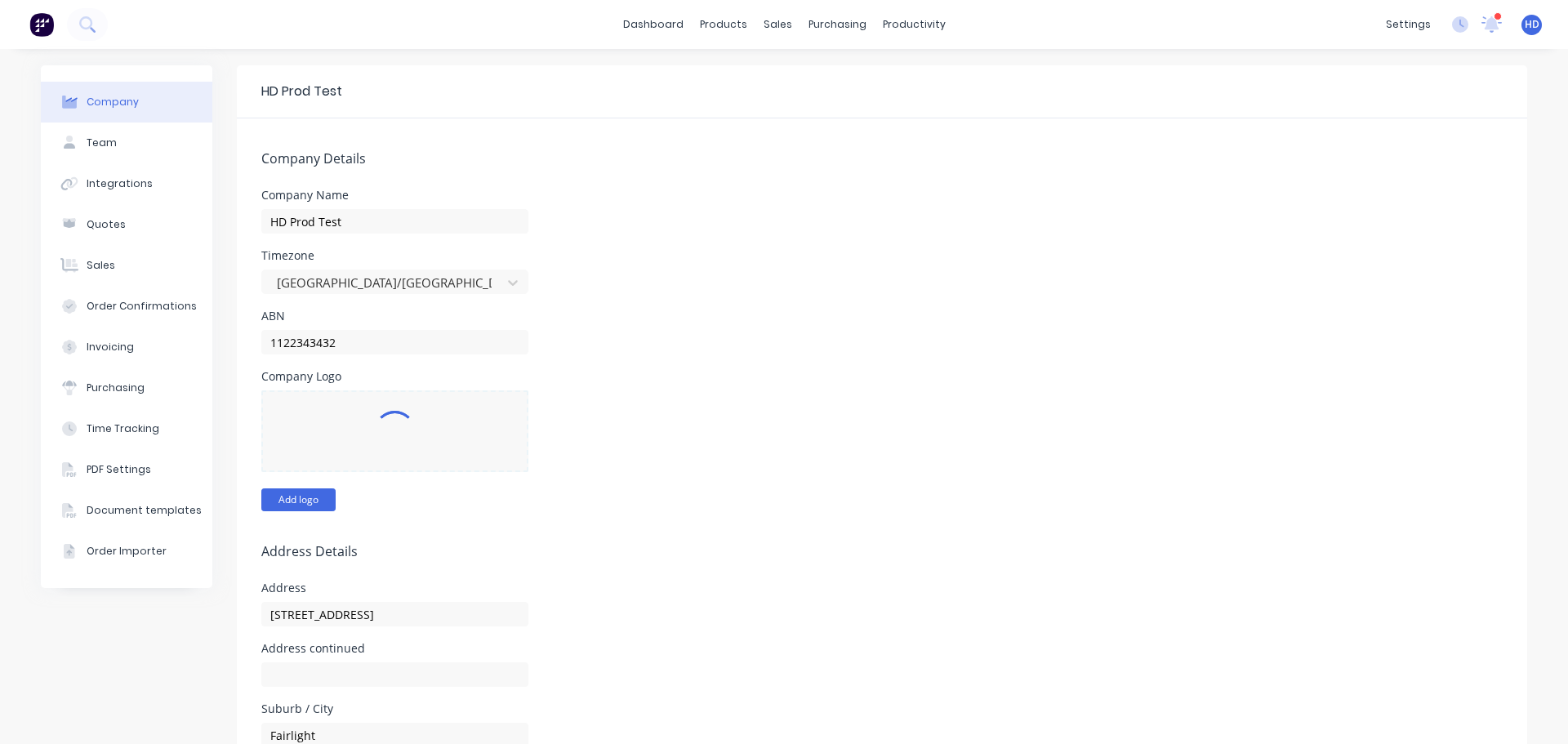
click at [310, 499] on button "Add logo" at bounding box center [298, 499] width 74 height 23
click at [649, 8] on div "dashboard products sales purchasing productivity dashboard products Product Cat…" at bounding box center [784, 24] width 1568 height 49
click at [647, 26] on link "dashboard" at bounding box center [652, 24] width 77 height 24
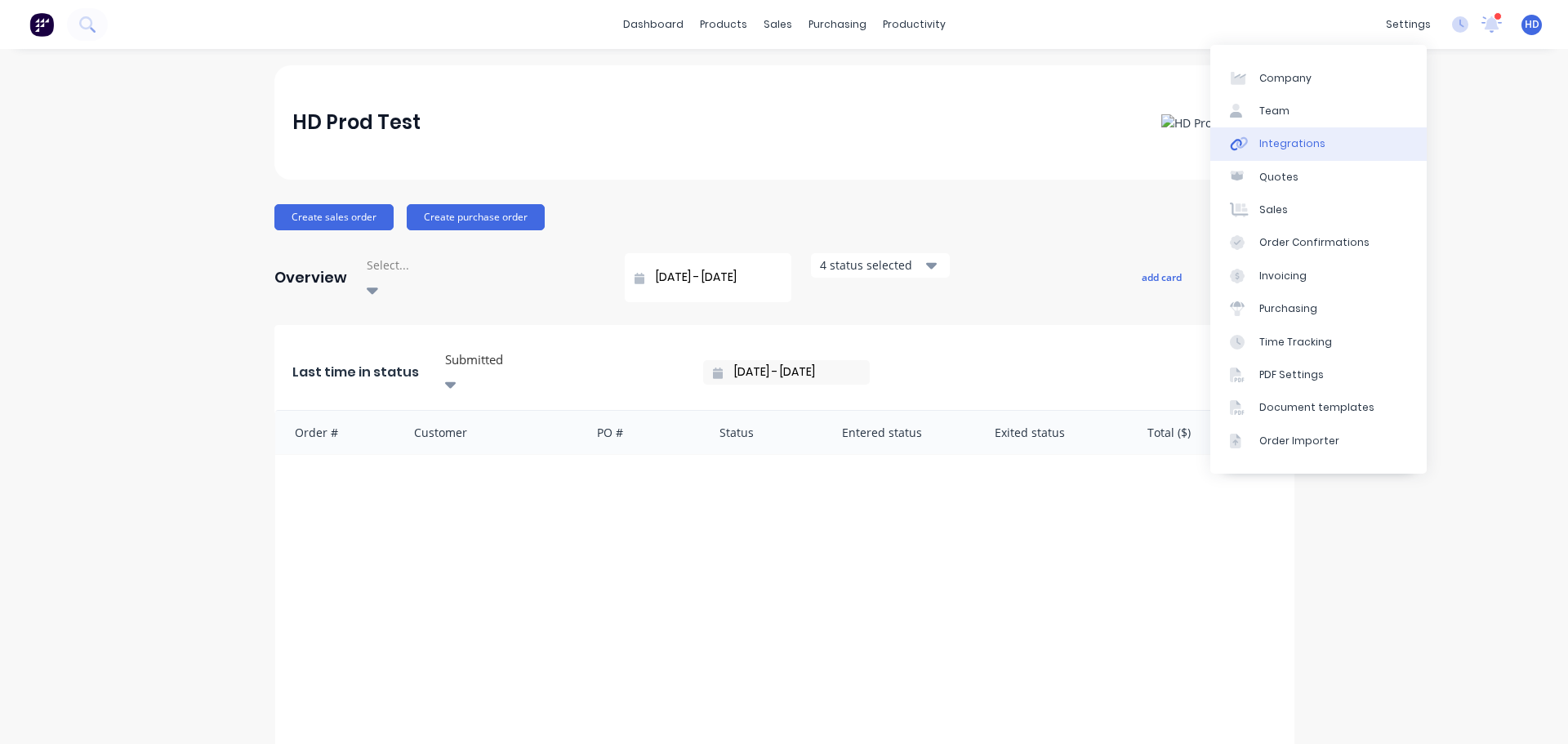
click at [1319, 141] on link "Integrations" at bounding box center [1317, 144] width 216 height 33
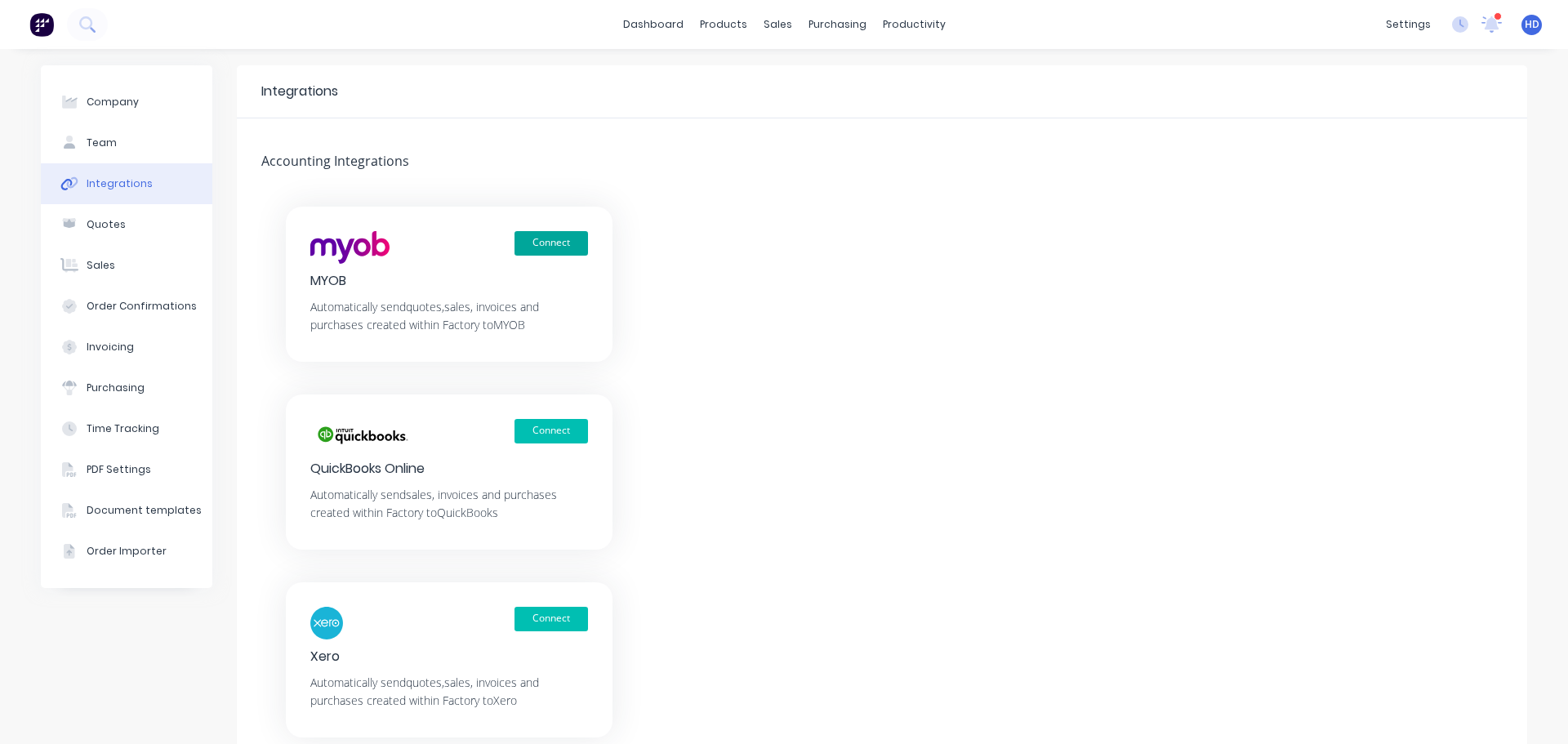
click at [538, 240] on button "Connect" at bounding box center [551, 243] width 73 height 24
click at [659, 18] on link "dashboard" at bounding box center [652, 24] width 77 height 24
